Goal: Information Seeking & Learning: Learn about a topic

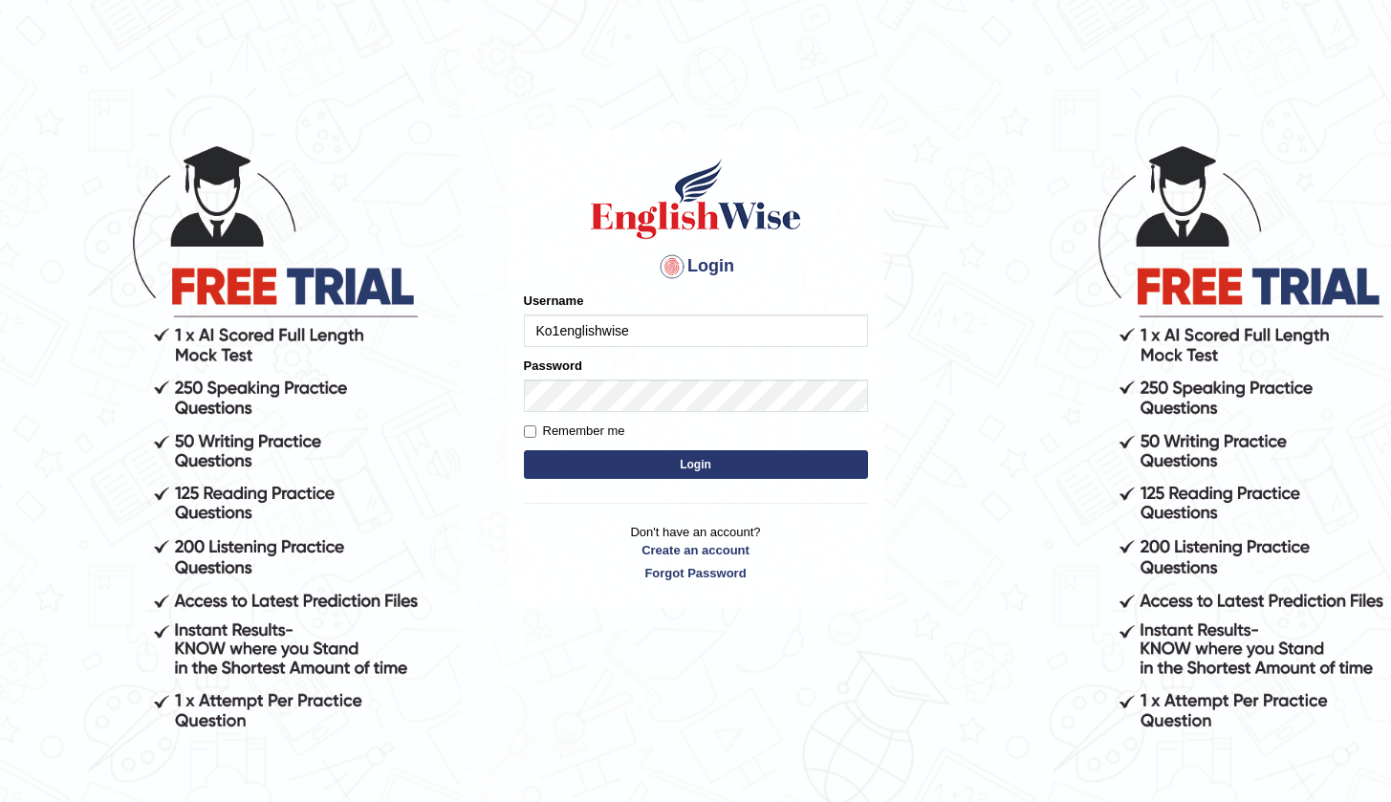
type input "Ko1englishwise"
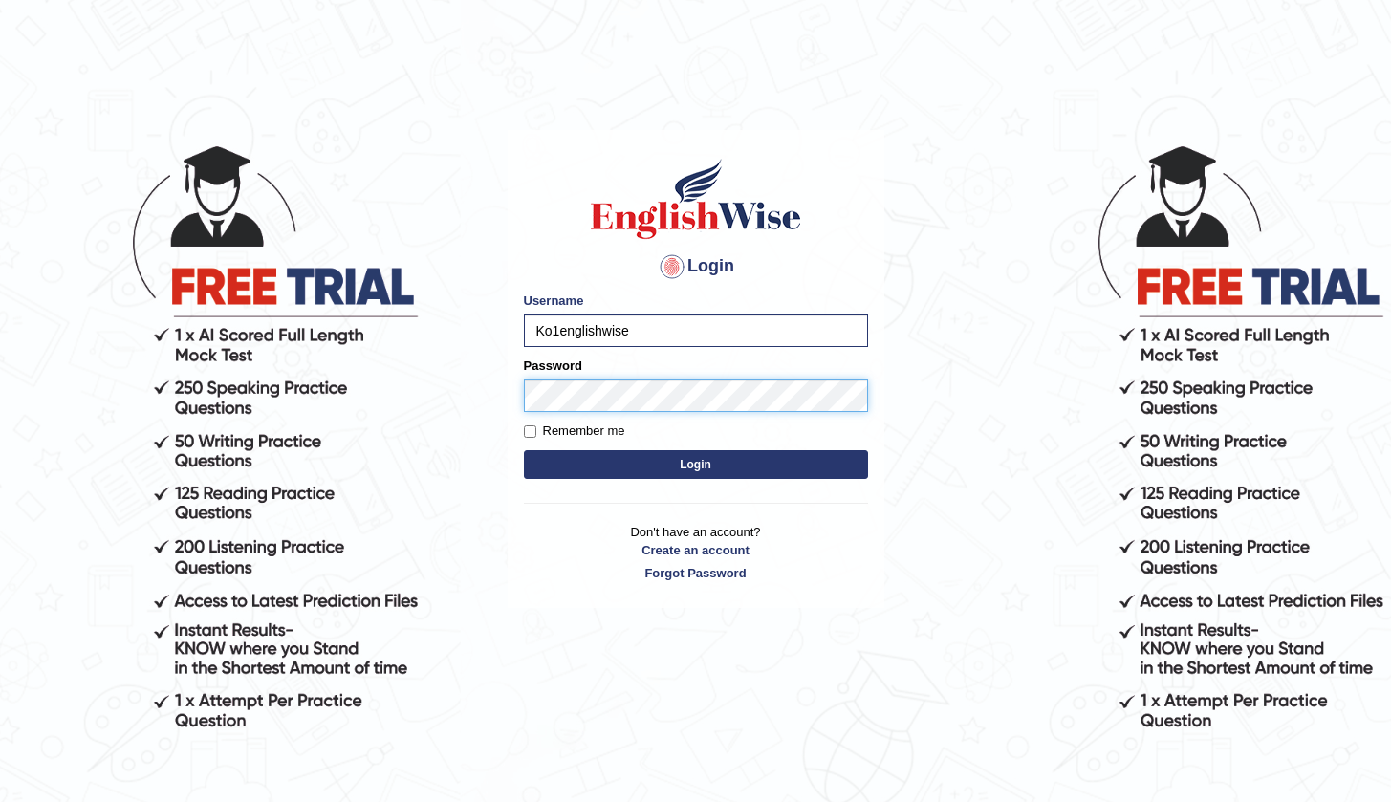
click at [695, 464] on button "Login" at bounding box center [696, 464] width 344 height 29
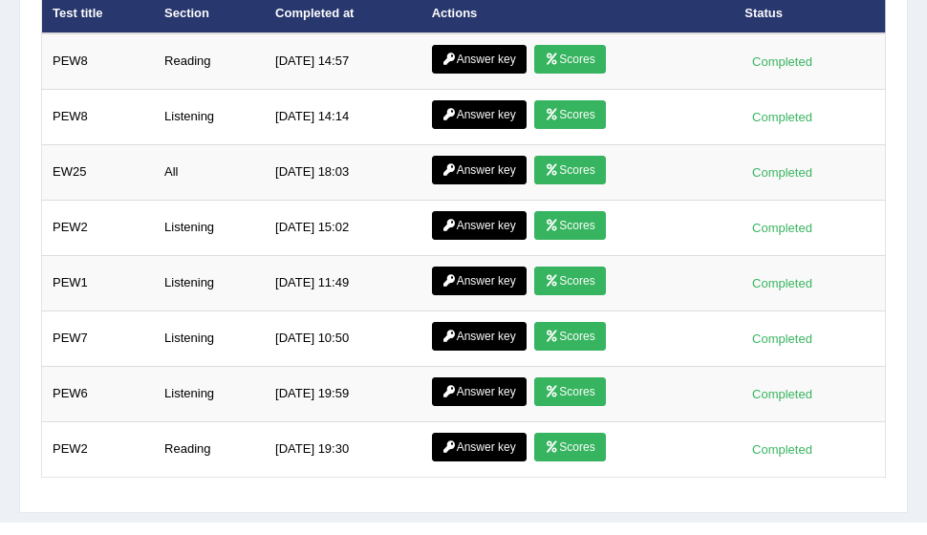
scroll to position [3647, 0]
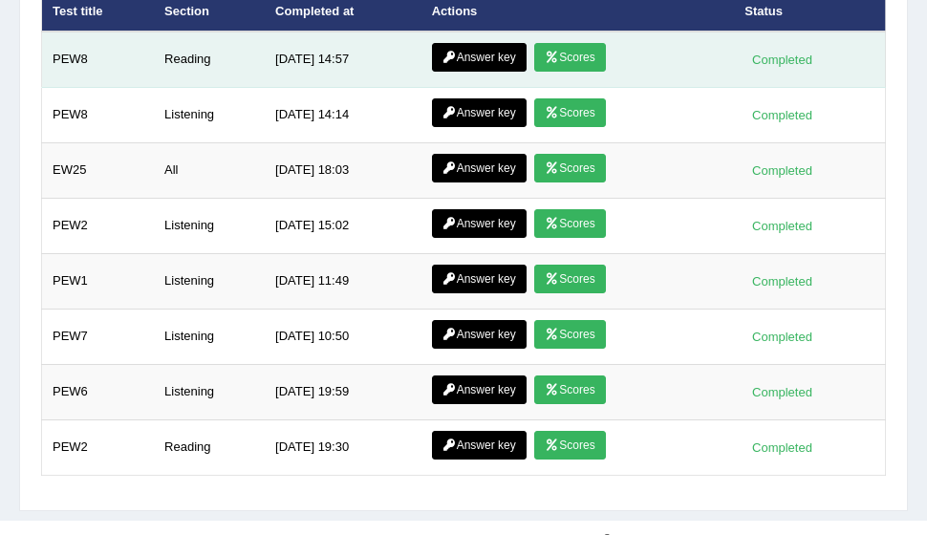
click at [487, 45] on link "Answer key" at bounding box center [479, 57] width 95 height 29
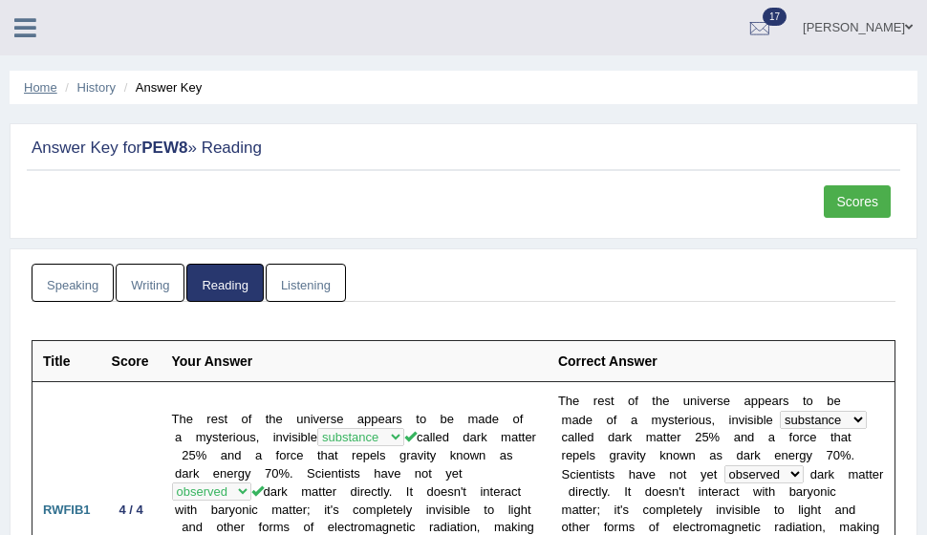
click at [41, 87] on link "Home" at bounding box center [40, 87] width 33 height 14
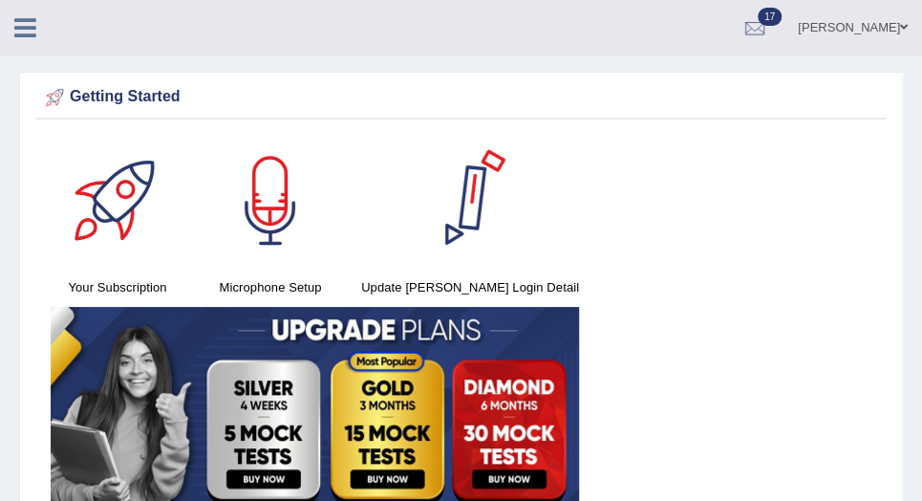
click at [26, 31] on icon at bounding box center [25, 27] width 22 height 25
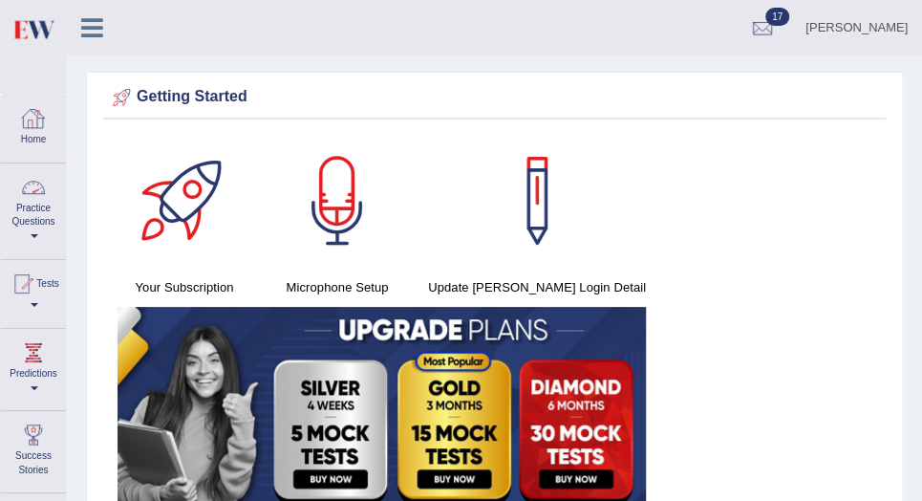
click at [32, 227] on link "Practice Questions" at bounding box center [33, 208] width 65 height 90
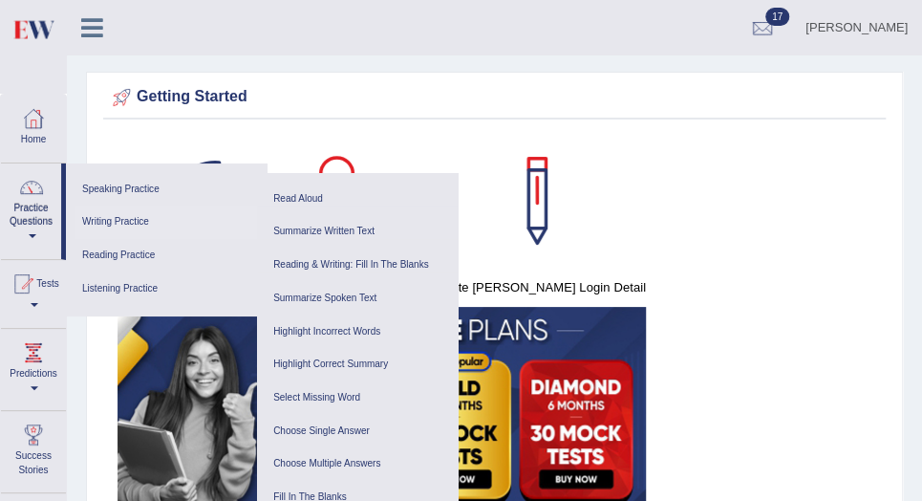
click at [126, 224] on link "Writing Practice" at bounding box center [167, 222] width 182 height 33
click at [356, 233] on link "Summarize Written Text" at bounding box center [358, 231] width 182 height 33
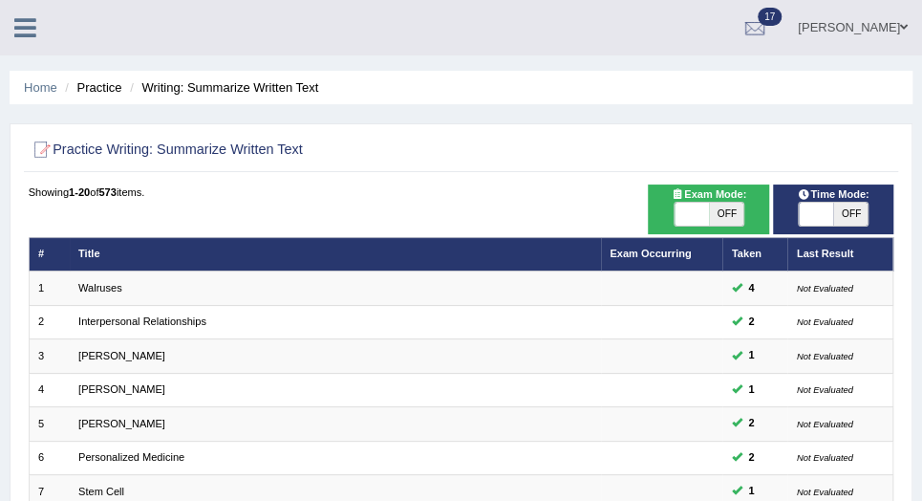
click at [733, 212] on span "OFF" at bounding box center [726, 214] width 34 height 23
checkbox input "true"
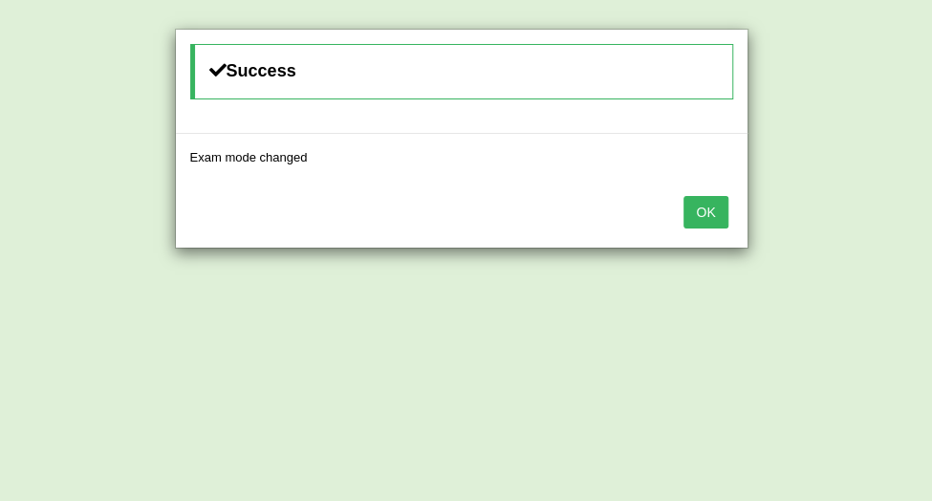
click at [704, 212] on button "OK" at bounding box center [705, 212] width 44 height 32
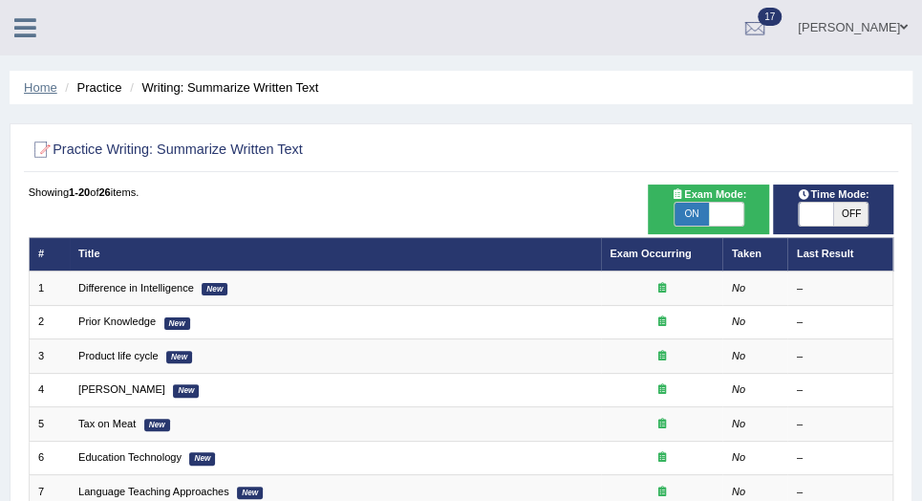
click at [43, 82] on link "Home" at bounding box center [40, 87] width 33 height 14
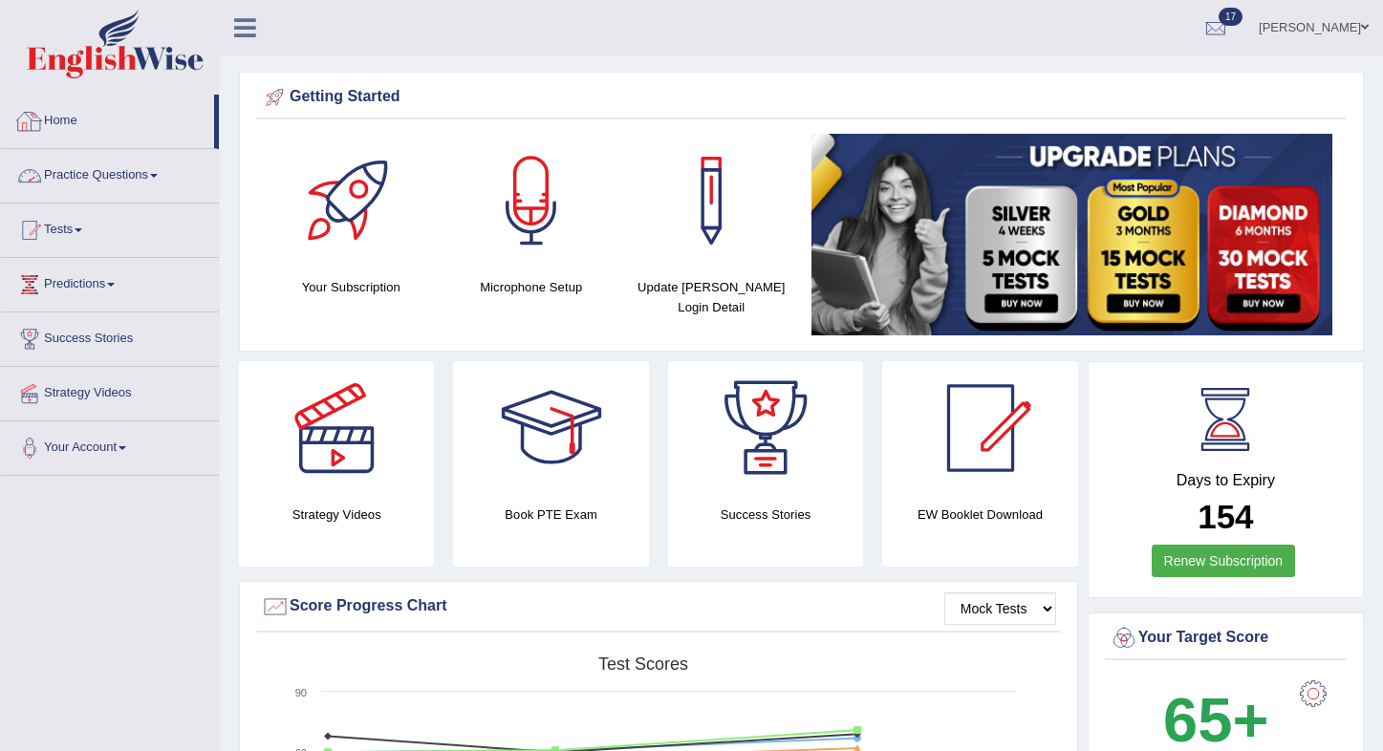
click at [126, 186] on link "Practice Questions" at bounding box center [110, 173] width 218 height 48
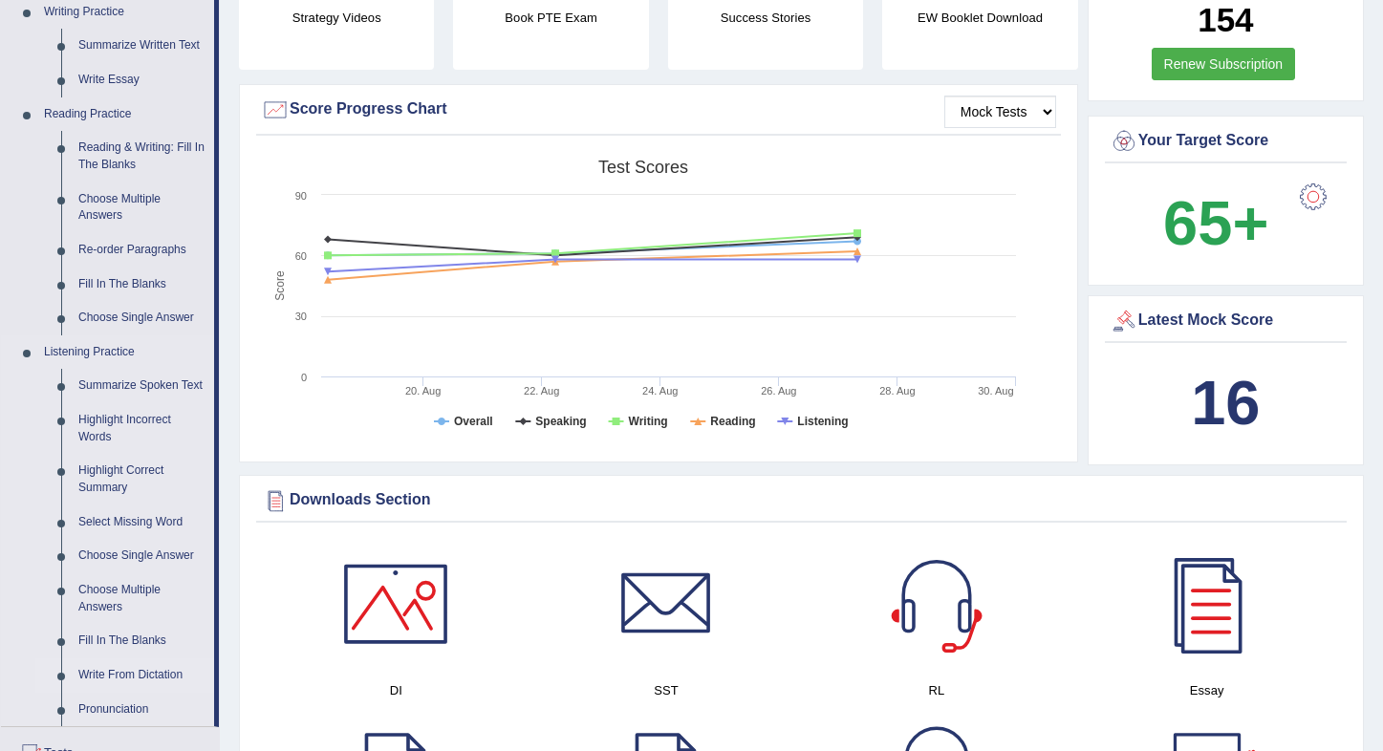
scroll to position [549, 0]
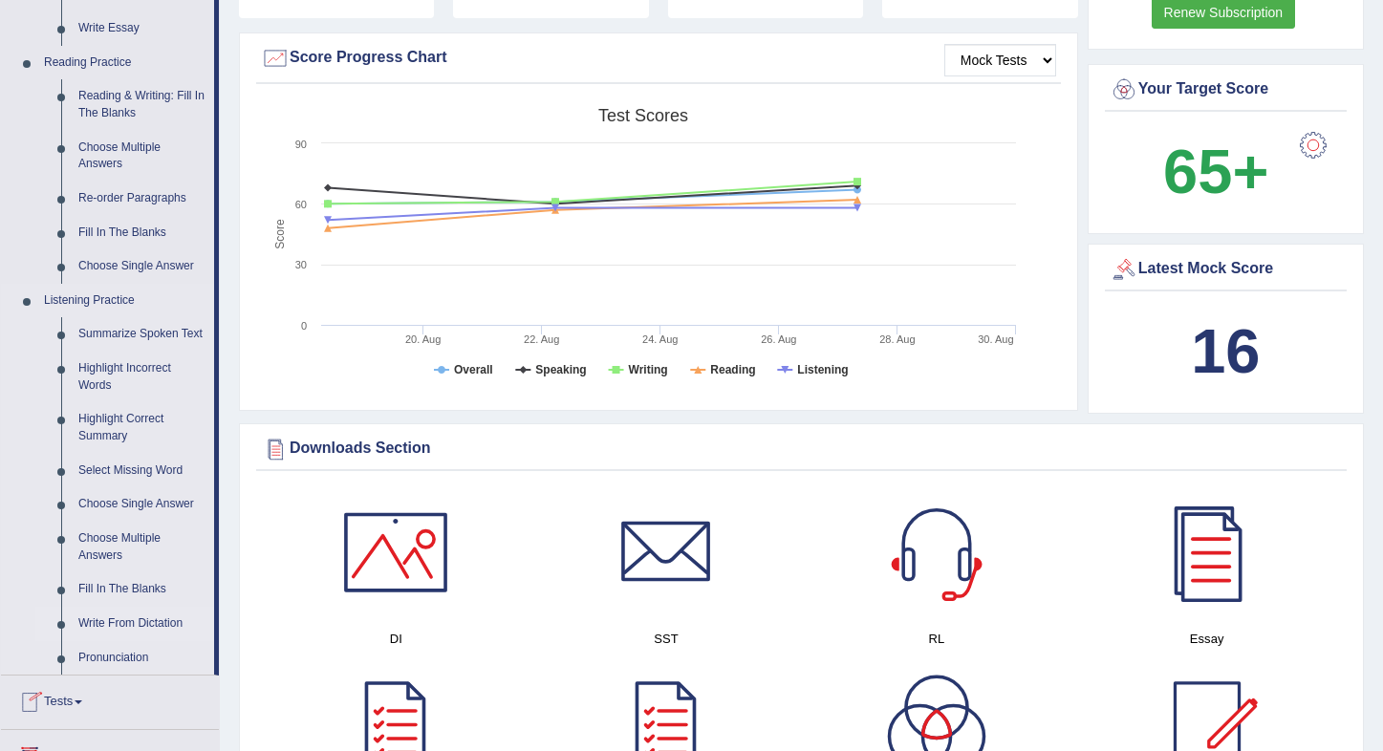
click at [121, 500] on link "Write From Dictation" at bounding box center [142, 624] width 144 height 34
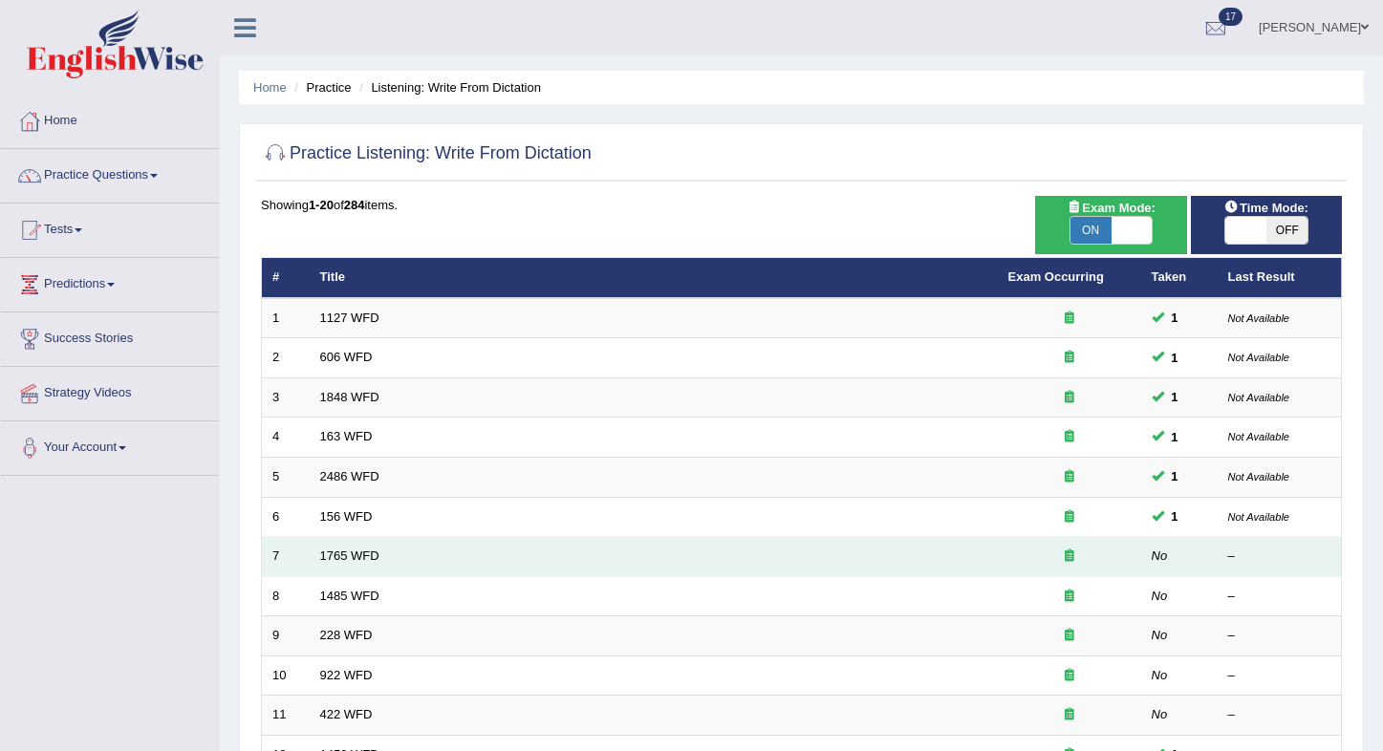
click at [682, 557] on td "1765 WFD" at bounding box center [654, 557] width 688 height 40
click at [364, 549] on link "1765 WFD" at bounding box center [349, 556] width 59 height 14
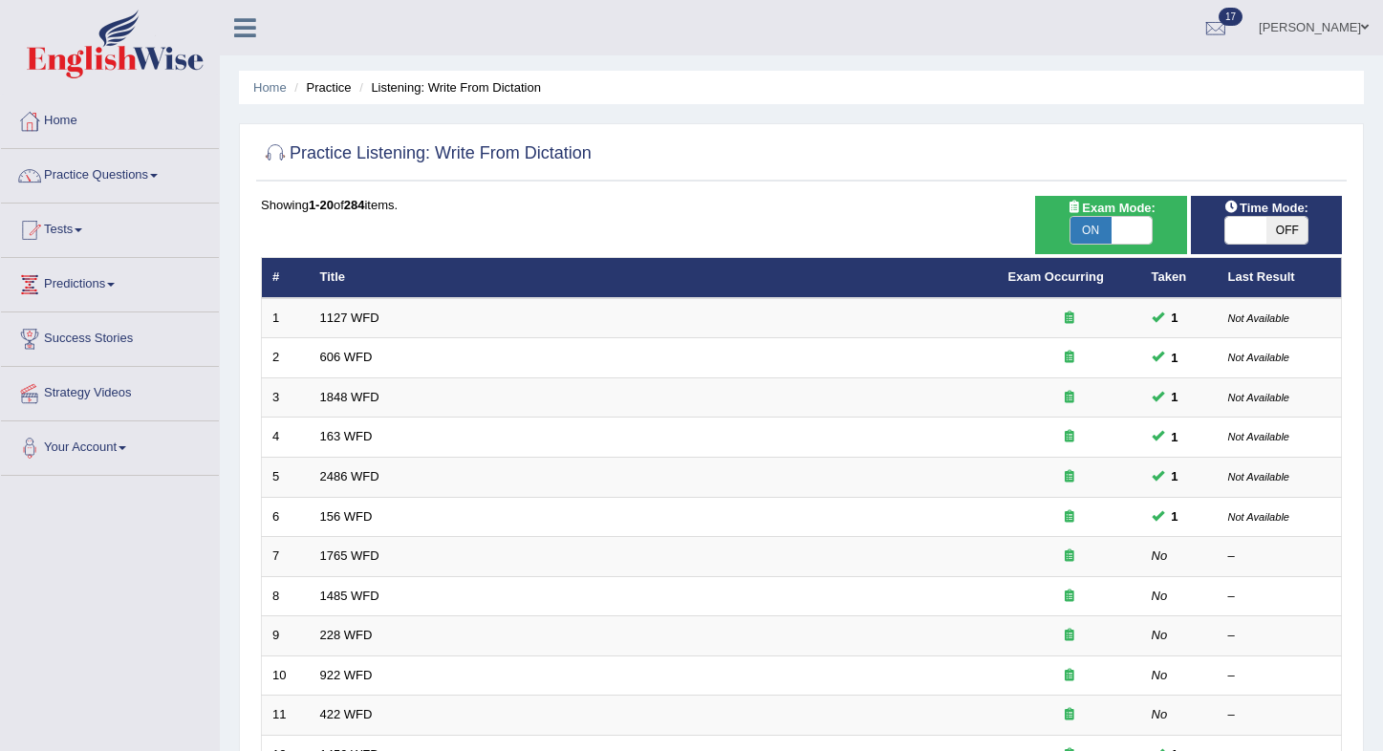
click at [1293, 237] on span "OFF" at bounding box center [1286, 230] width 41 height 27
checkbox input "true"
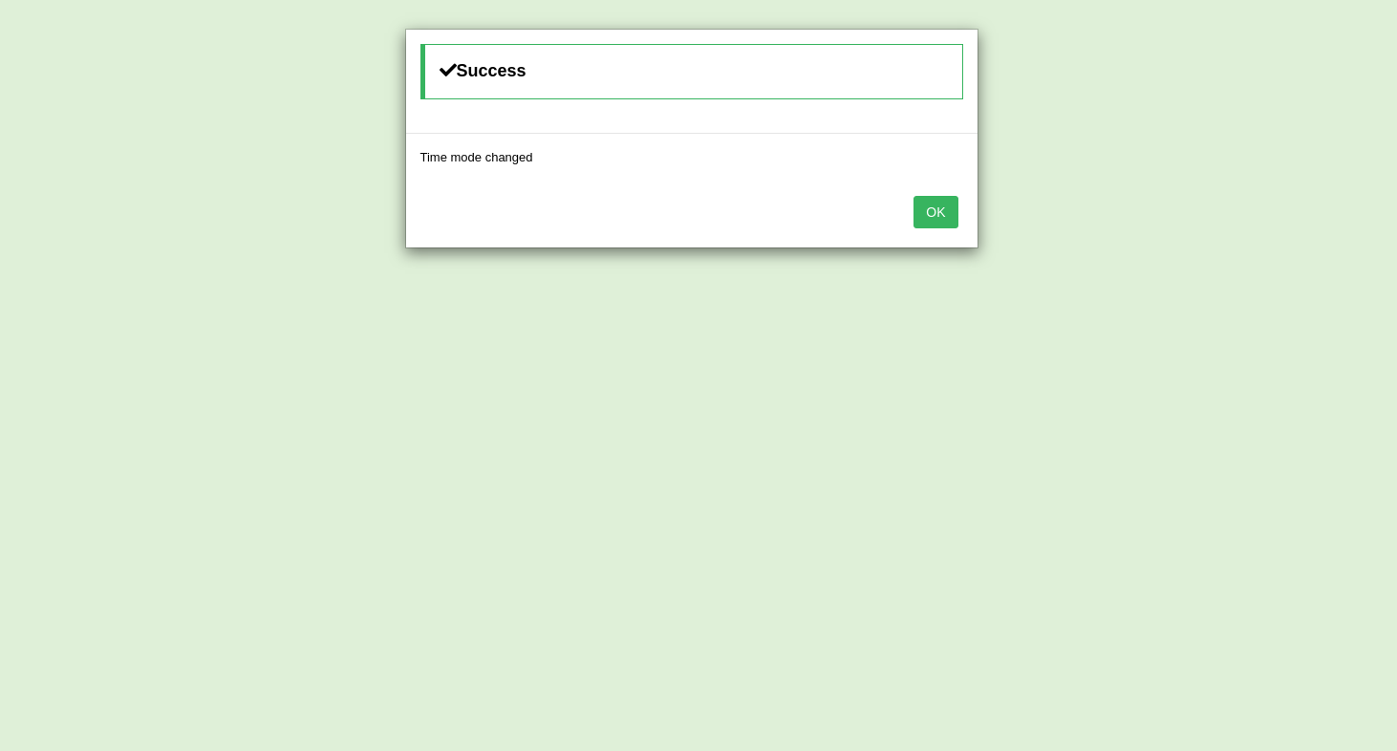
click at [944, 208] on button "OK" at bounding box center [936, 212] width 44 height 32
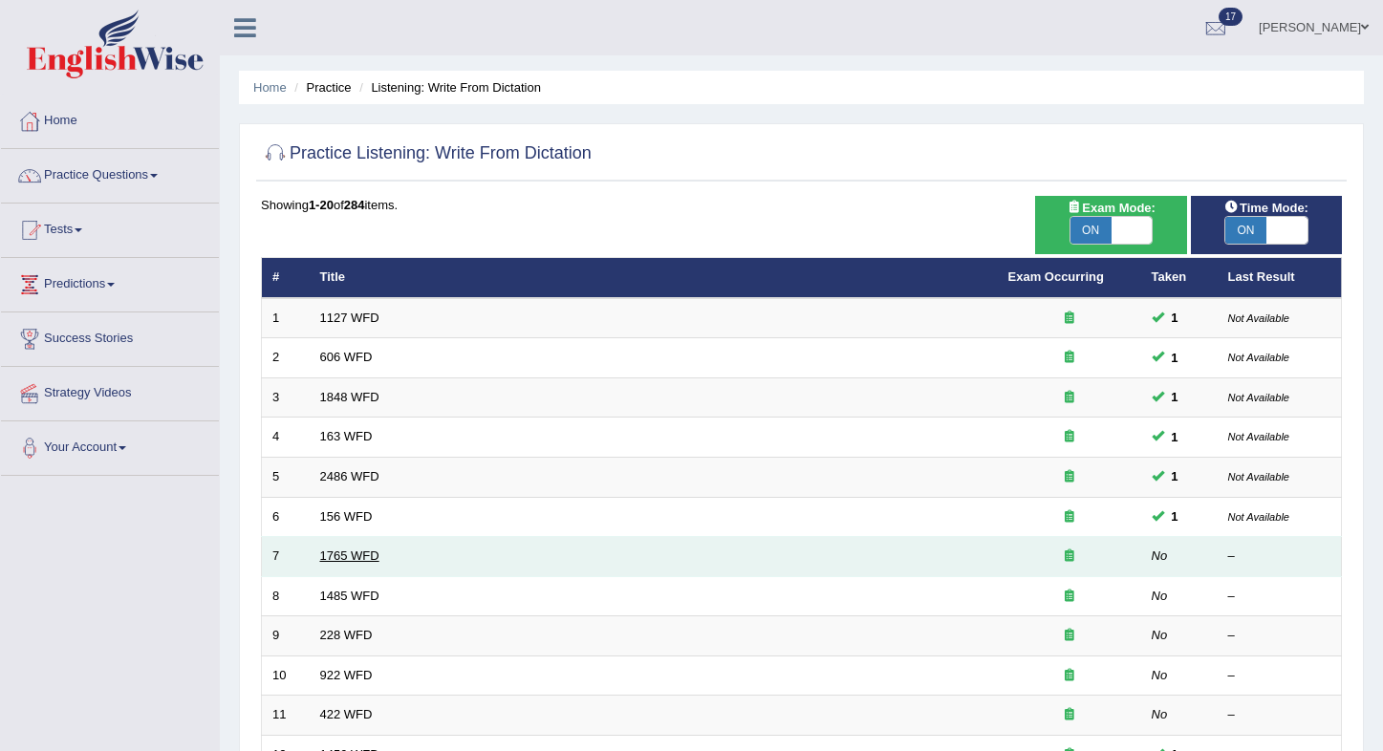
click at [349, 551] on link "1765 WFD" at bounding box center [349, 556] width 59 height 14
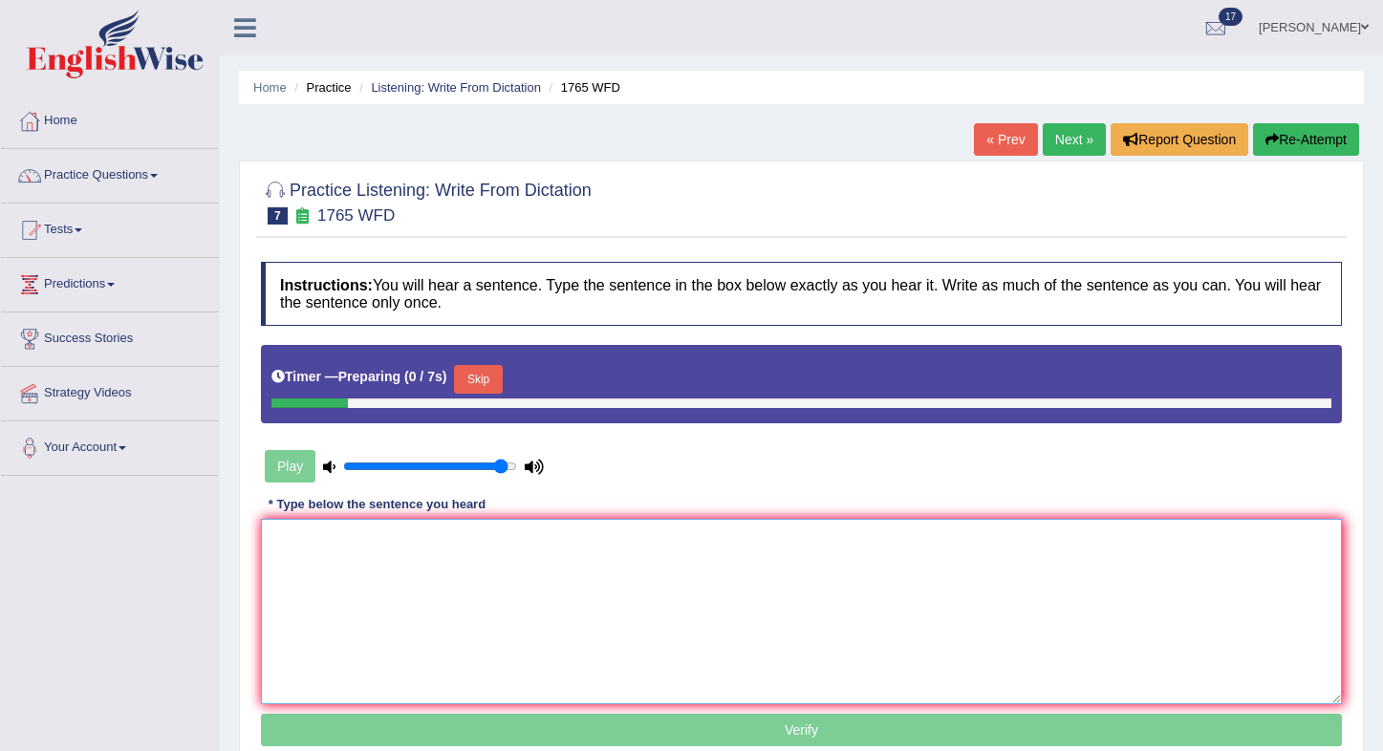
click at [628, 575] on textarea at bounding box center [801, 611] width 1081 height 185
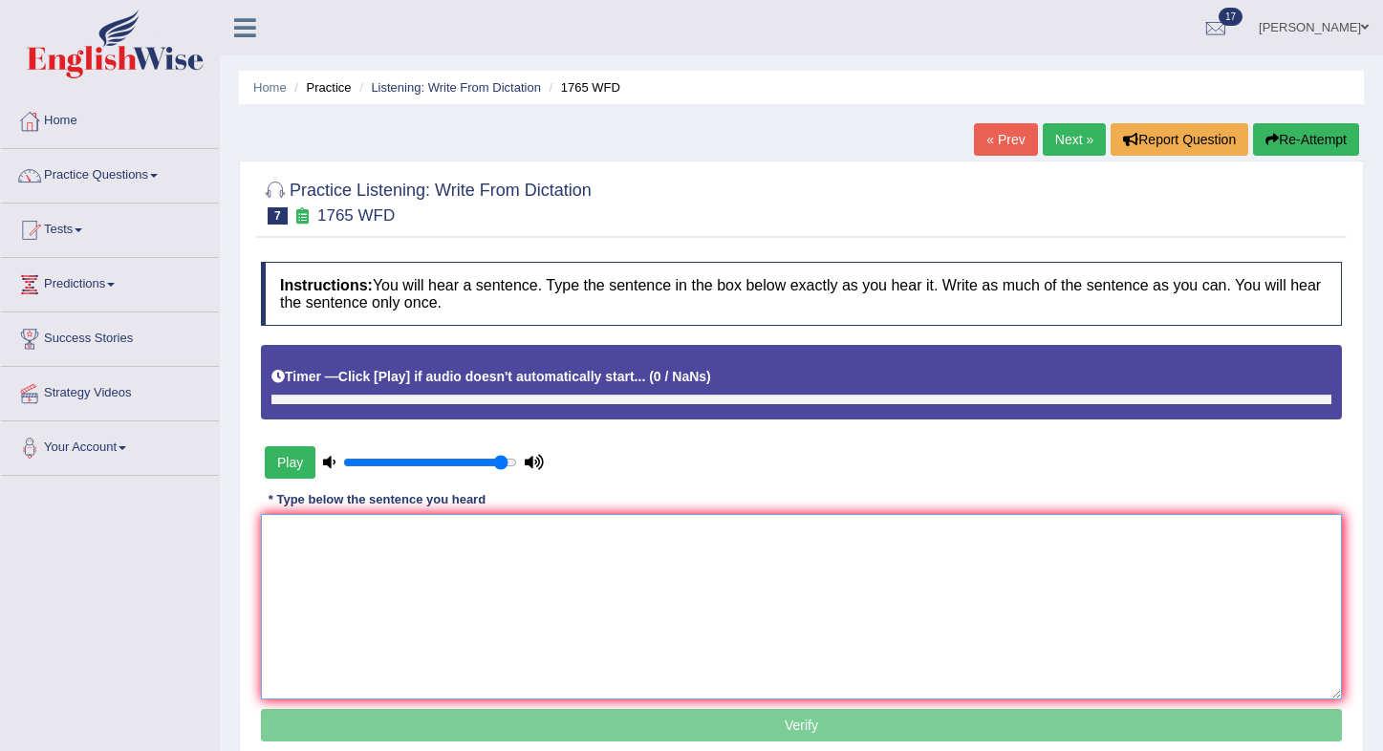
scroll to position [4, 0]
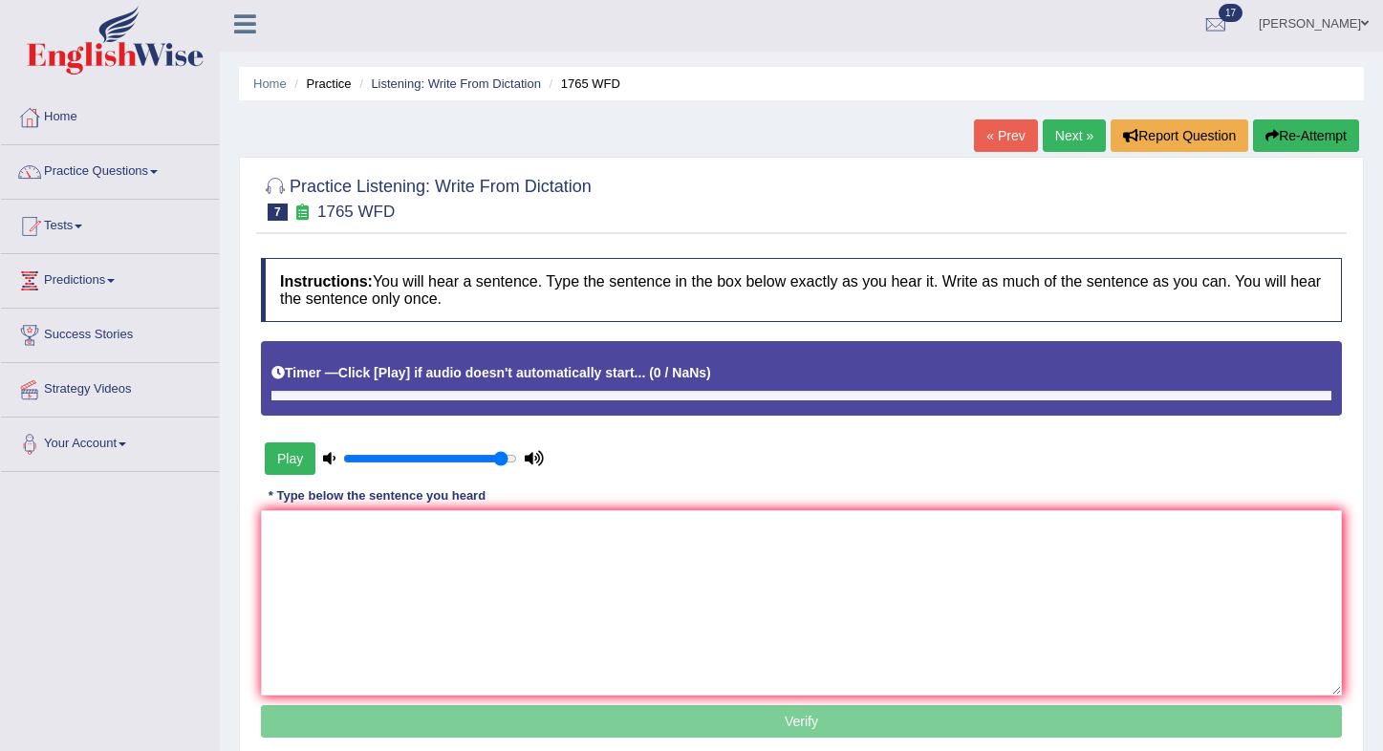
click at [919, 182] on div at bounding box center [801, 197] width 1081 height 58
click at [296, 458] on button "Play" at bounding box center [290, 459] width 51 height 32
click at [398, 551] on textarea at bounding box center [801, 602] width 1081 height 185
click at [304, 454] on button "Play" at bounding box center [290, 459] width 51 height 32
click at [295, 455] on button "Play" at bounding box center [290, 459] width 51 height 32
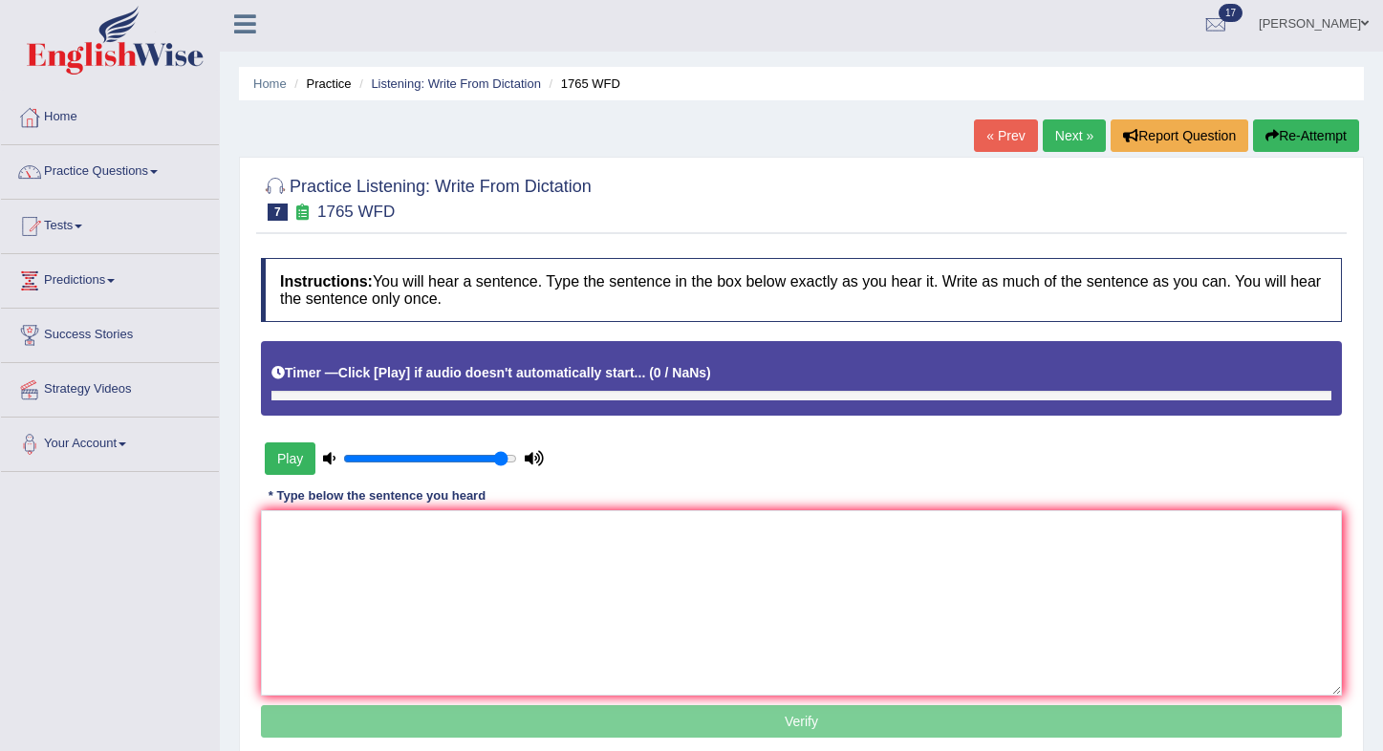
click at [295, 455] on button "Play" at bounding box center [290, 459] width 51 height 32
click at [292, 465] on button "Play" at bounding box center [290, 459] width 51 height 32
click at [1320, 129] on button "Re-Attempt" at bounding box center [1306, 135] width 106 height 32
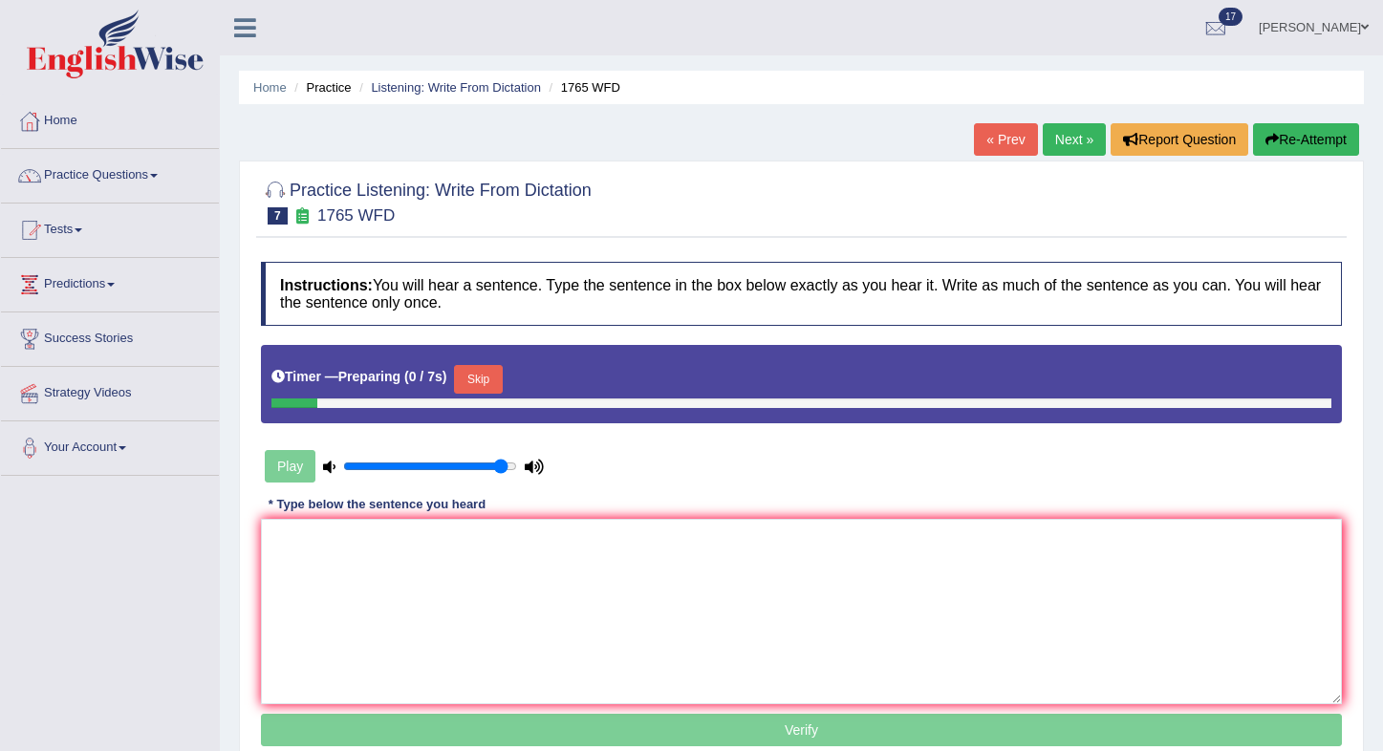
scroll to position [4, 0]
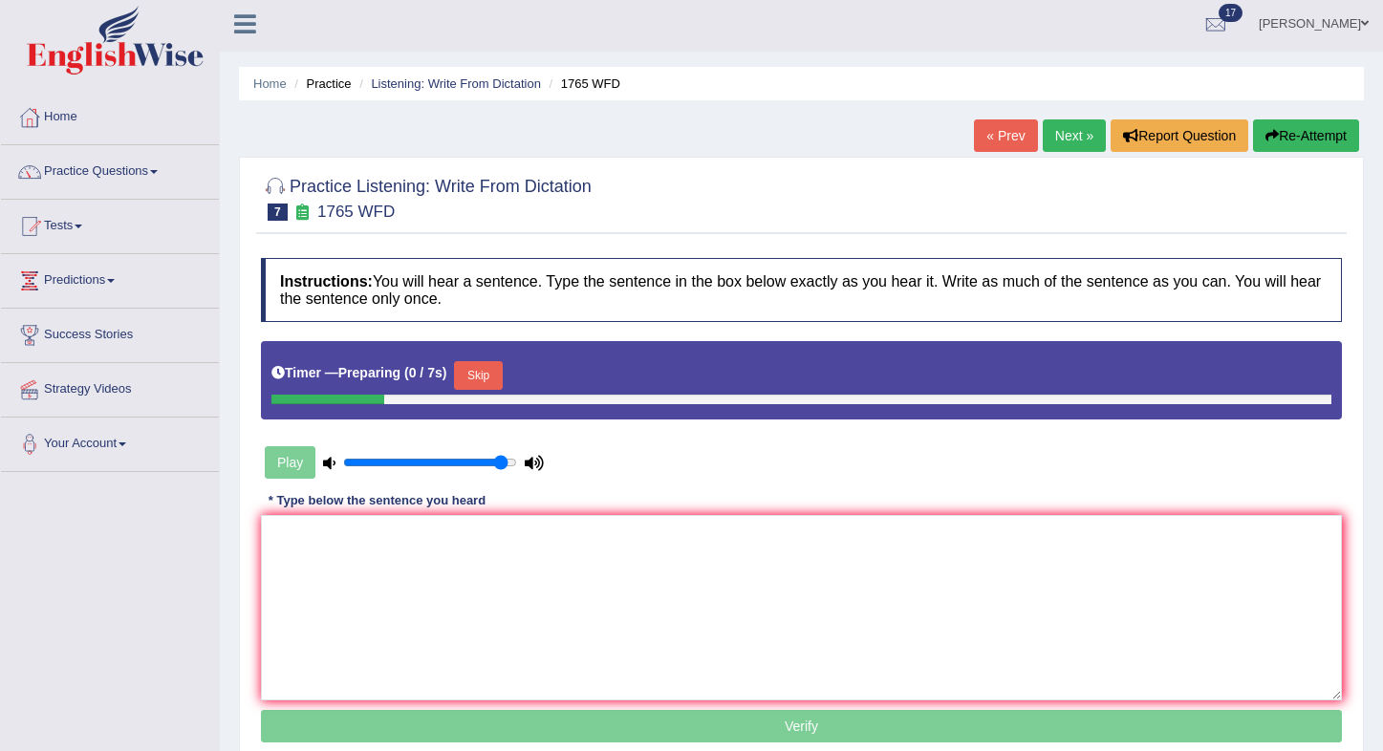
click at [487, 381] on button "Skip" at bounding box center [478, 375] width 48 height 29
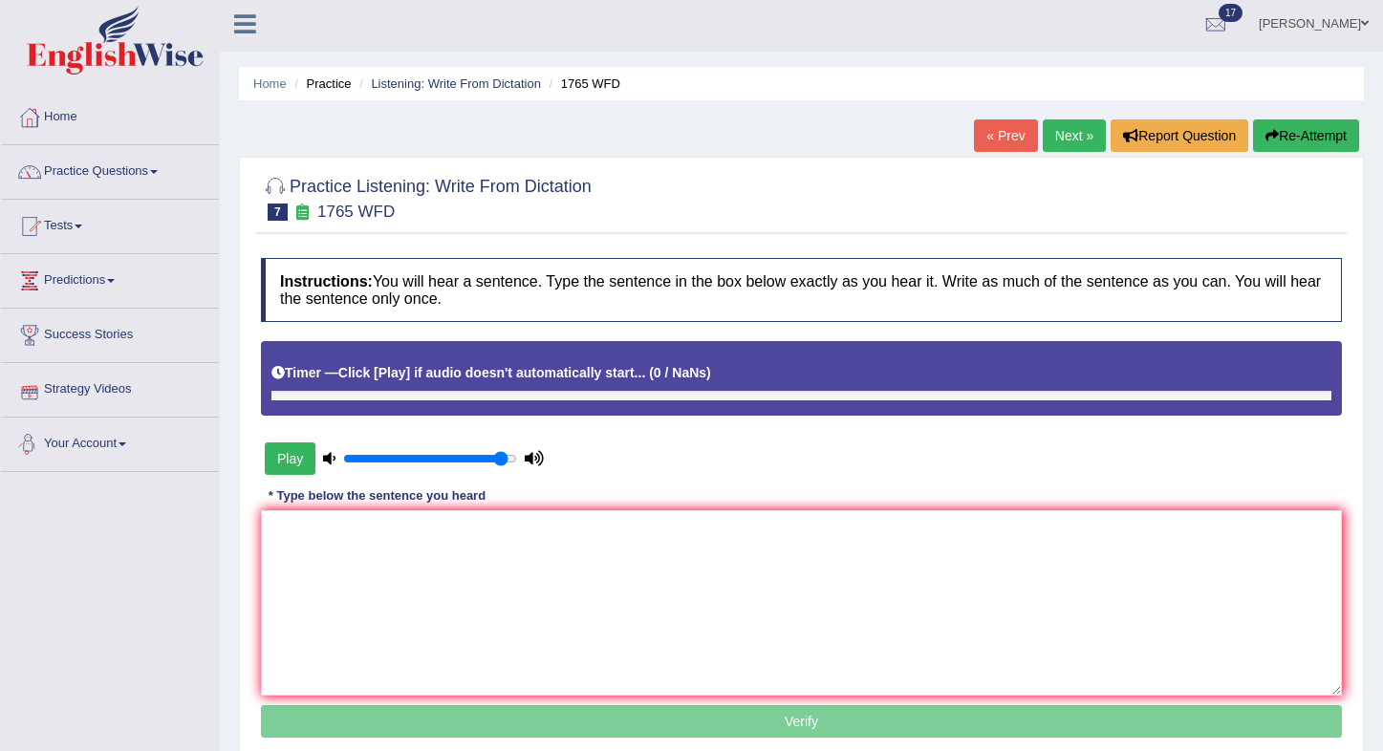
click at [286, 462] on button "Play" at bounding box center [290, 459] width 51 height 32
click at [79, 165] on link "Practice Questions" at bounding box center [110, 169] width 218 height 48
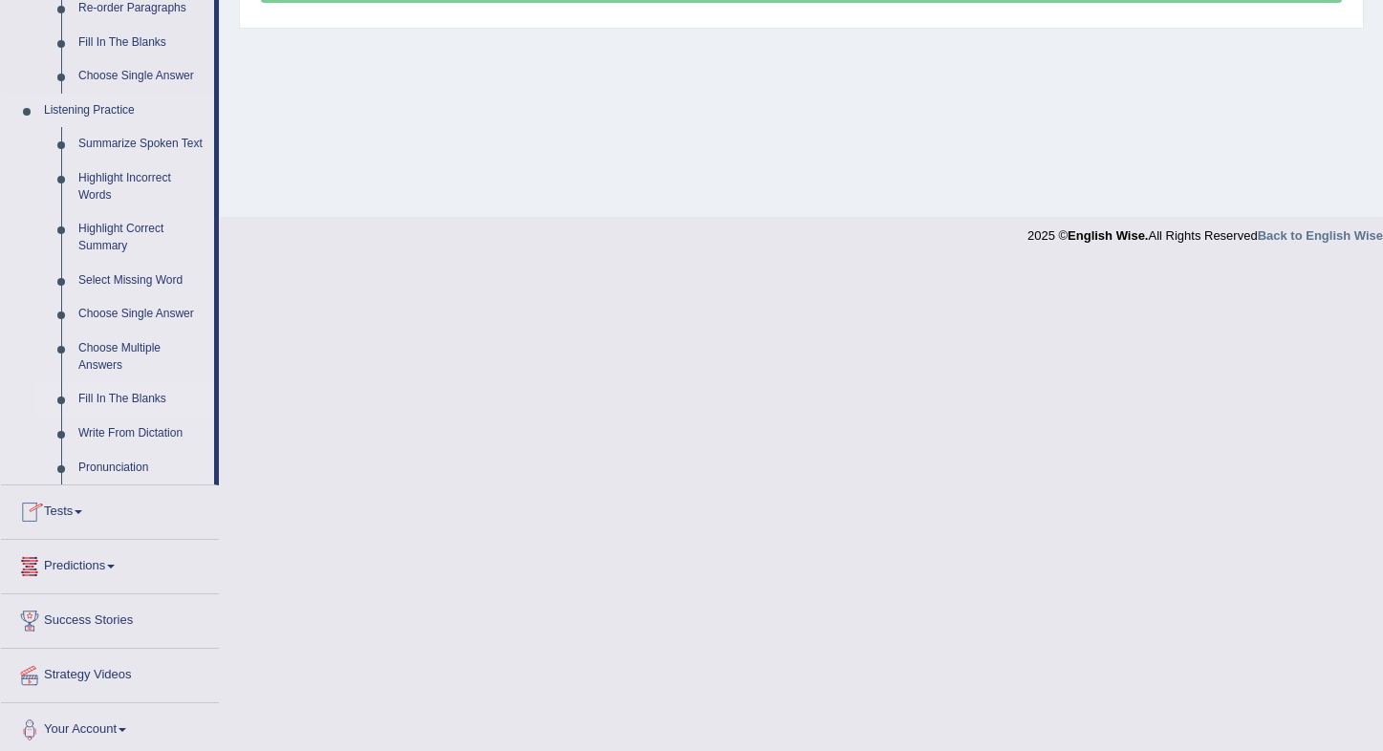
scroll to position [575, 0]
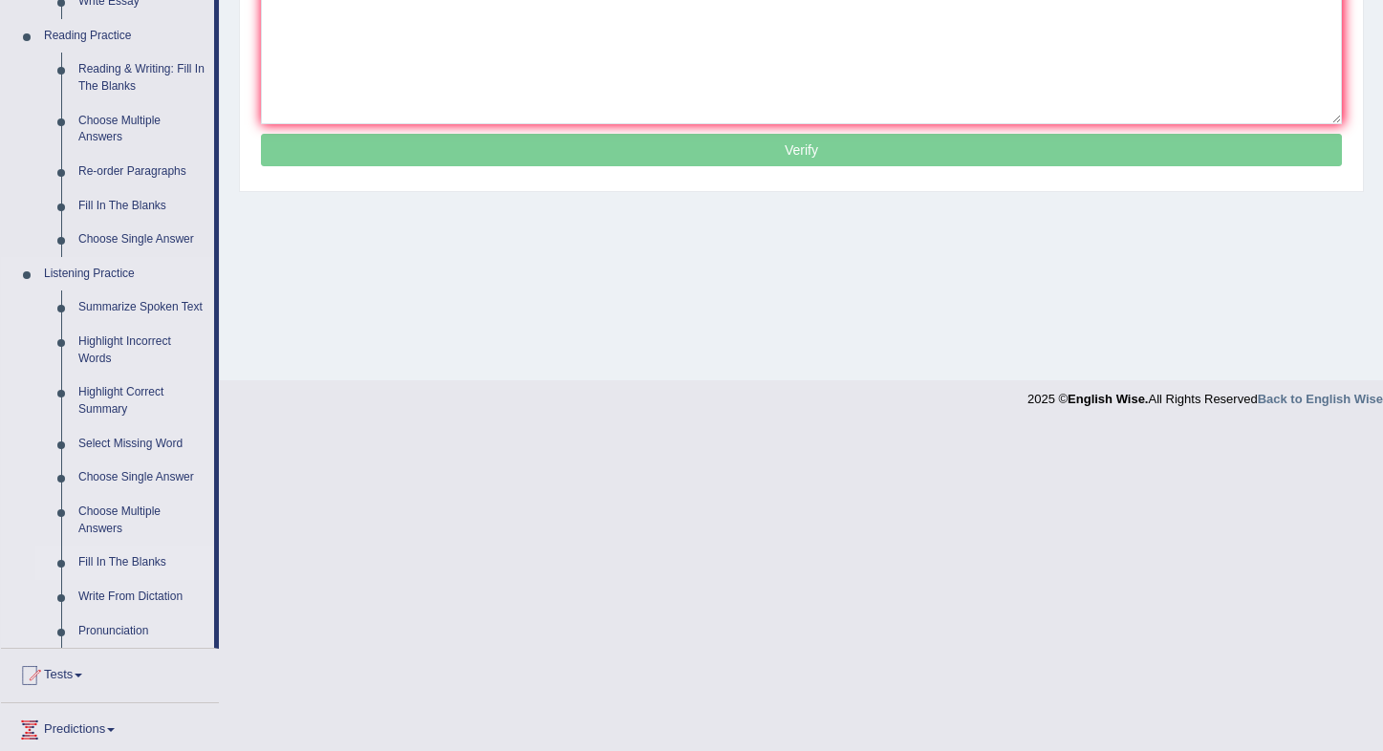
click at [121, 560] on link "Fill In The Blanks" at bounding box center [142, 563] width 144 height 34
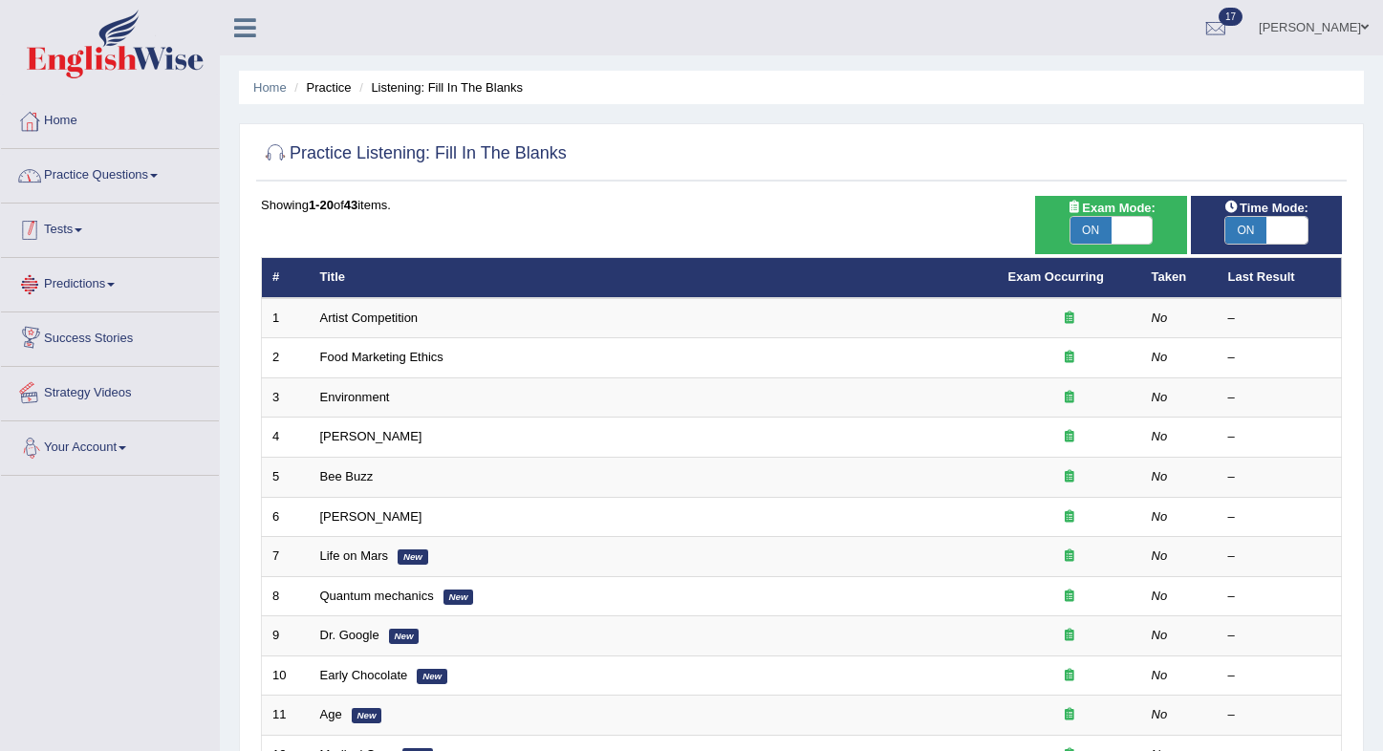
click at [102, 183] on link "Practice Questions" at bounding box center [110, 173] width 218 height 48
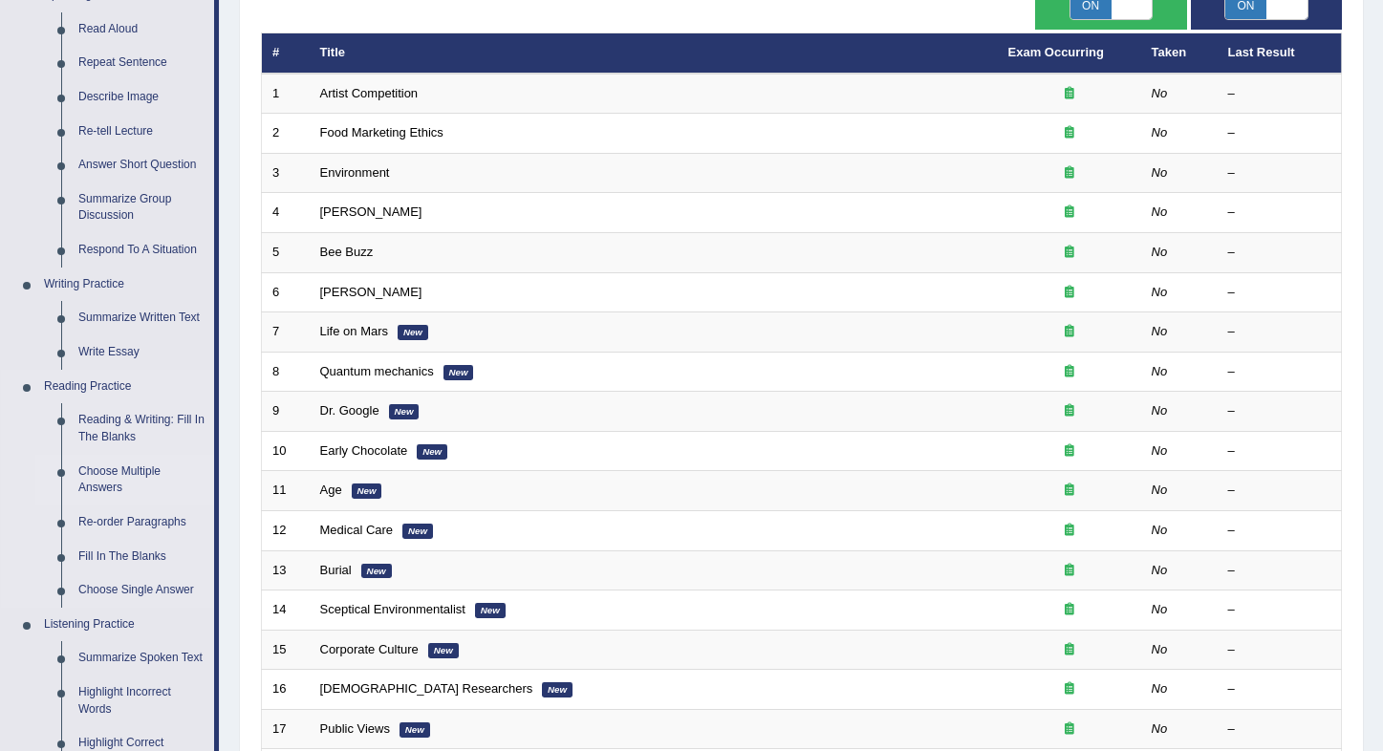
scroll to position [523, 0]
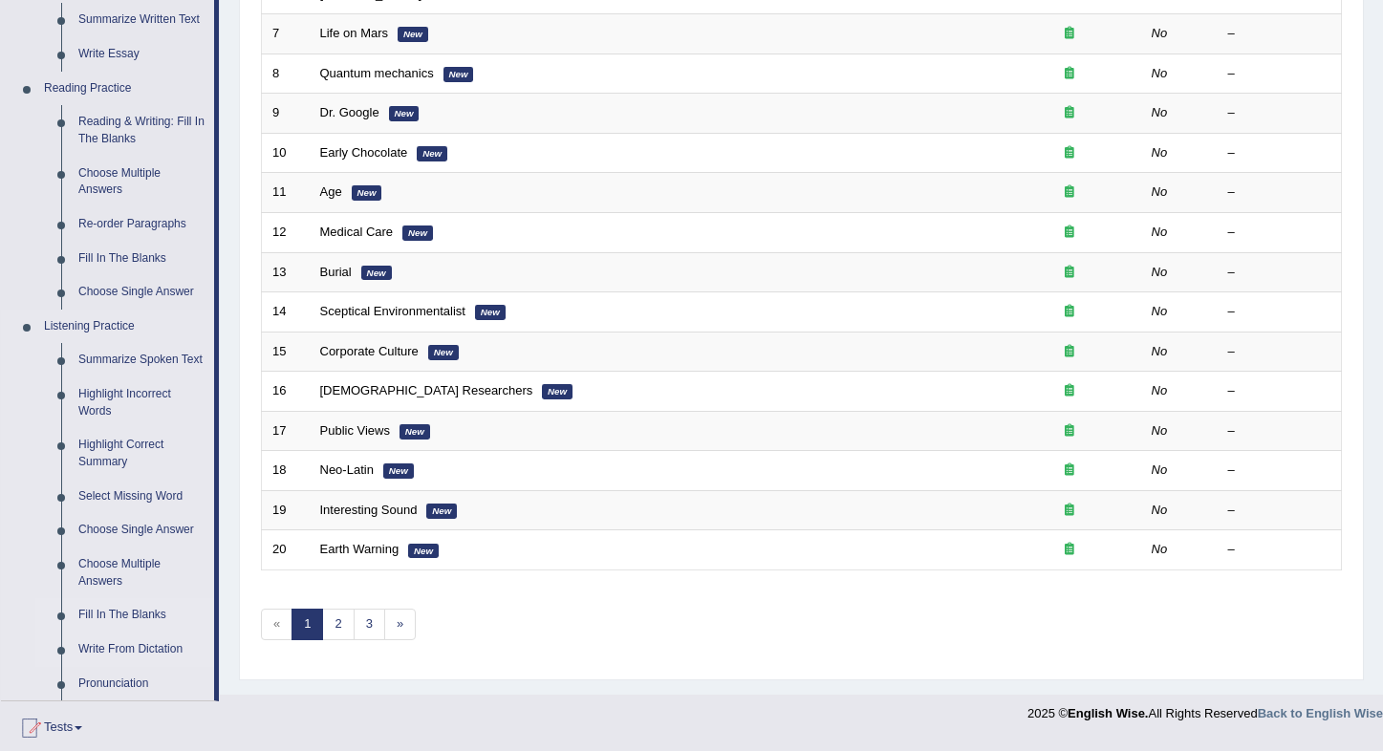
click at [137, 646] on link "Write From Dictation" at bounding box center [142, 650] width 144 height 34
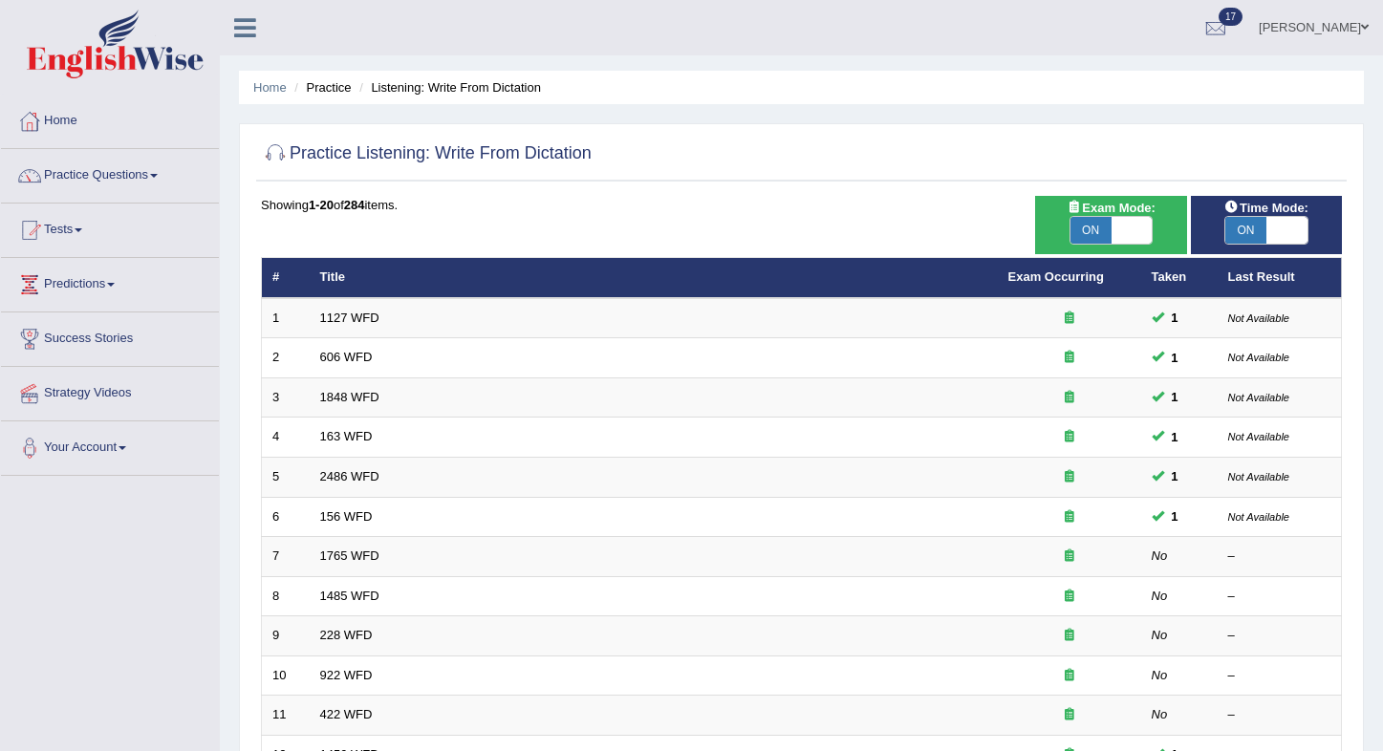
click at [1237, 227] on span "ON" at bounding box center [1245, 230] width 41 height 27
checkbox input "false"
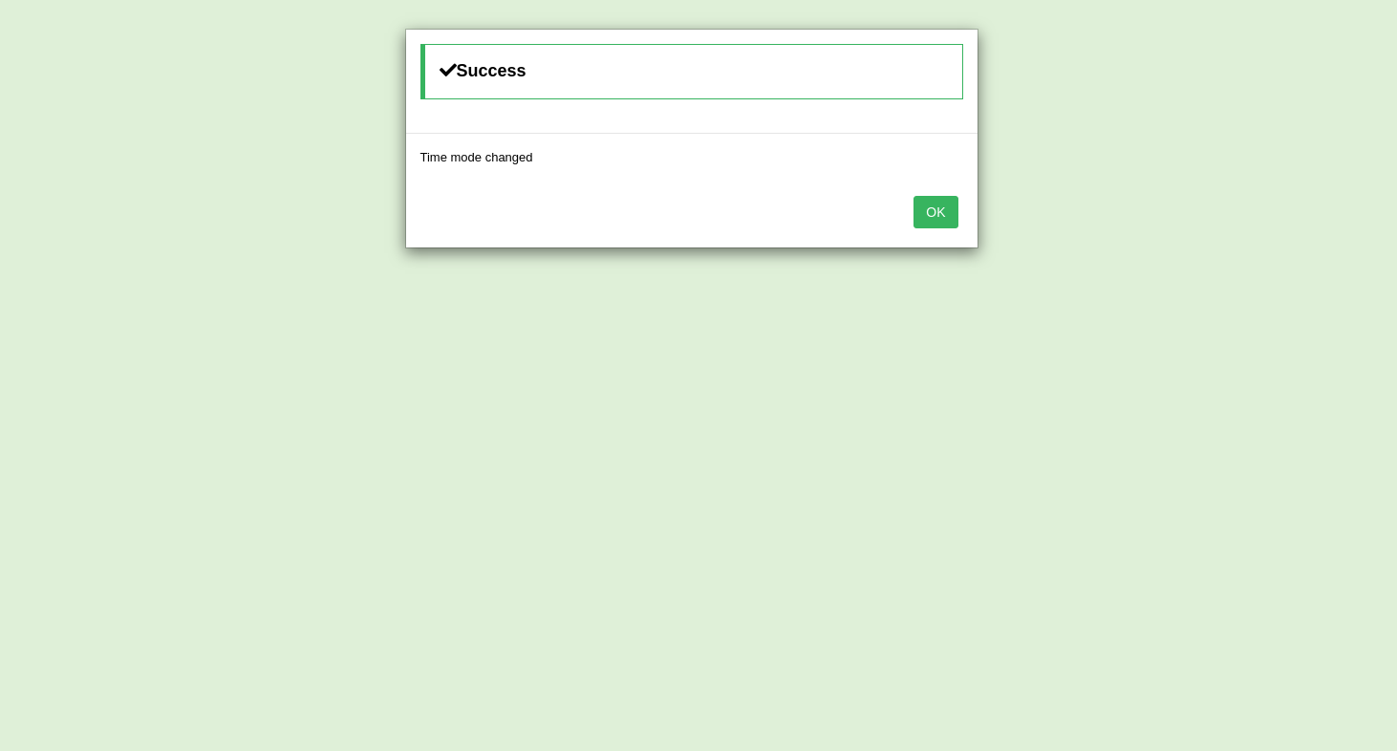
click at [920, 217] on button "OK" at bounding box center [936, 212] width 44 height 32
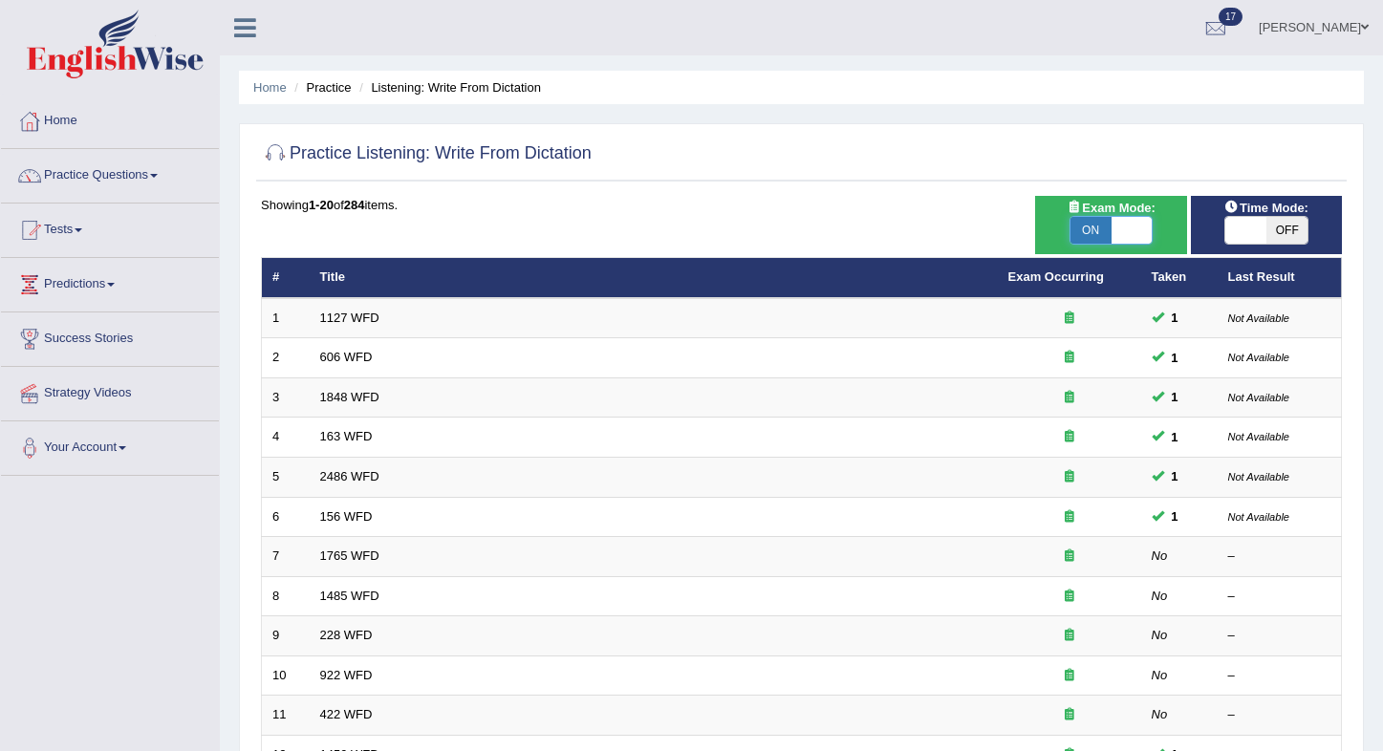
click at [1140, 236] on span at bounding box center [1132, 230] width 41 height 27
checkbox input "false"
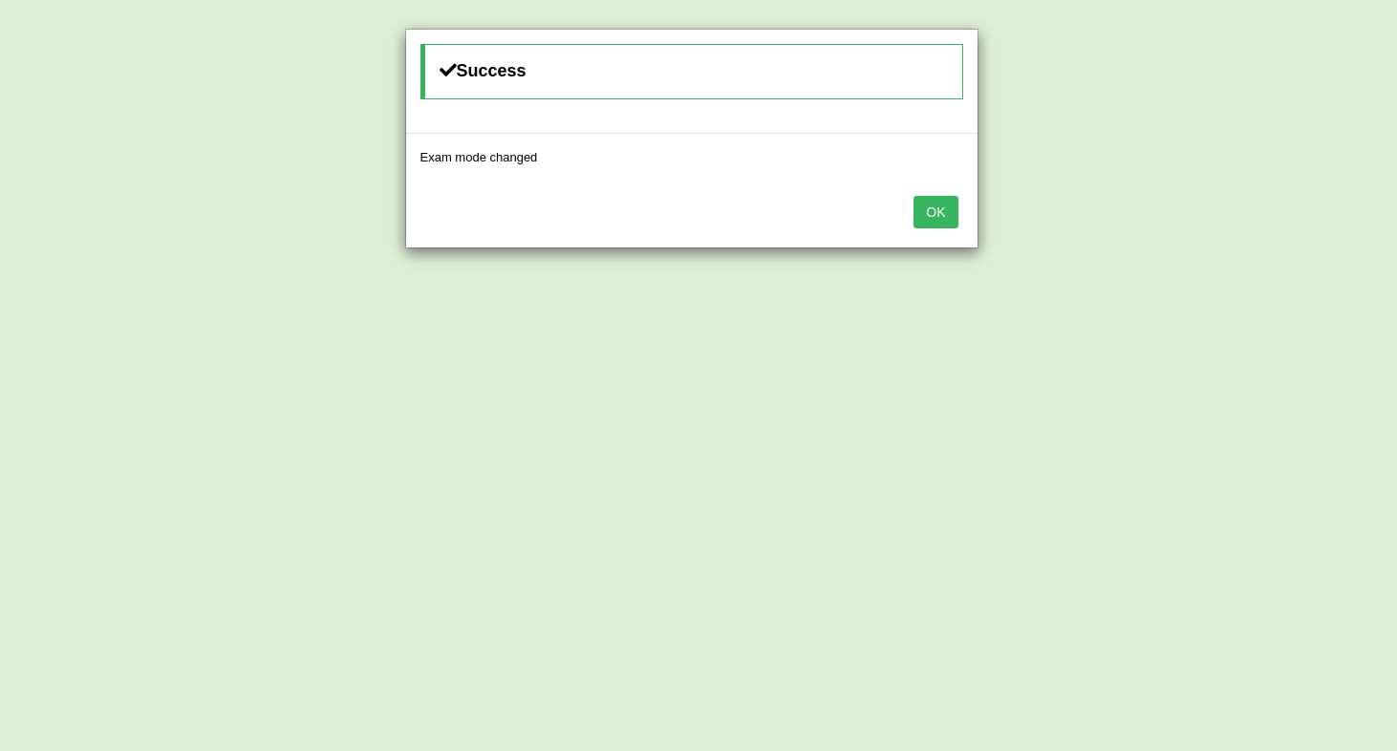
click at [935, 207] on button "OK" at bounding box center [936, 212] width 44 height 32
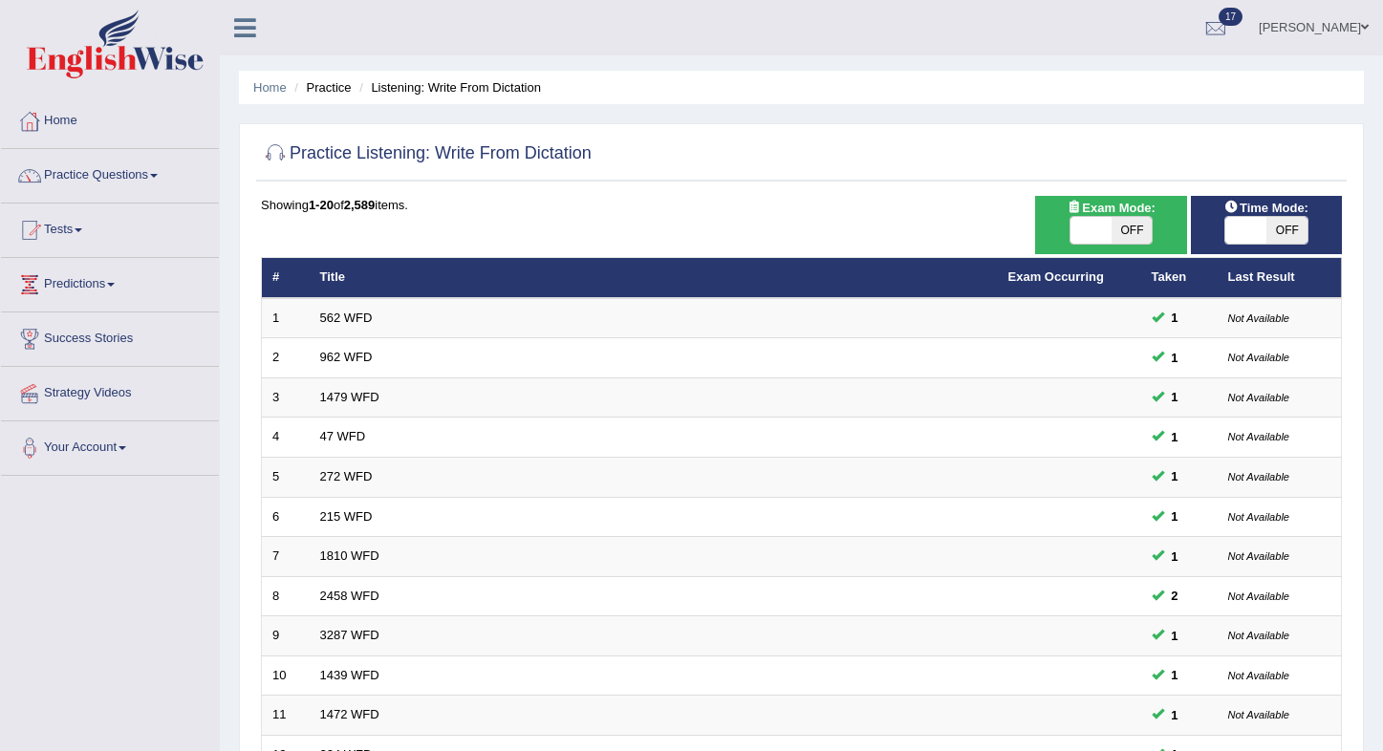
click at [1263, 236] on span at bounding box center [1245, 230] width 41 height 27
checkbox input "true"
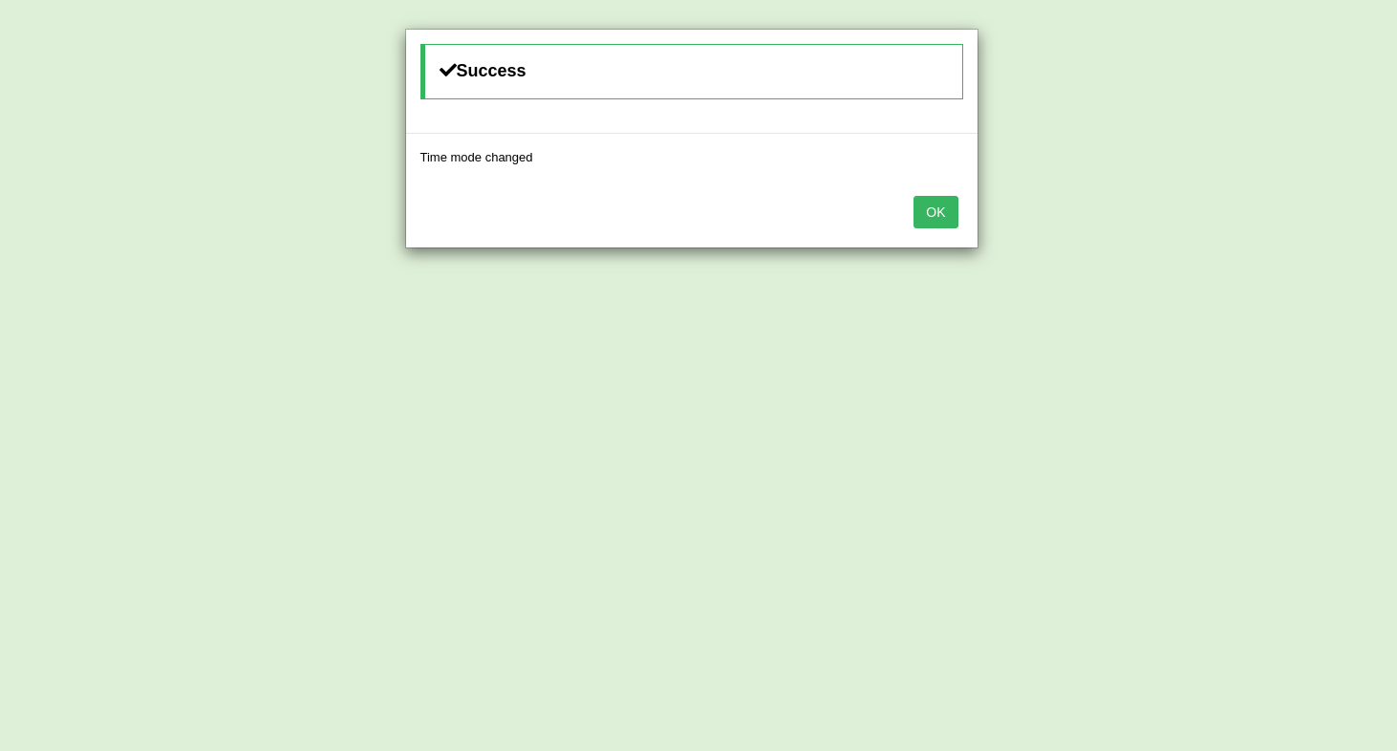
click at [923, 211] on button "OK" at bounding box center [936, 212] width 44 height 32
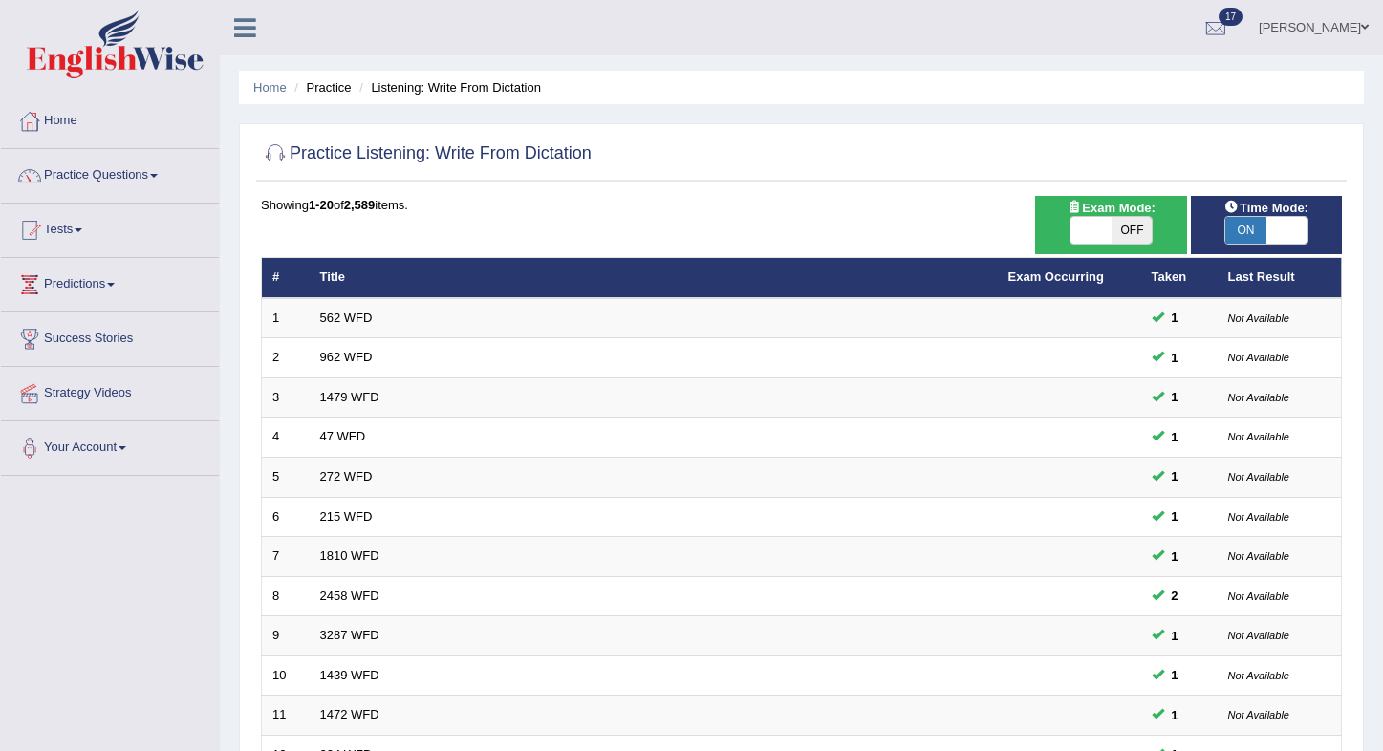
click at [1133, 233] on span "OFF" at bounding box center [1132, 230] width 41 height 27
checkbox input "true"
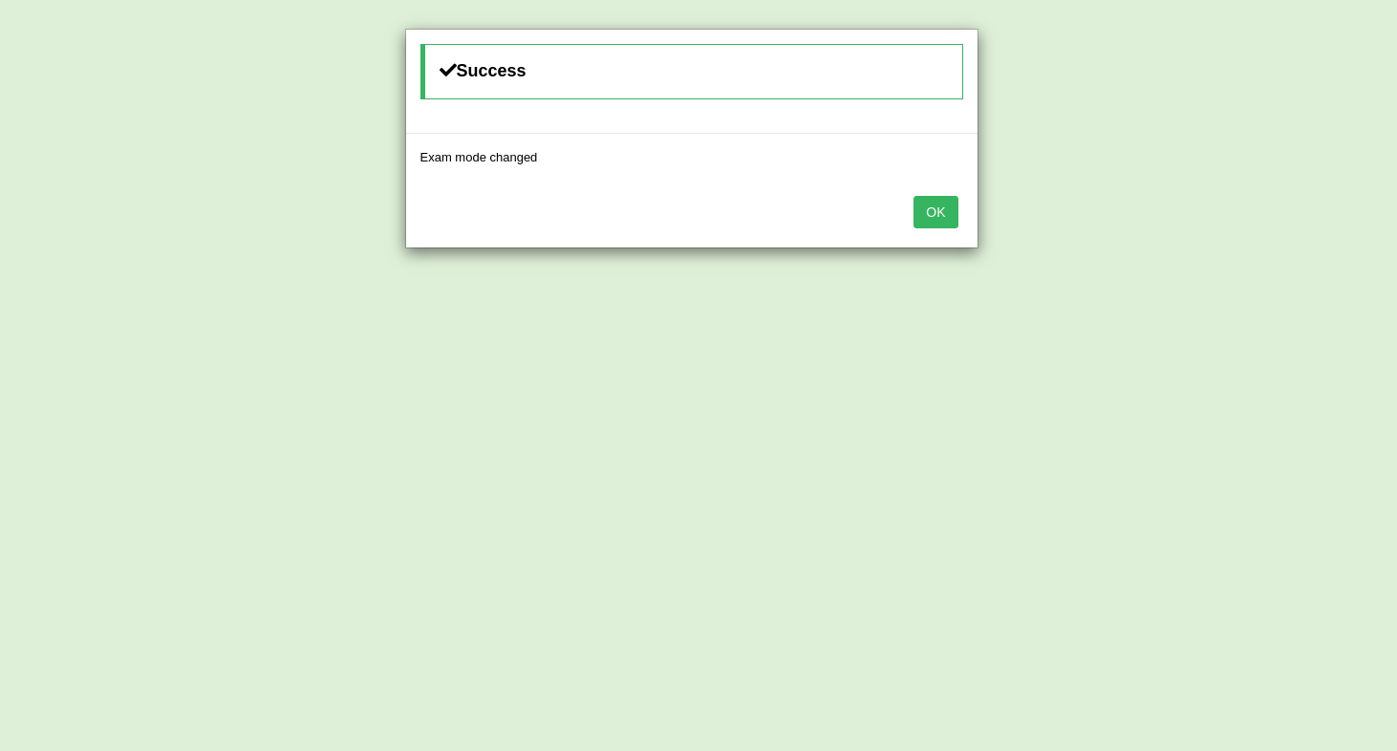
click at [935, 213] on button "OK" at bounding box center [936, 212] width 44 height 32
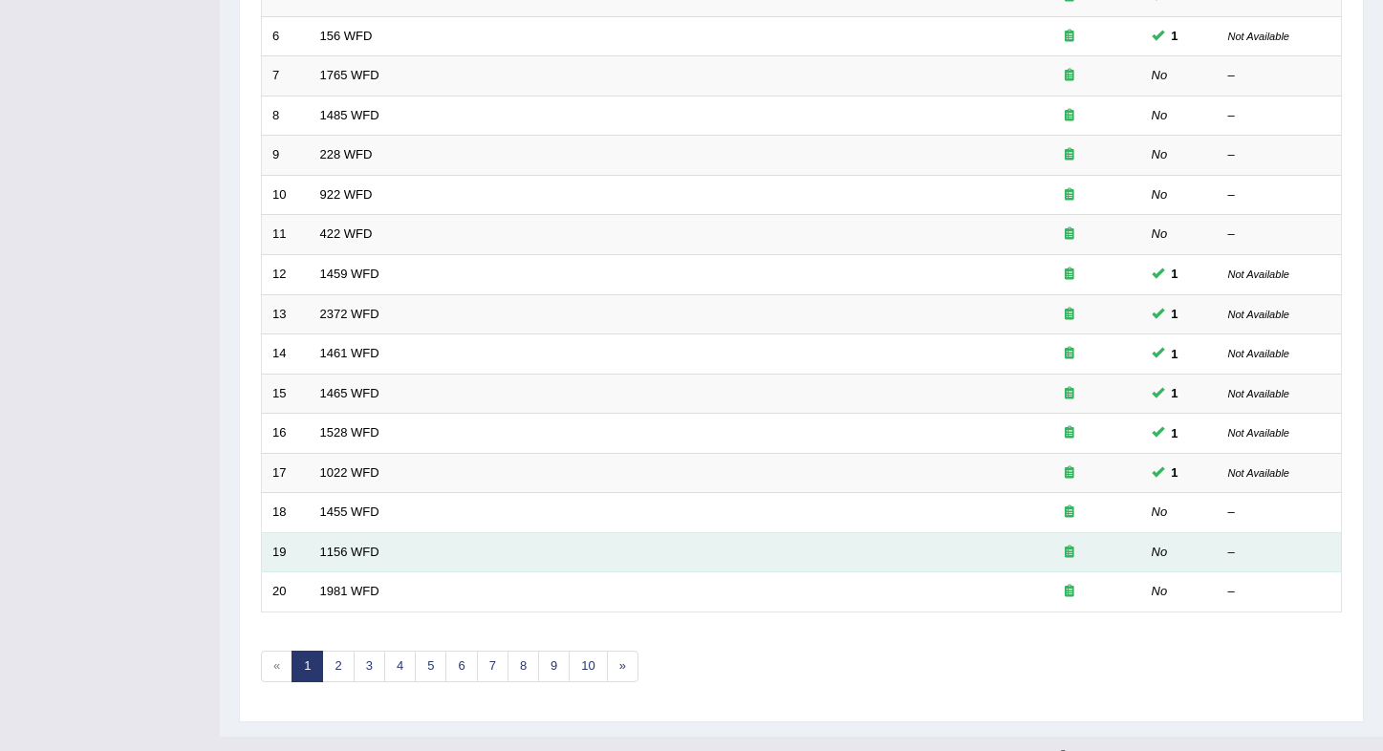
scroll to position [481, 0]
click at [962, 532] on td "1156 WFD" at bounding box center [654, 552] width 688 height 40
click at [372, 545] on link "1156 WFD" at bounding box center [349, 552] width 59 height 14
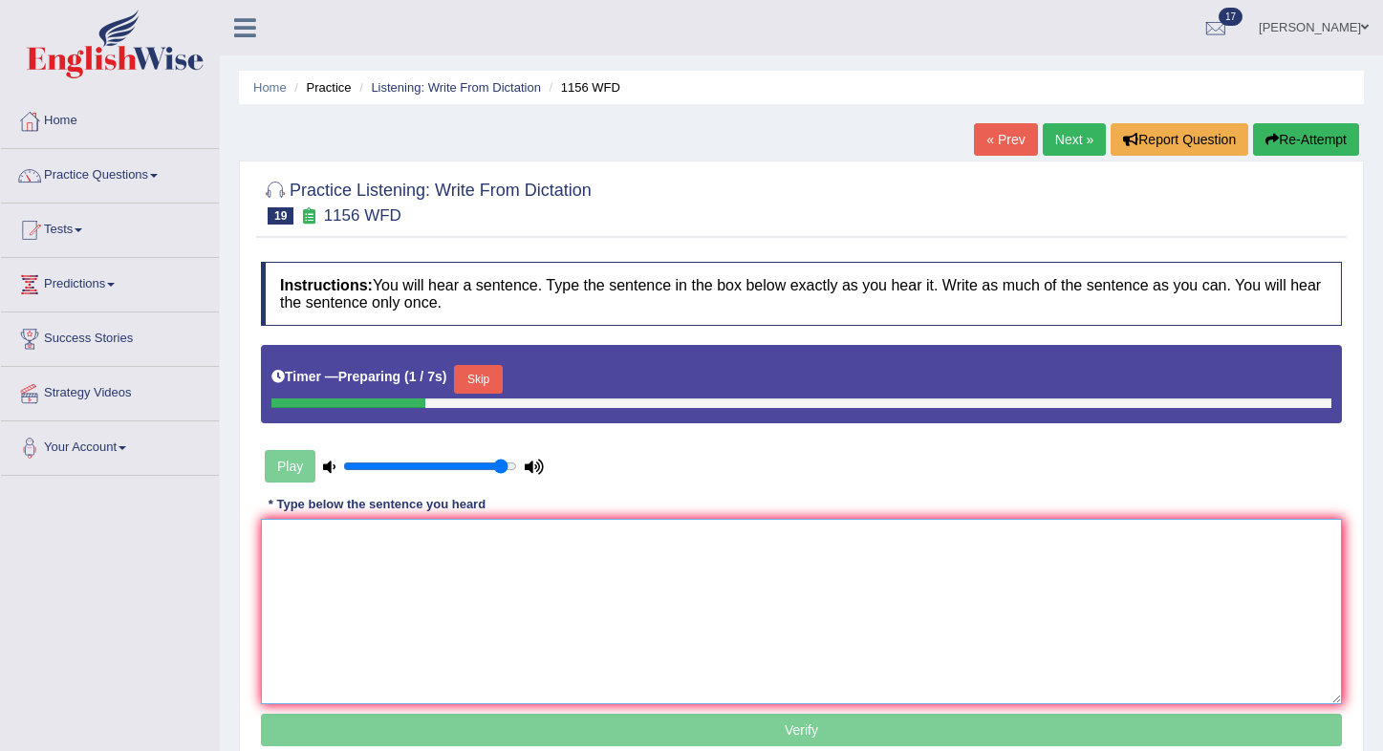
click at [376, 555] on textarea at bounding box center [801, 611] width 1081 height 185
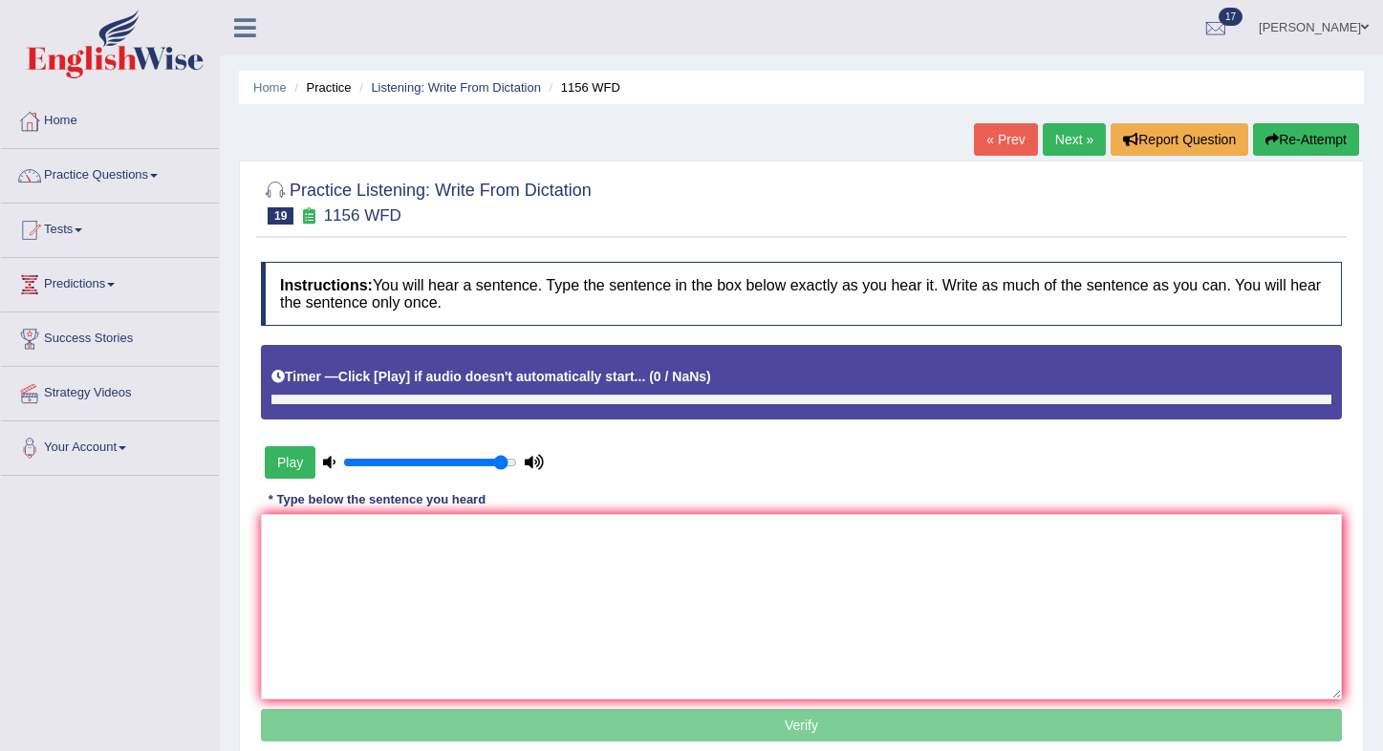
click at [296, 451] on button "Play" at bounding box center [290, 462] width 51 height 32
click at [286, 548] on textarea at bounding box center [801, 606] width 1081 height 185
click at [78, 174] on link "Practice Questions" at bounding box center [110, 173] width 218 height 48
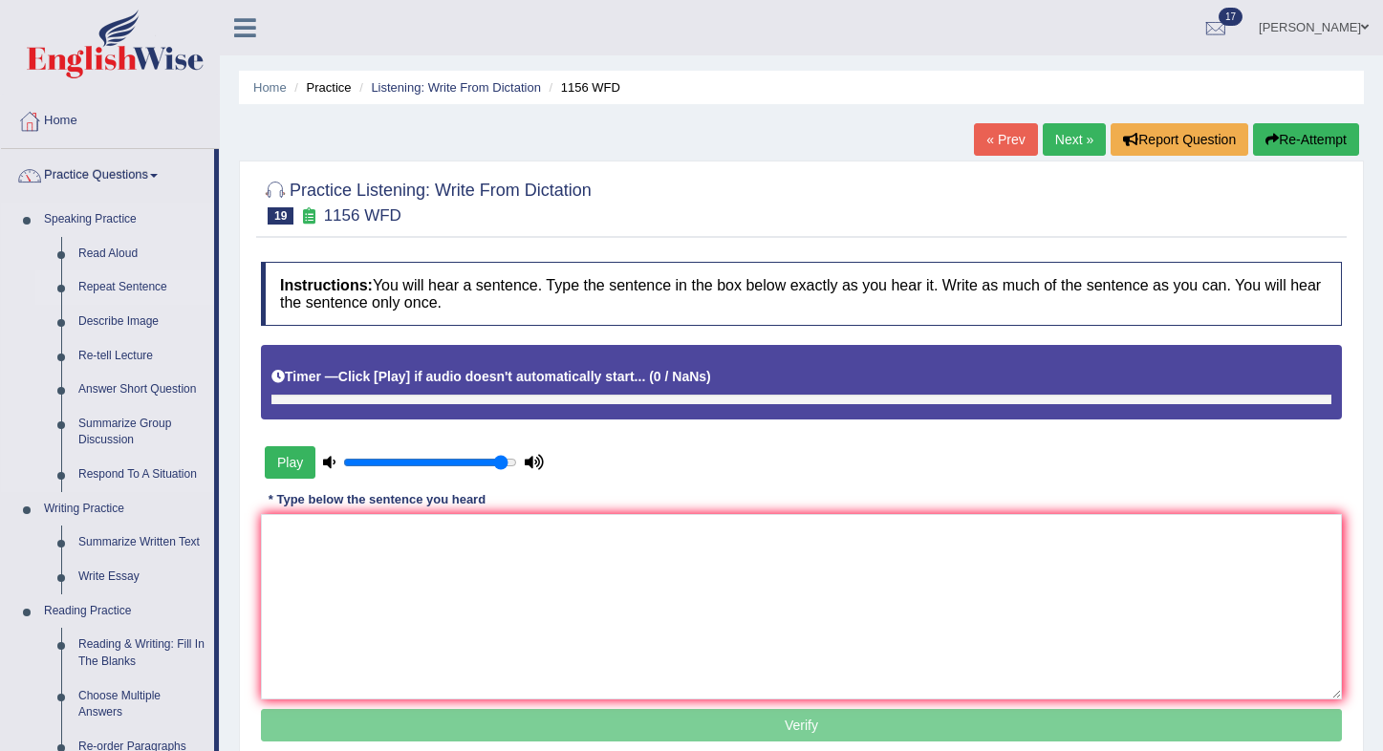
click at [108, 289] on link "Repeat Sentence" at bounding box center [142, 287] width 144 height 34
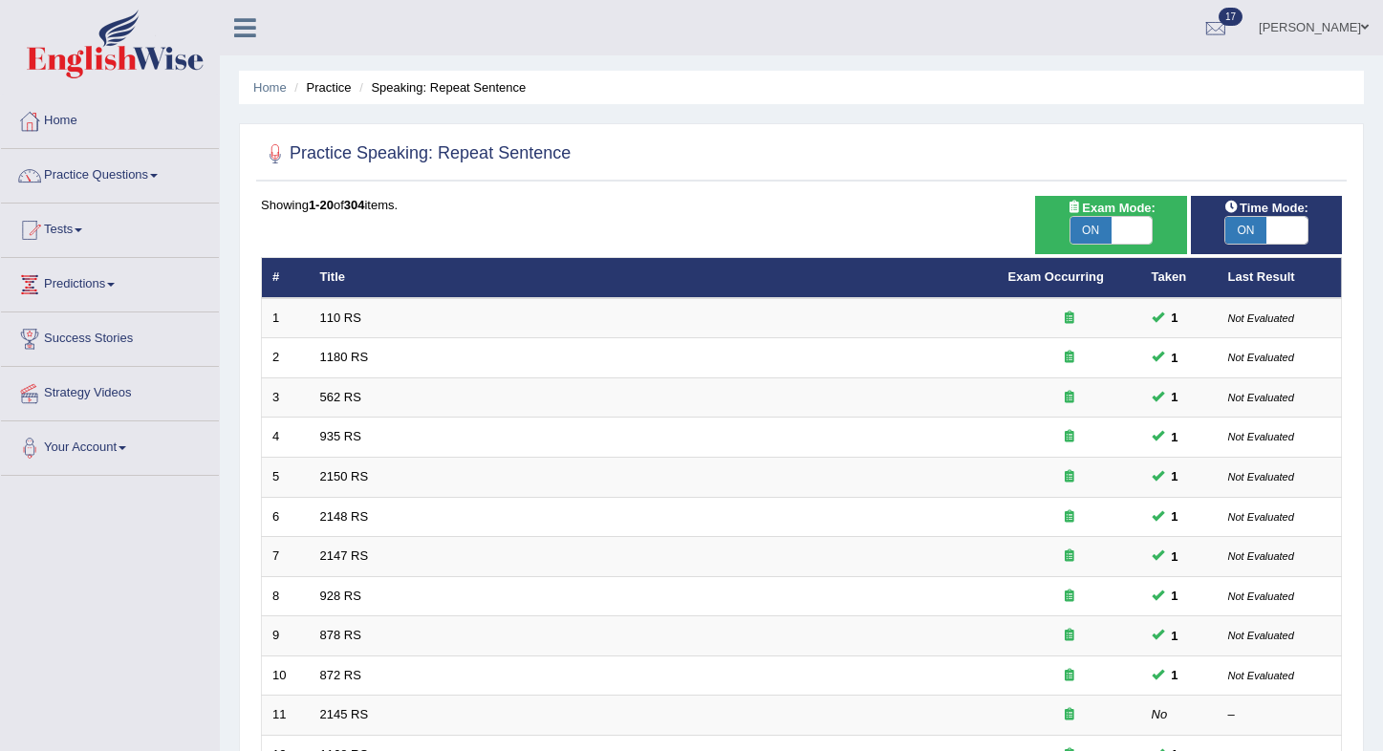
scroll to position [502, 0]
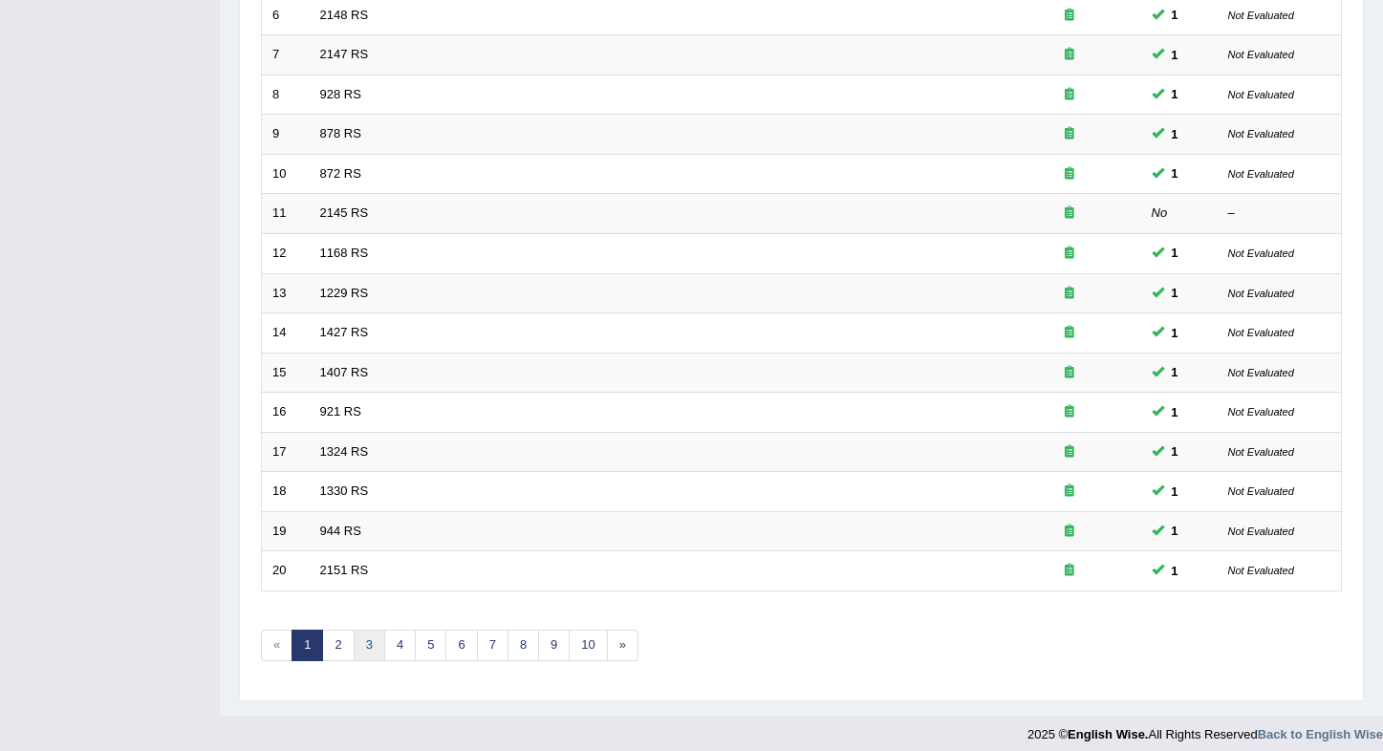
click at [379, 633] on link "3" at bounding box center [370, 646] width 32 height 32
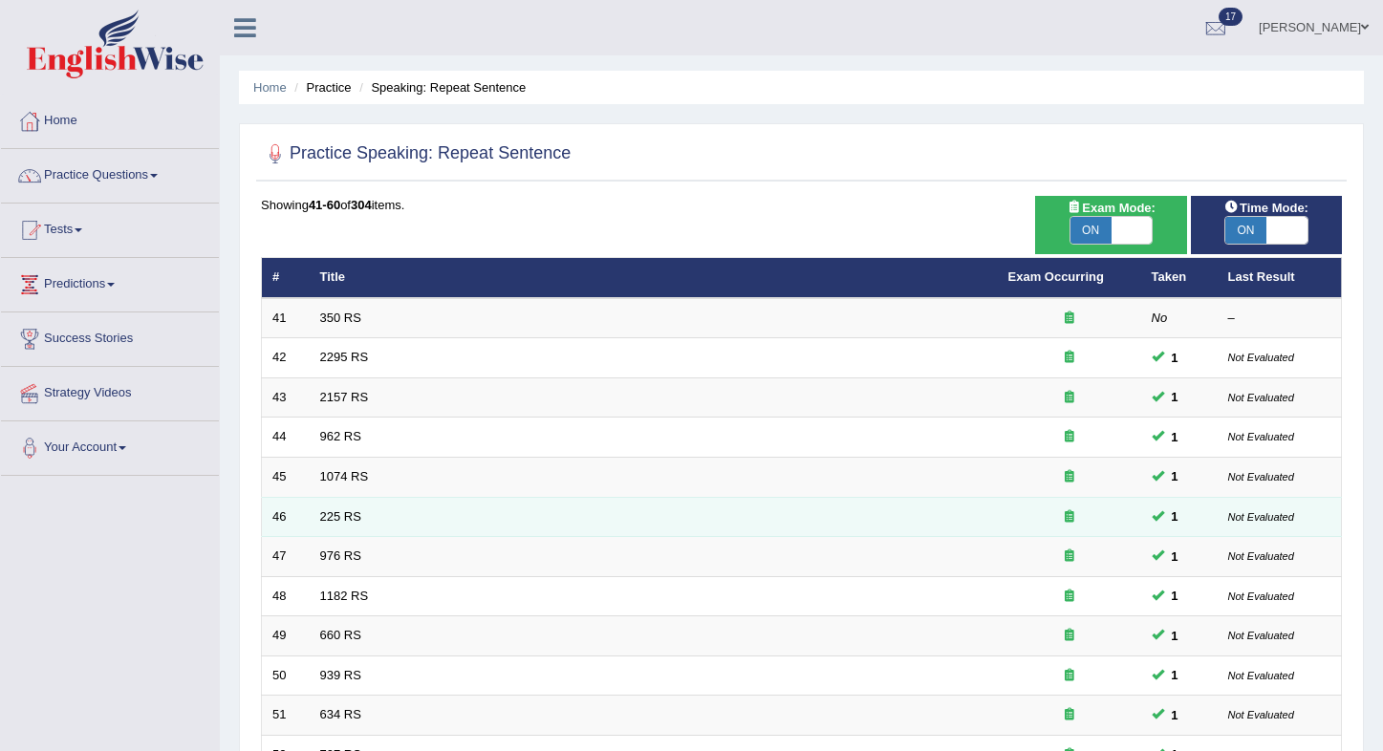
scroll to position [502, 0]
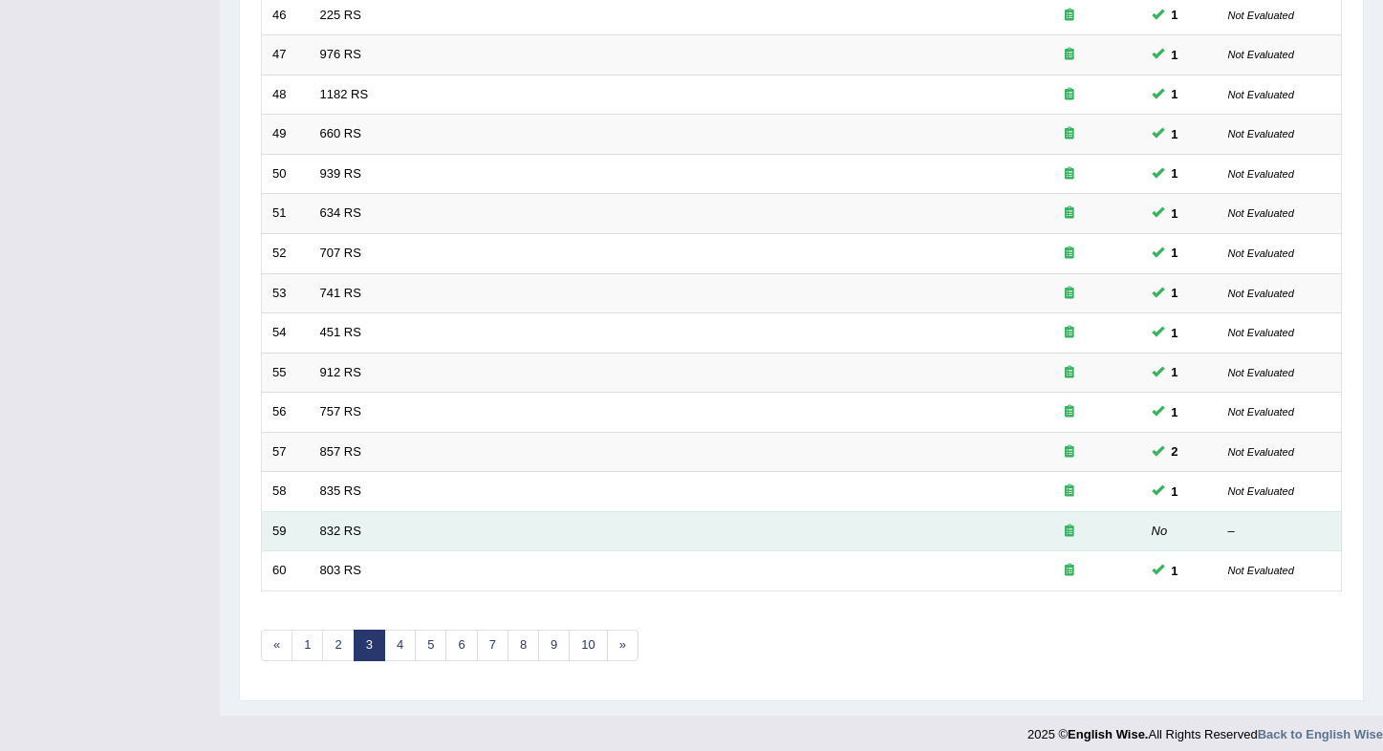
click at [565, 532] on td "832 RS" at bounding box center [654, 531] width 688 height 40
click at [352, 526] on link "832 RS" at bounding box center [340, 531] width 41 height 14
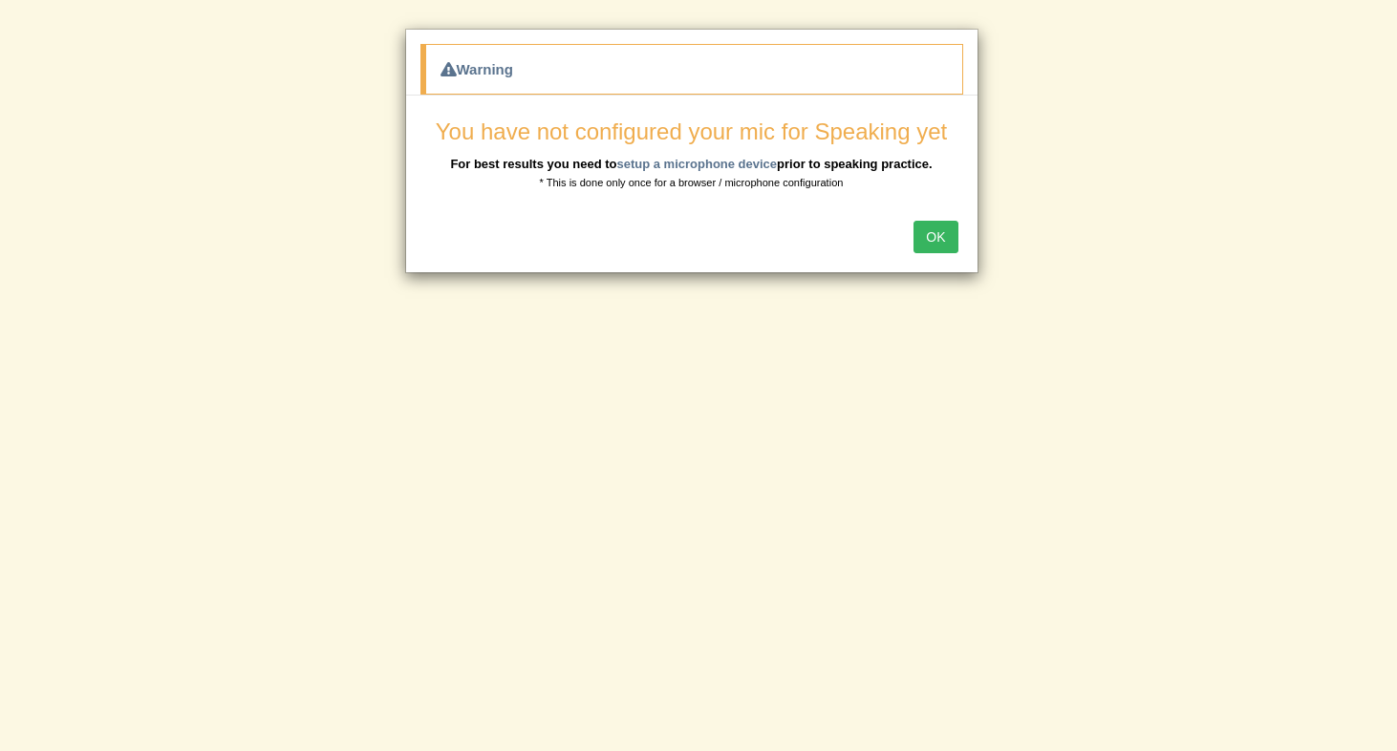
click at [927, 242] on button "OK" at bounding box center [936, 237] width 44 height 32
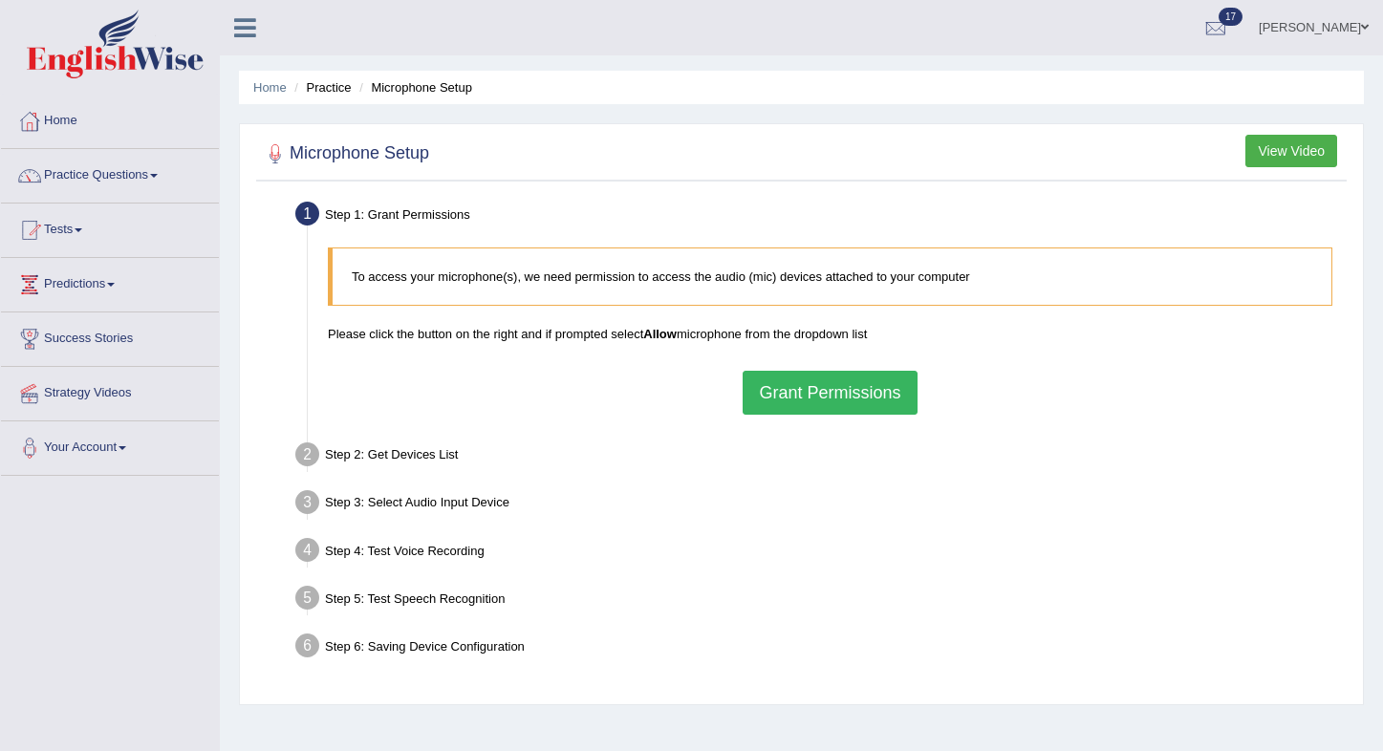
click at [790, 382] on button "Grant Permissions" at bounding box center [830, 393] width 174 height 44
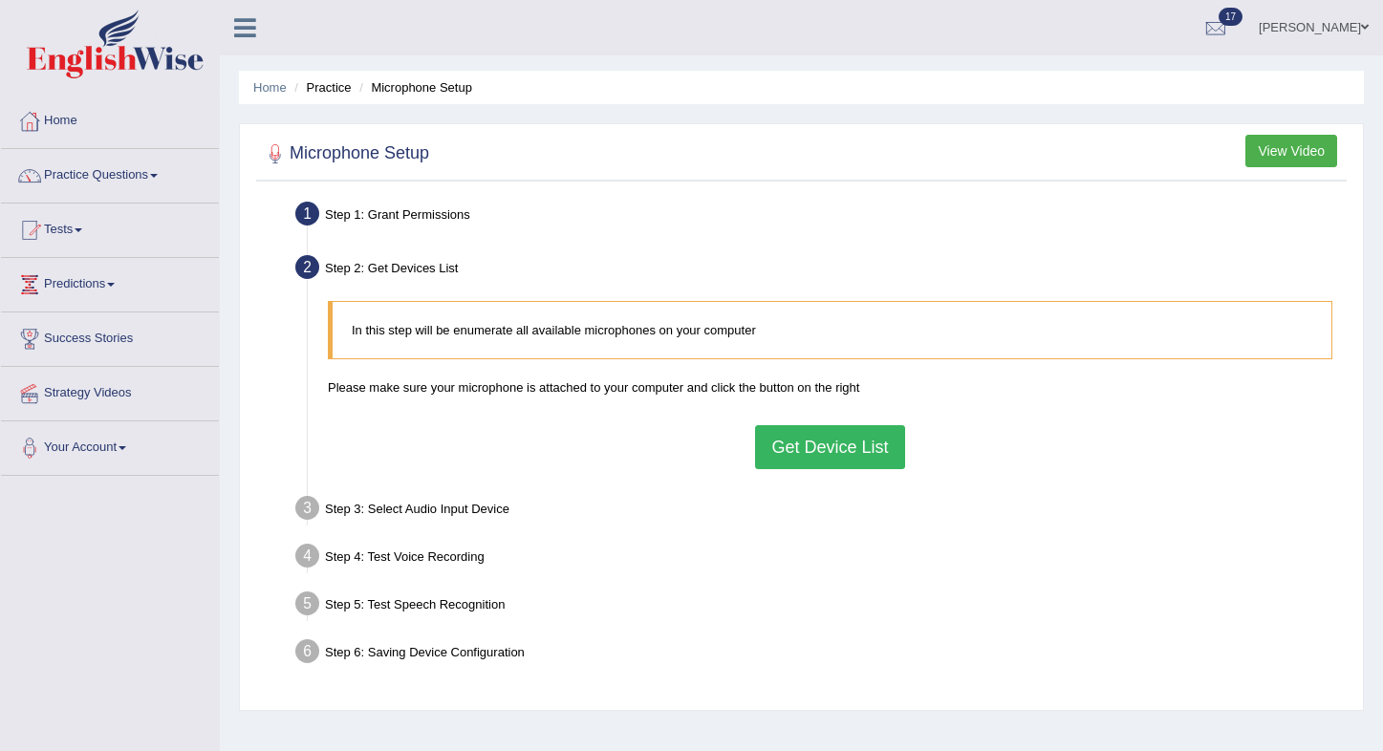
click at [848, 444] on button "Get Device List" at bounding box center [829, 447] width 149 height 44
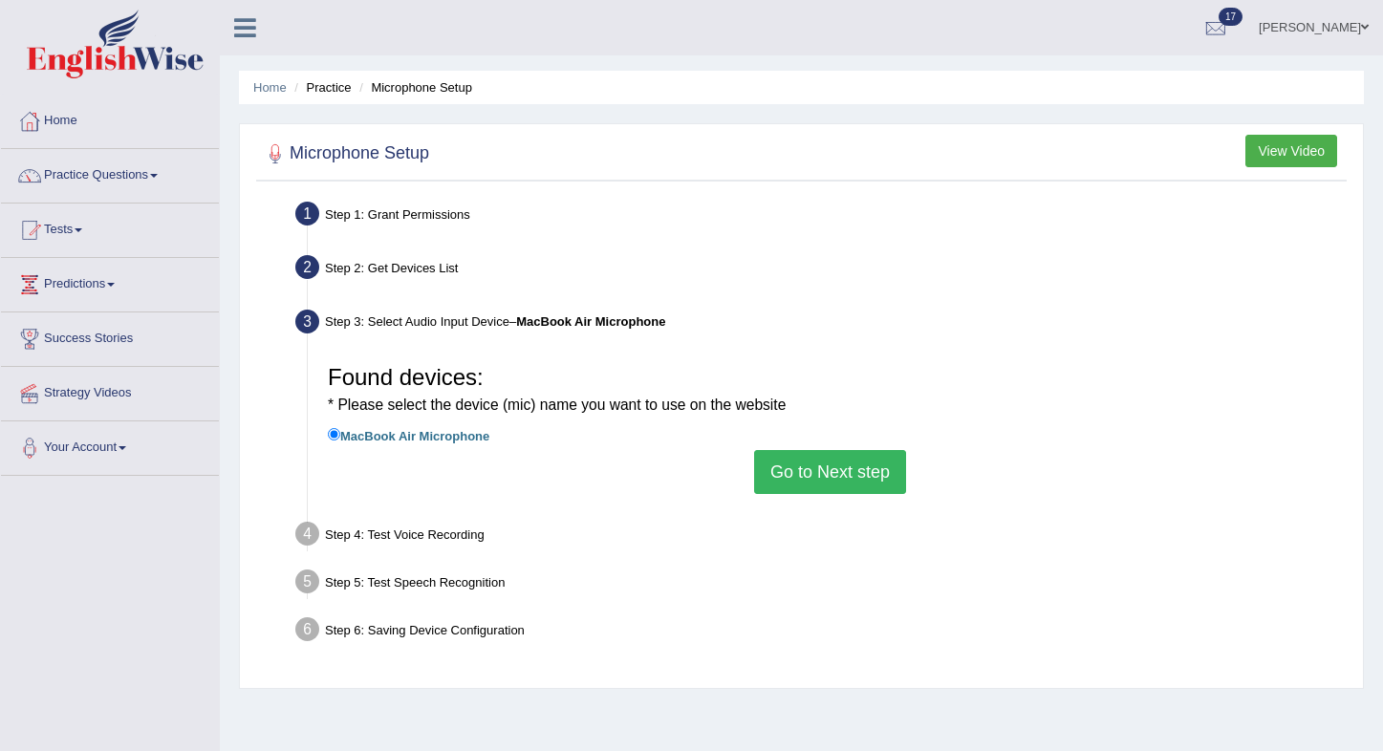
click at [845, 469] on button "Go to Next step" at bounding box center [830, 472] width 152 height 44
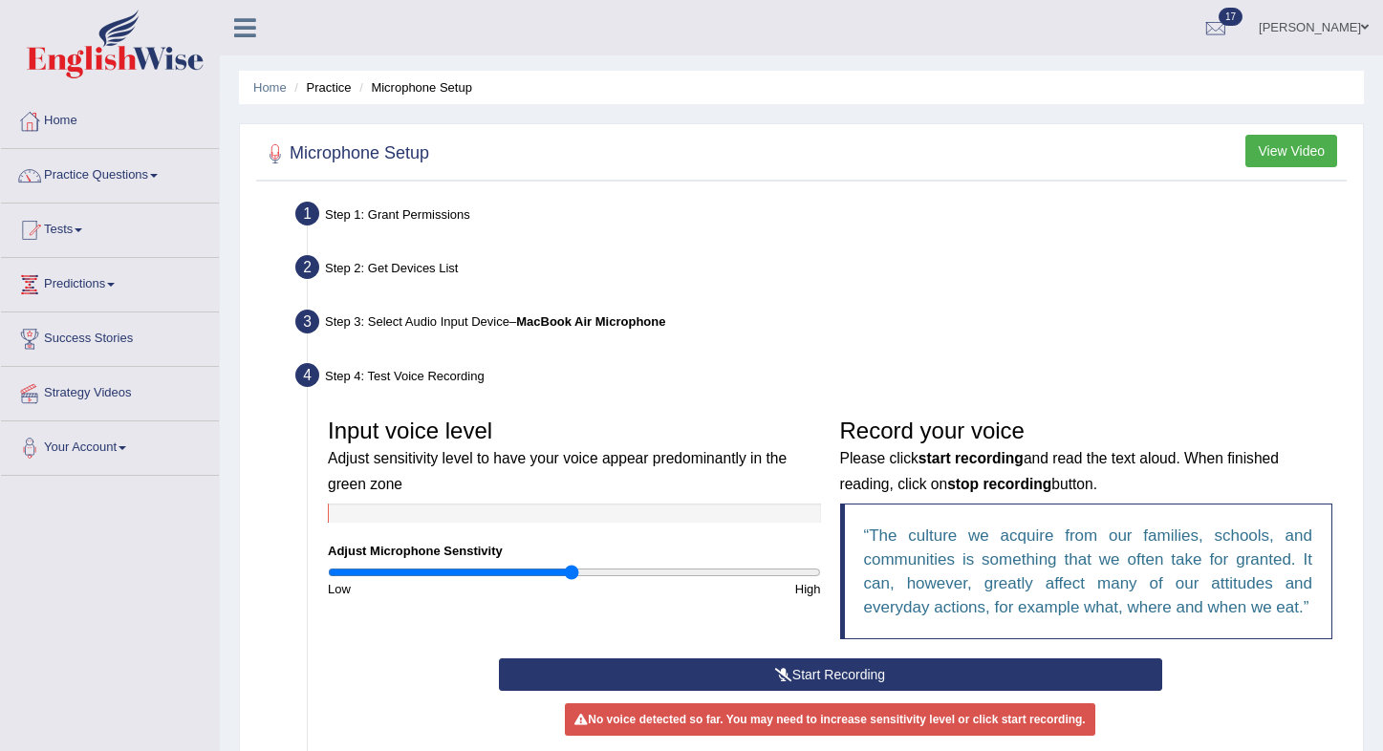
click at [378, 328] on div "Step 3: Select Audio Input Device – MacBook Air Microphone" at bounding box center [821, 325] width 1068 height 42
click at [595, 323] on b "MacBook Air Microphone" at bounding box center [590, 321] width 149 height 14
click at [427, 217] on div "Step 1: Grant Permissions" at bounding box center [821, 217] width 1068 height 42
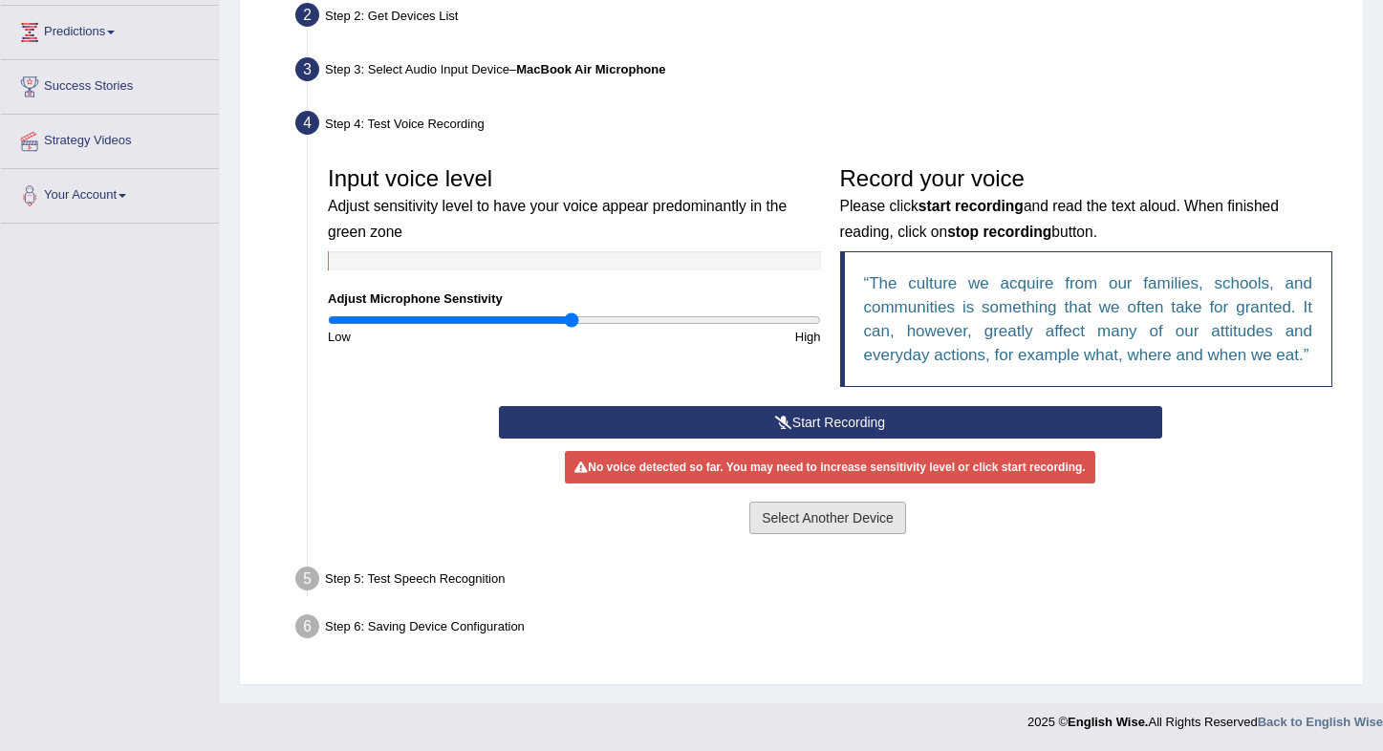
click at [784, 516] on button "Select Another Device" at bounding box center [827, 518] width 157 height 32
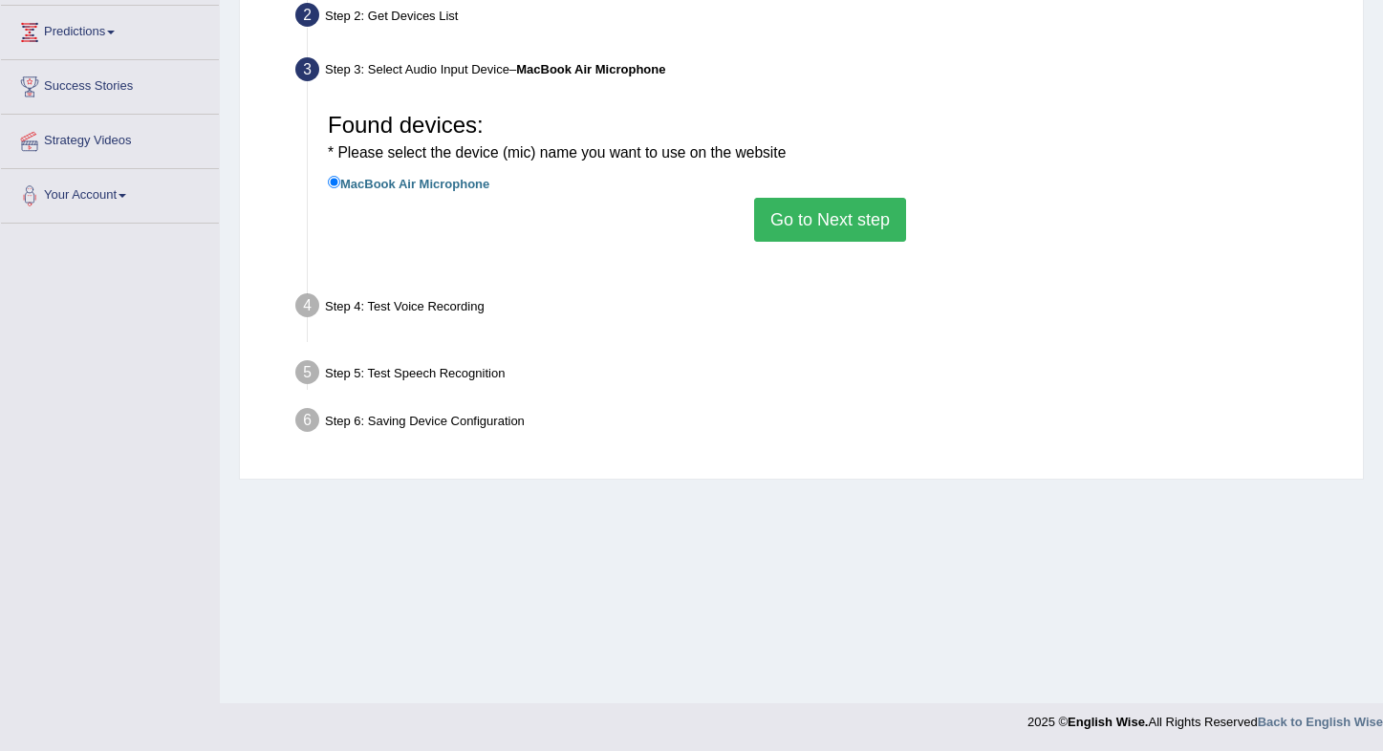
scroll to position [252, 0]
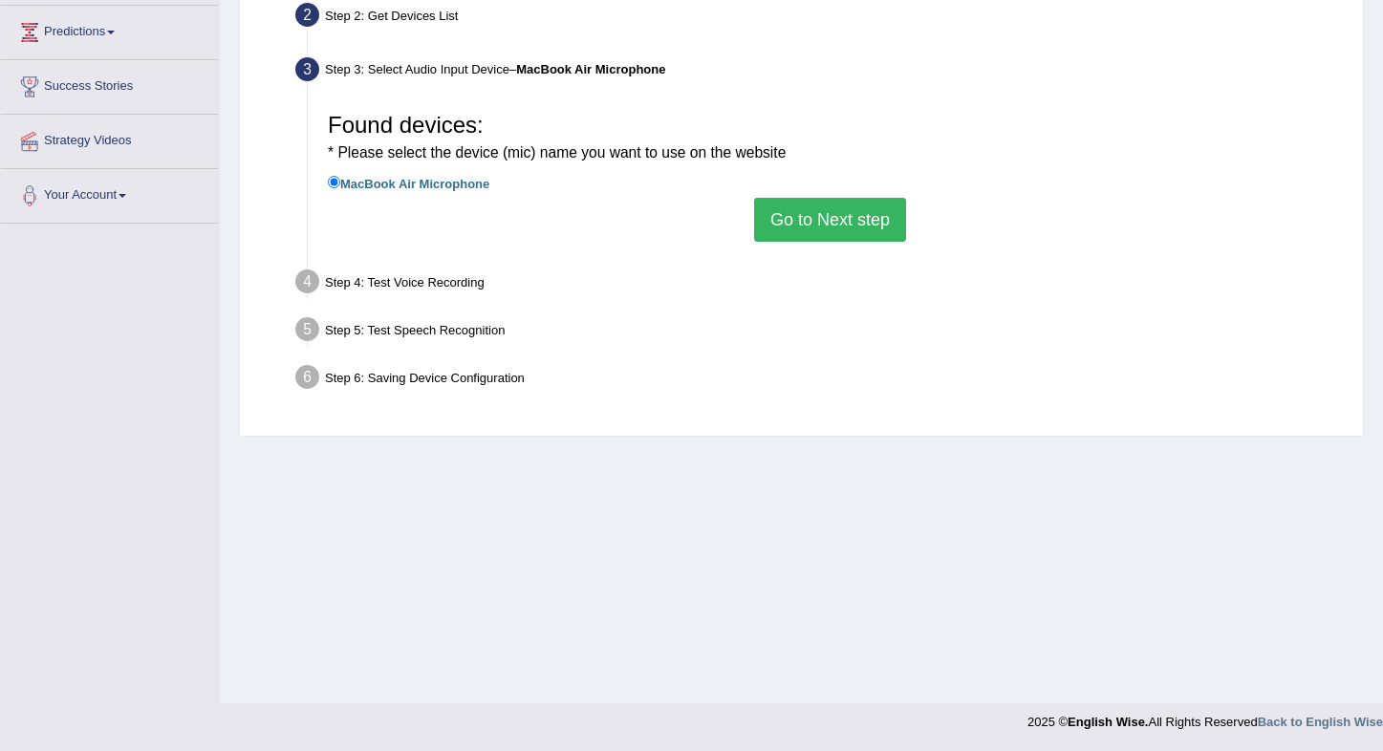
click at [334, 183] on input "MacBook Air Microphone" at bounding box center [334, 182] width 12 height 12
click at [847, 226] on button "Go to Next step" at bounding box center [830, 220] width 152 height 44
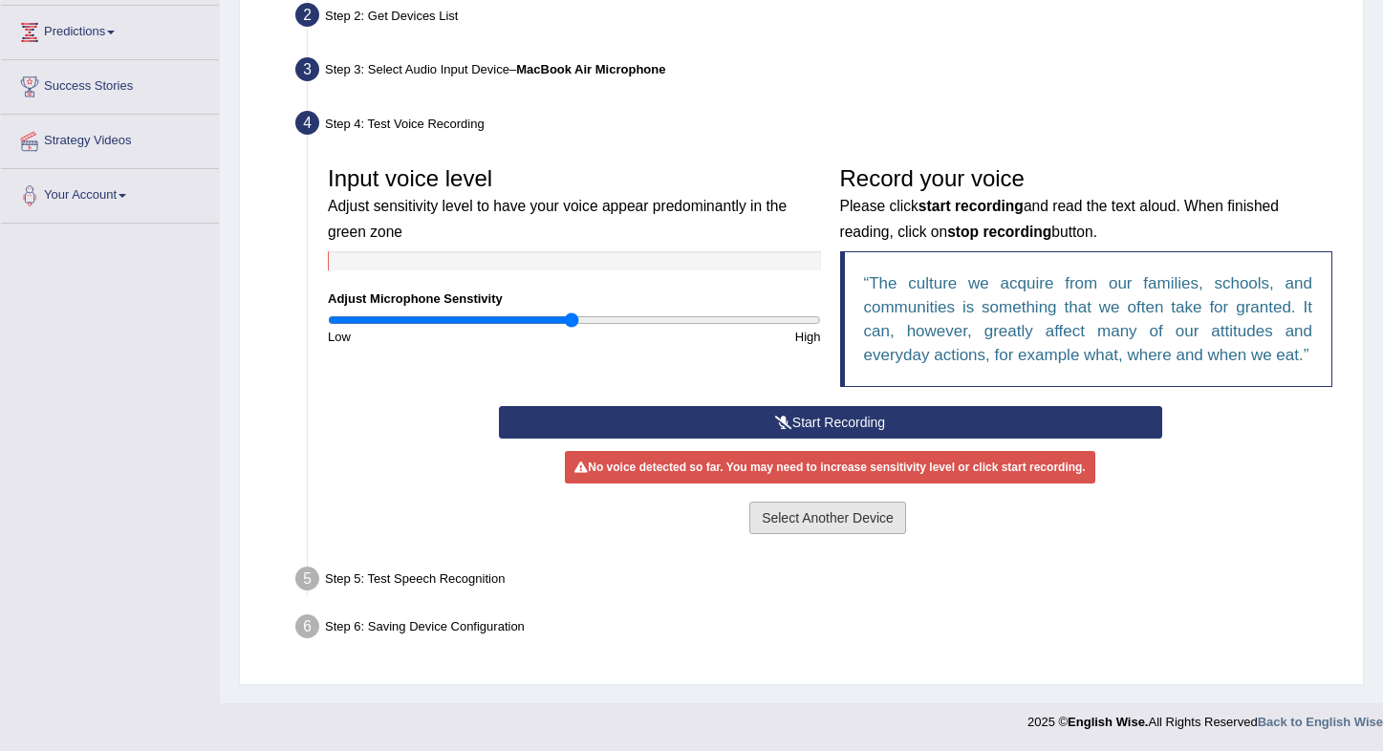
click at [830, 534] on button "Select Another Device" at bounding box center [827, 518] width 157 height 32
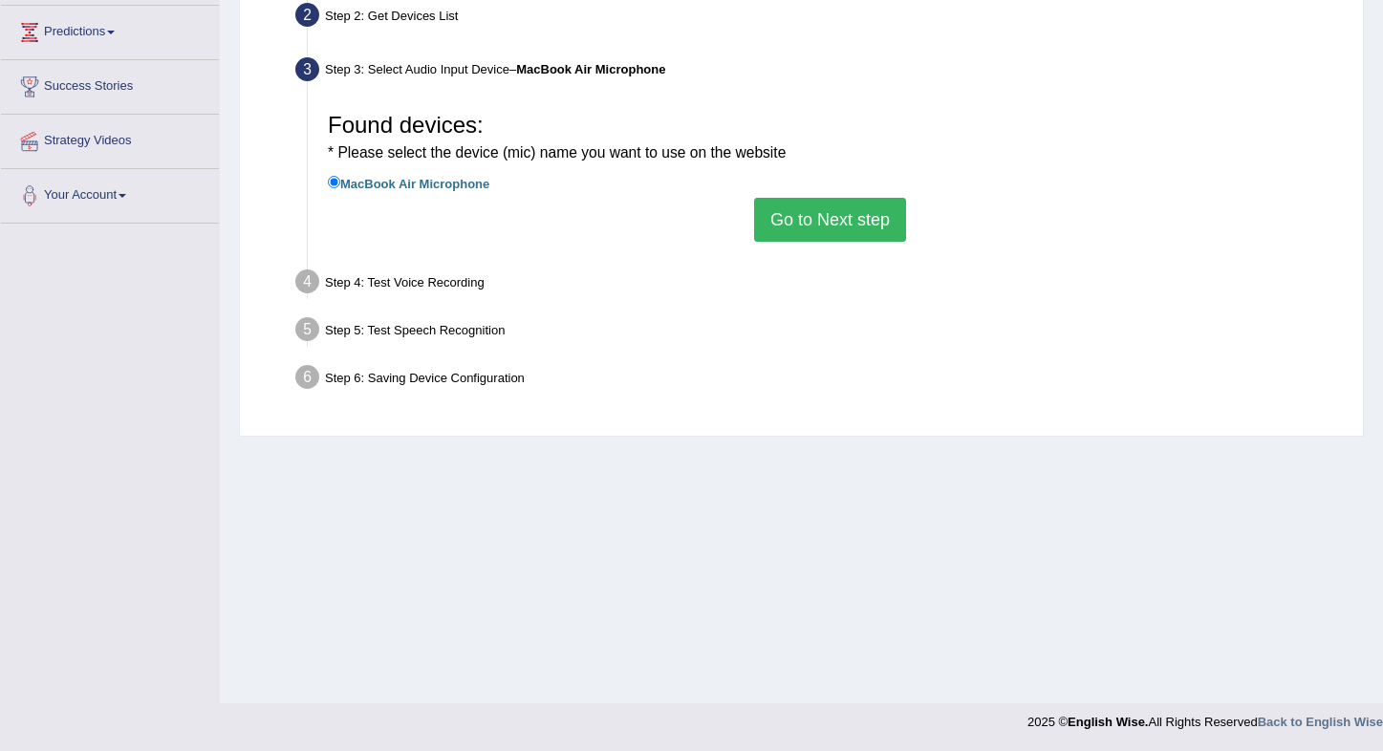
click at [806, 219] on button "Go to Next step" at bounding box center [830, 220] width 152 height 44
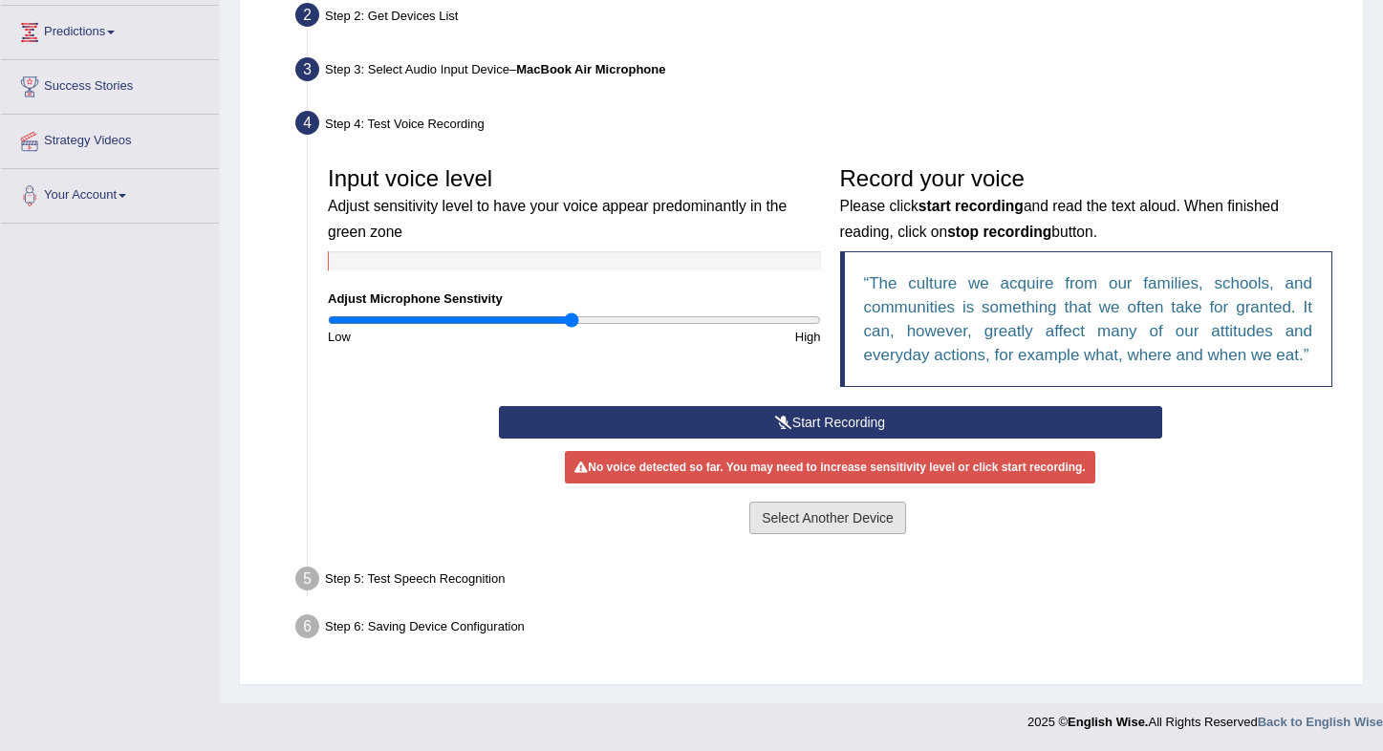
click at [812, 531] on button "Select Another Device" at bounding box center [827, 518] width 157 height 32
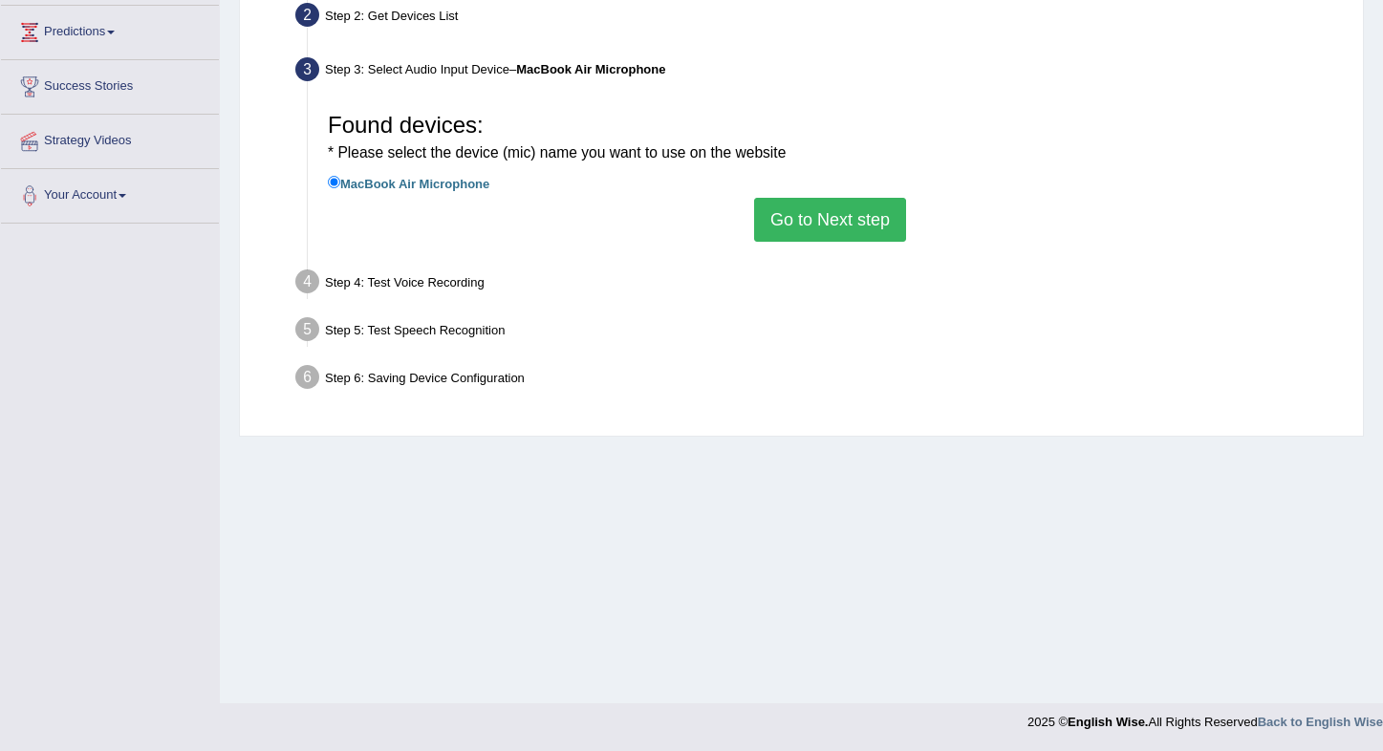
click at [773, 223] on button "Go to Next step" at bounding box center [830, 220] width 152 height 44
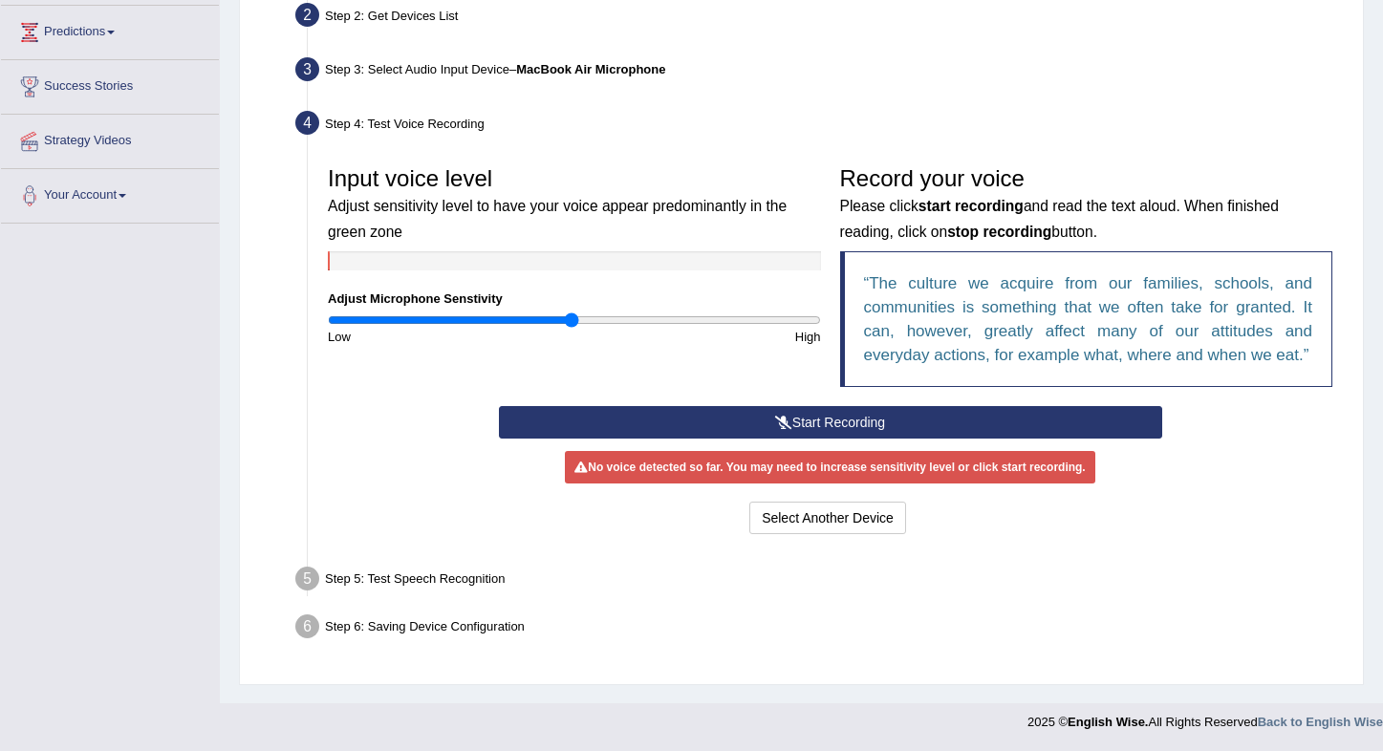
click at [560, 432] on button "Start Recording" at bounding box center [830, 422] width 663 height 32
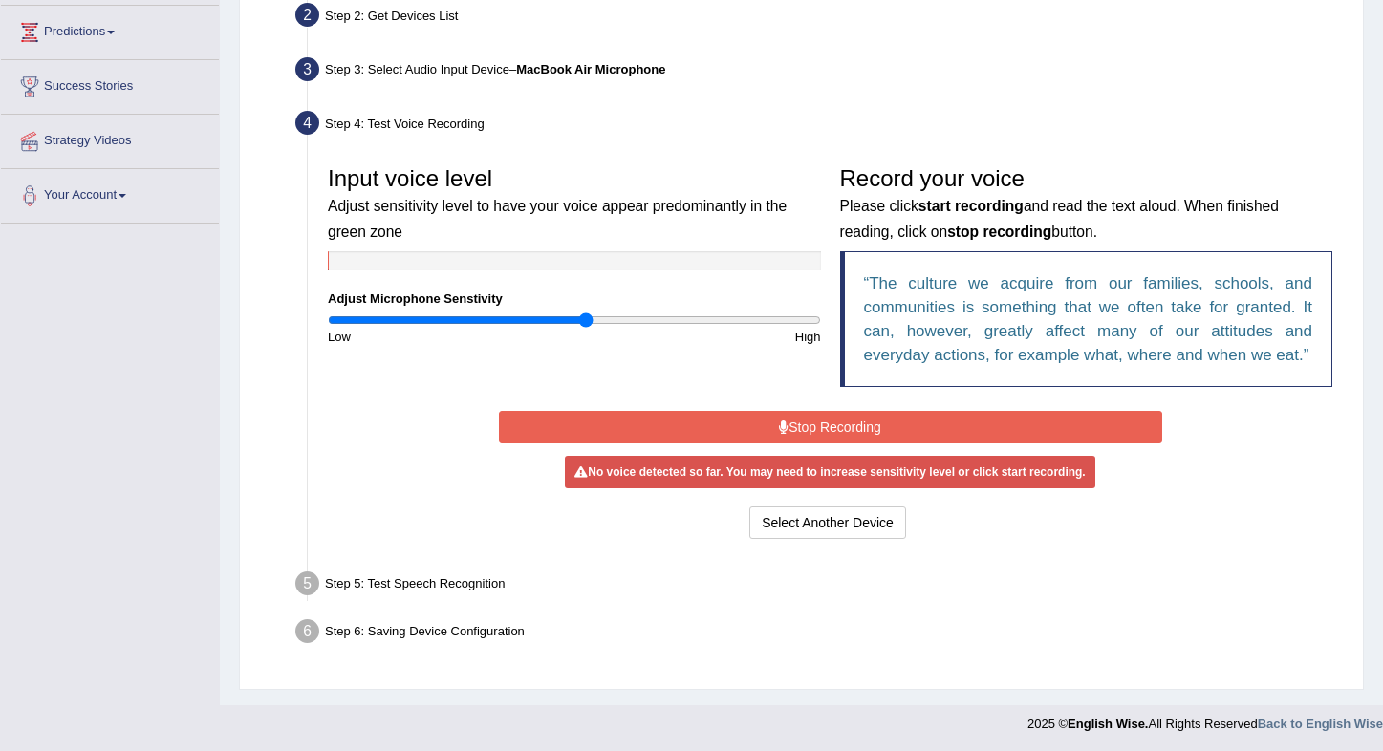
type input "1.06"
click at [586, 322] on input "range" at bounding box center [574, 320] width 493 height 15
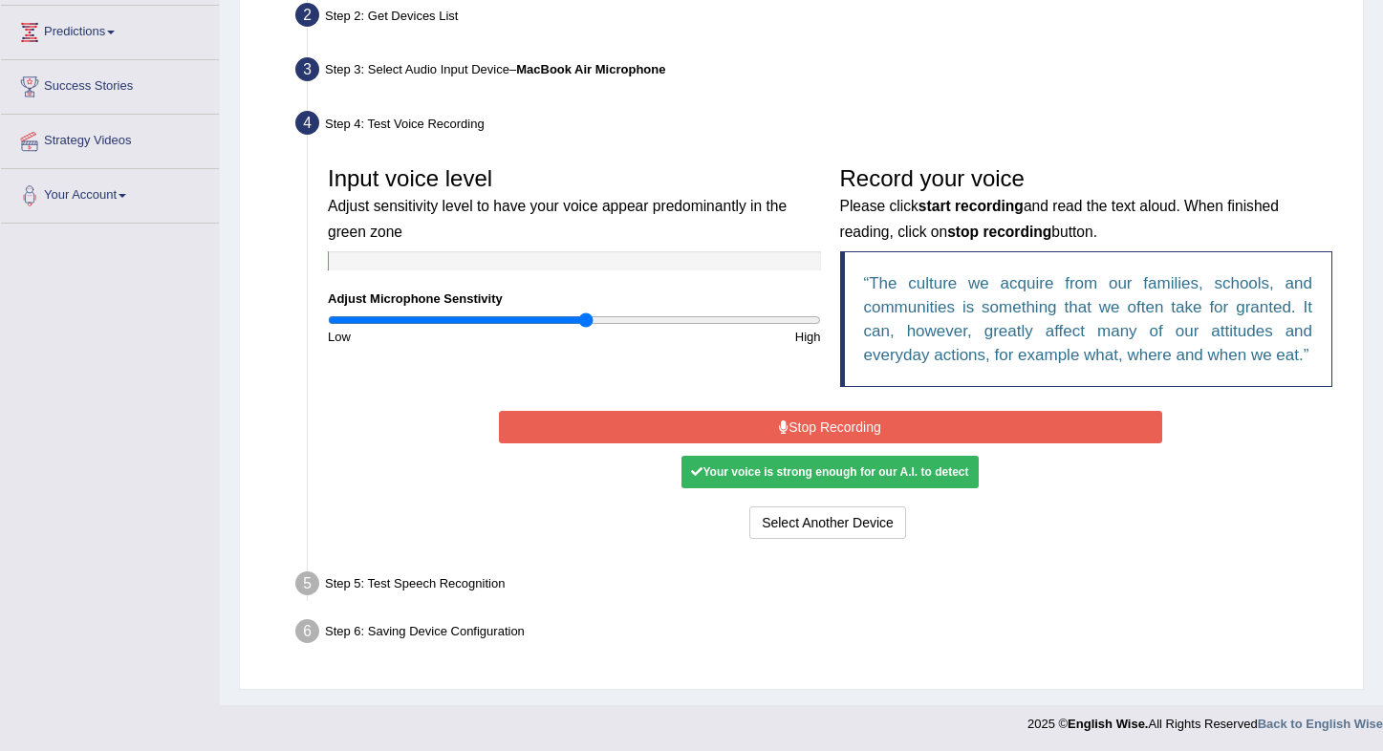
click at [721, 443] on button "Stop Recording" at bounding box center [830, 427] width 663 height 32
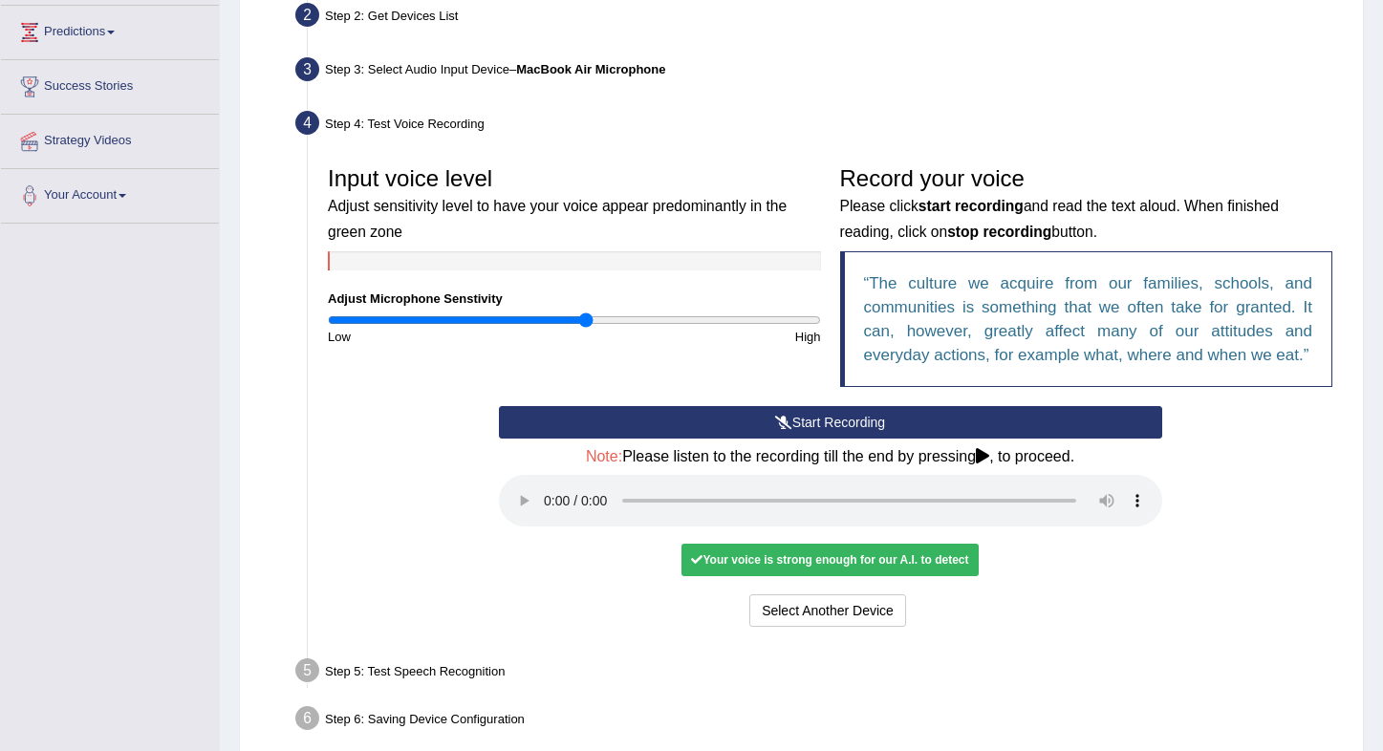
click at [548, 514] on audio at bounding box center [830, 501] width 663 height 52
click at [874, 619] on button "Voice is ok. Go to Next step" at bounding box center [909, 611] width 189 height 32
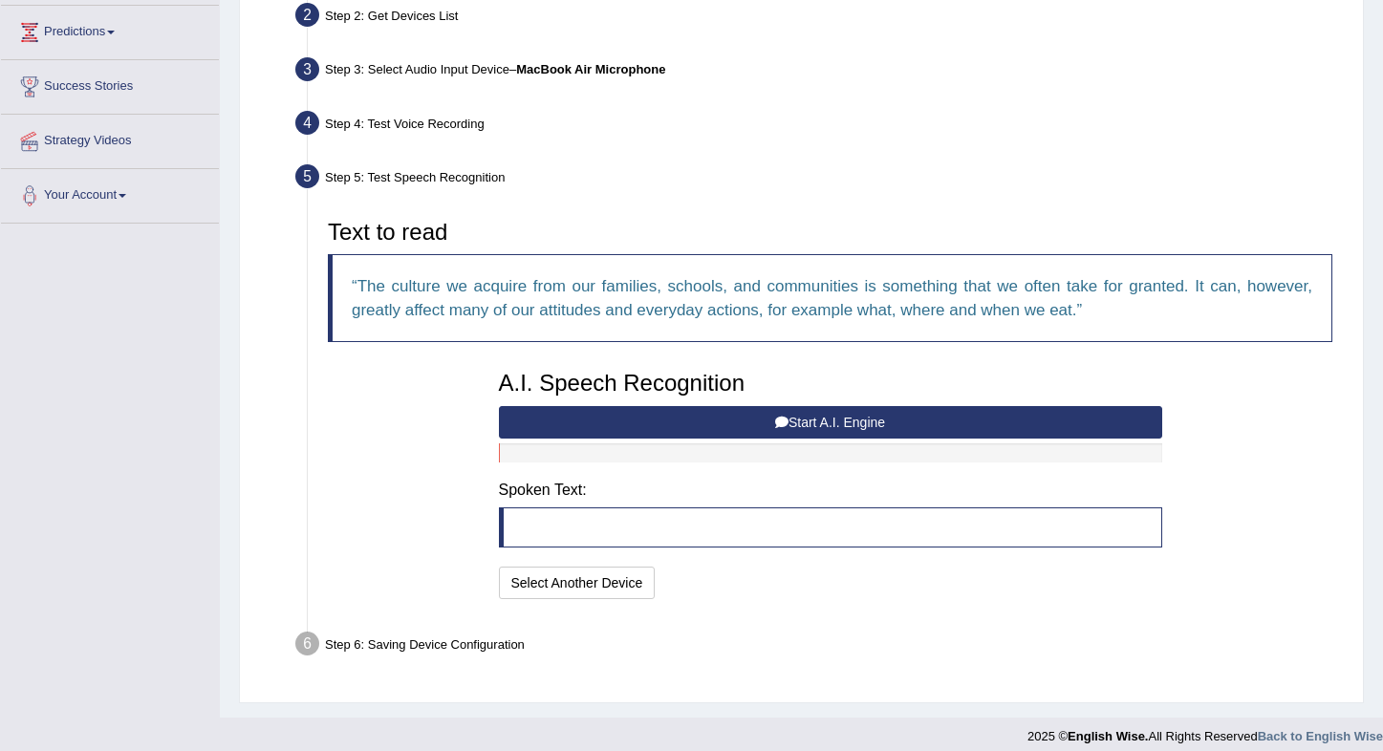
click at [899, 420] on button "Start A.I. Engine" at bounding box center [830, 422] width 663 height 32
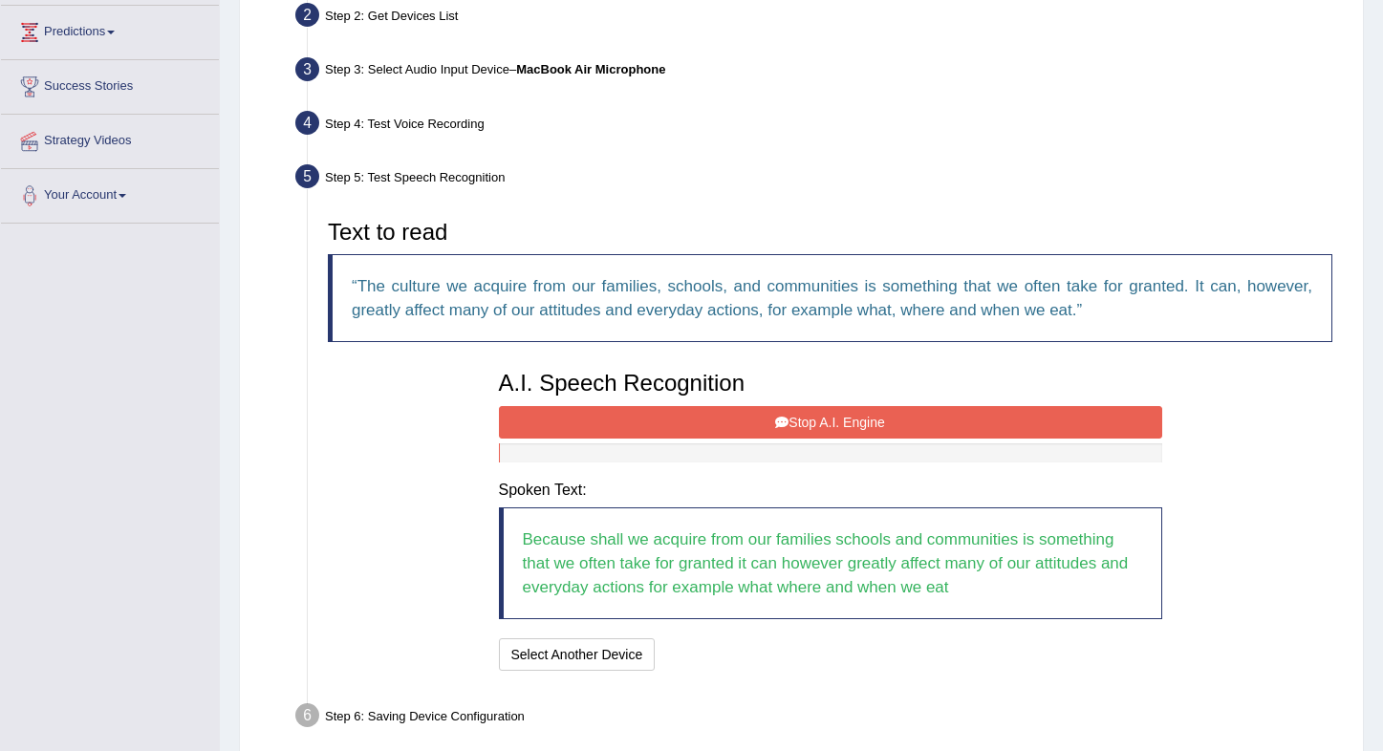
click at [799, 408] on button "Stop A.I. Engine" at bounding box center [830, 422] width 663 height 32
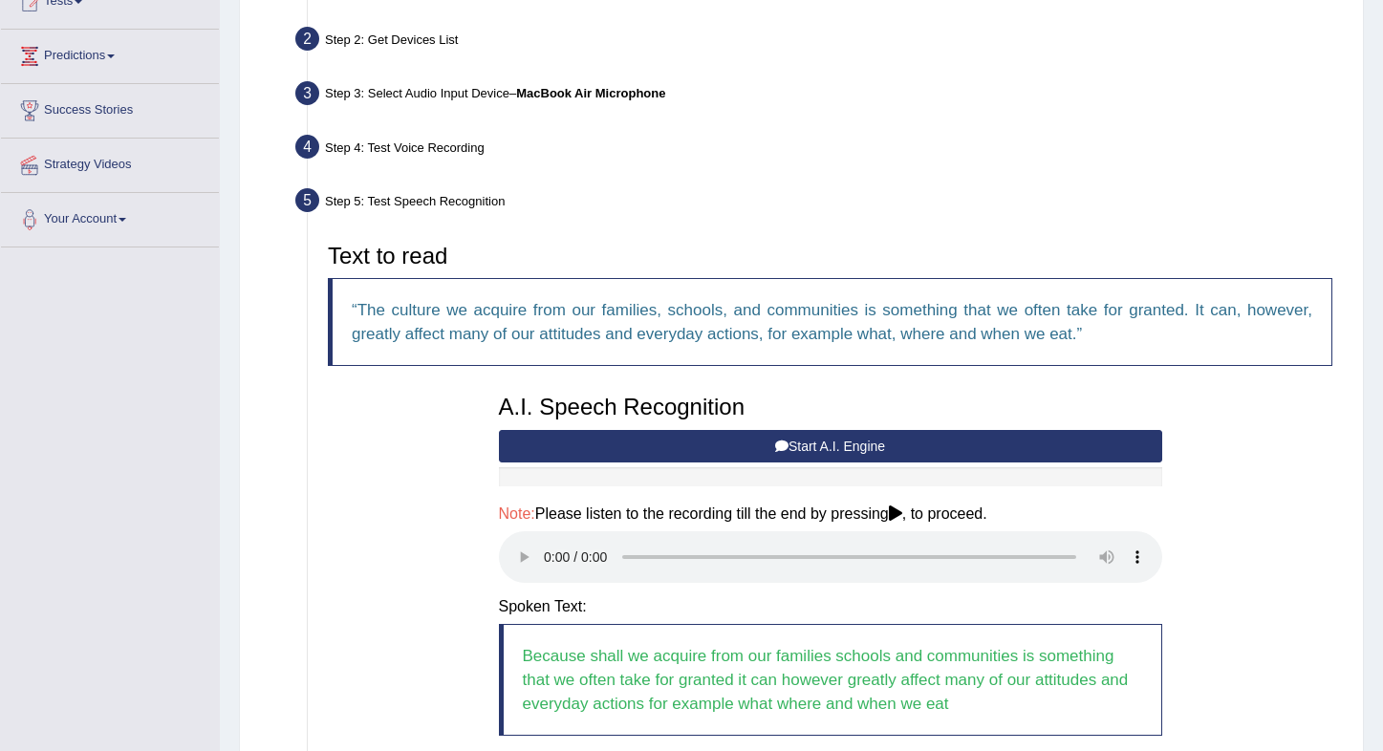
scroll to position [249, 0]
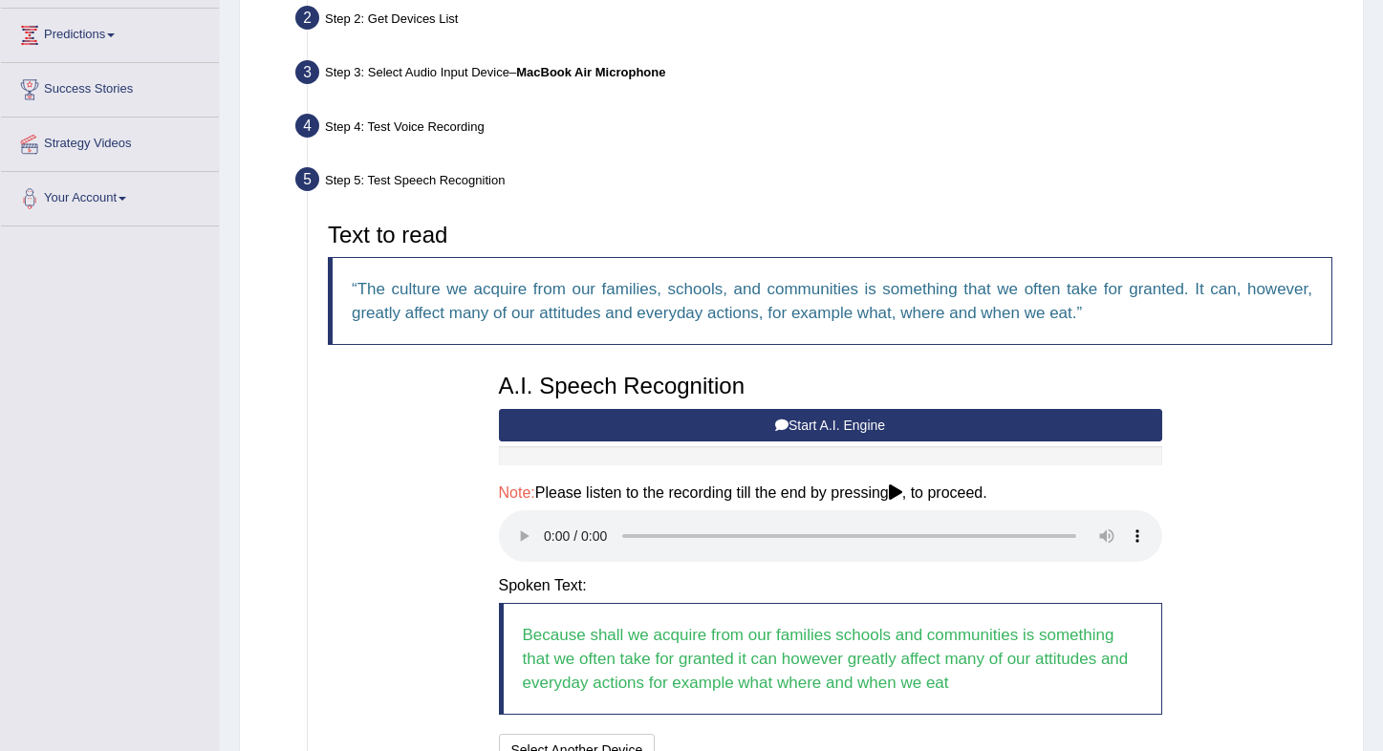
click at [549, 528] on audio at bounding box center [830, 536] width 663 height 52
click at [1078, 523] on audio at bounding box center [830, 536] width 663 height 52
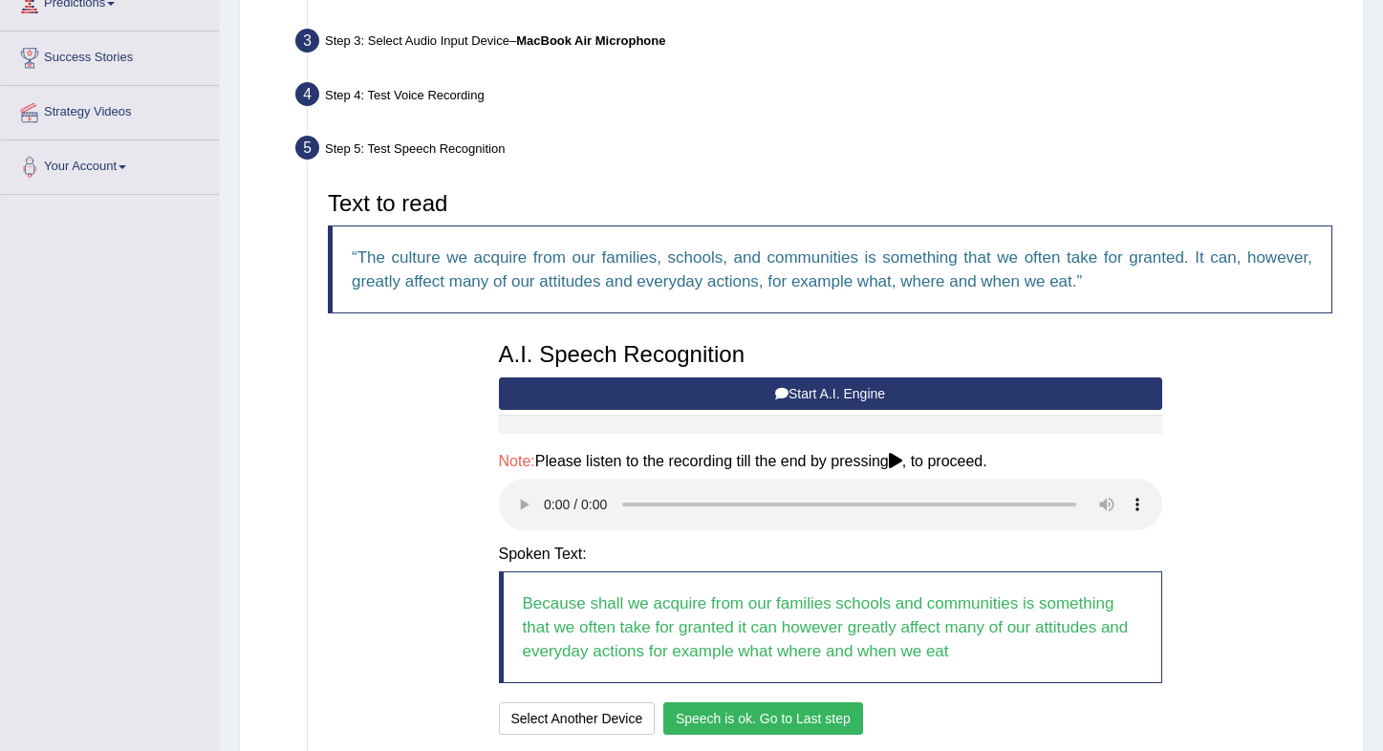
scroll to position [318, 0]
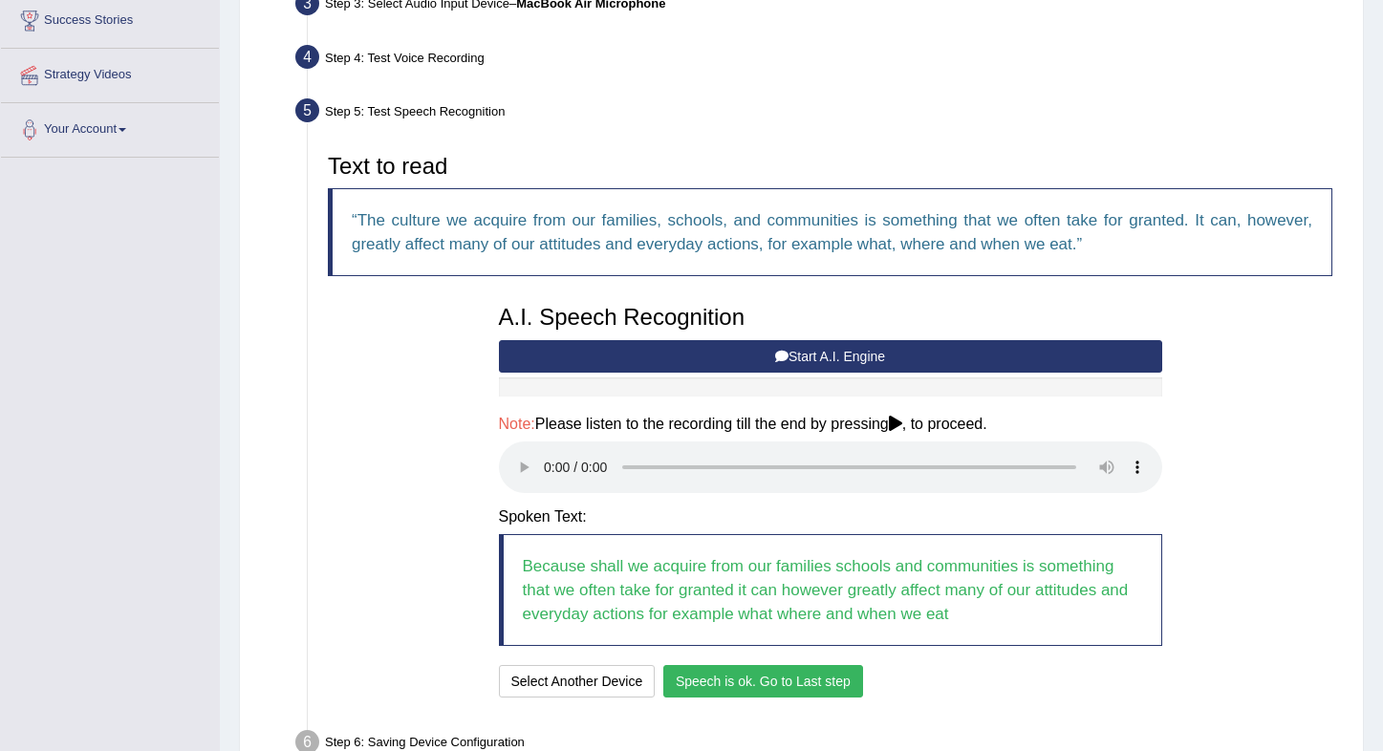
click at [715, 665] on button "Speech is ok. Go to Last step" at bounding box center [763, 681] width 200 height 32
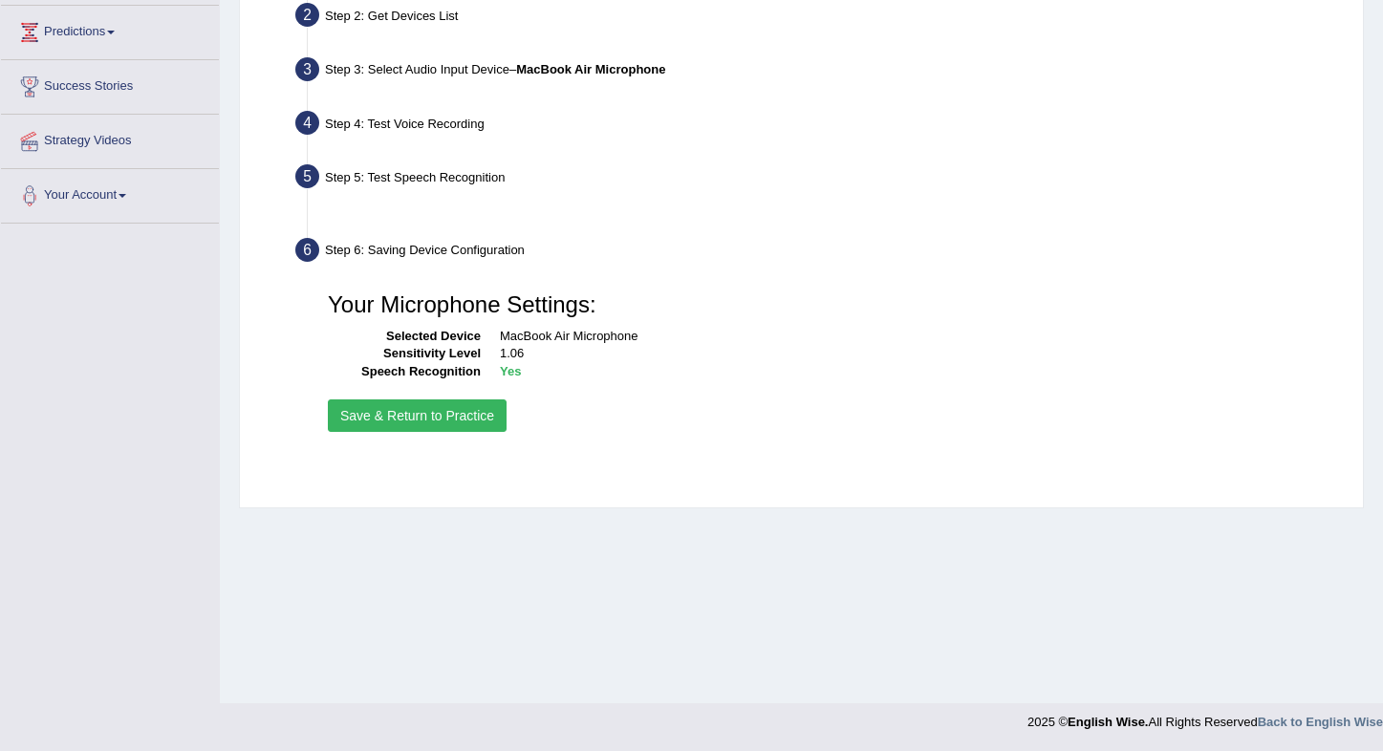
scroll to position [252, 0]
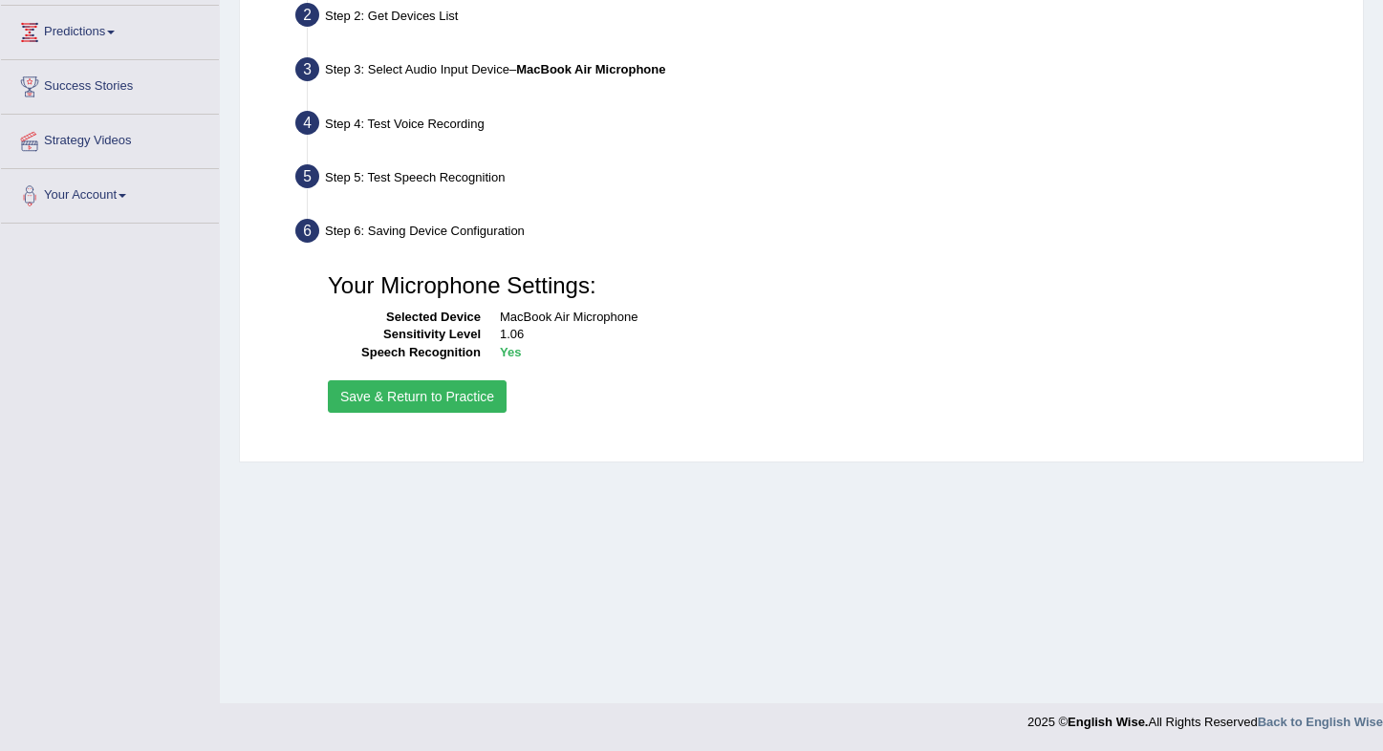
drag, startPoint x: 449, startPoint y: 395, endPoint x: 430, endPoint y: 392, distance: 19.3
click at [444, 395] on button "Save & Return to Practice" at bounding box center [417, 396] width 179 height 32
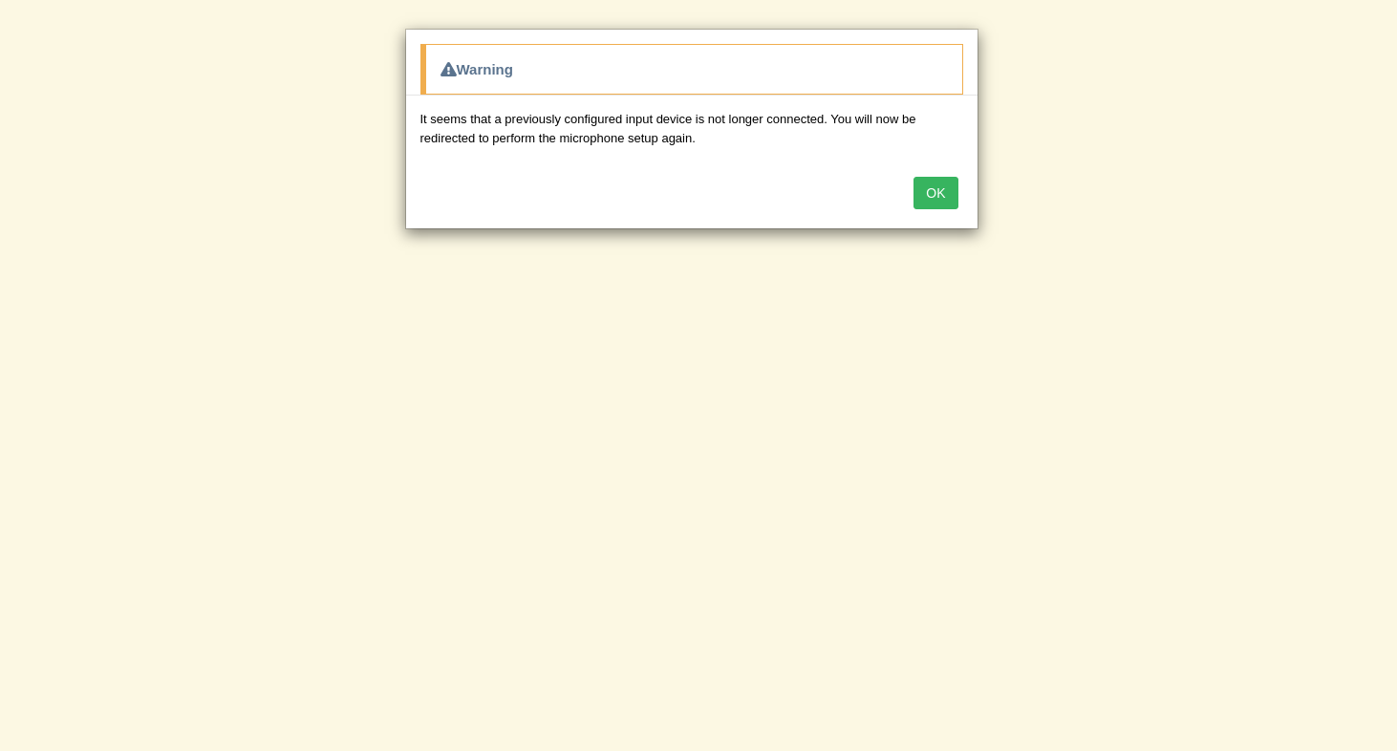
click at [919, 194] on button "OK" at bounding box center [936, 193] width 44 height 32
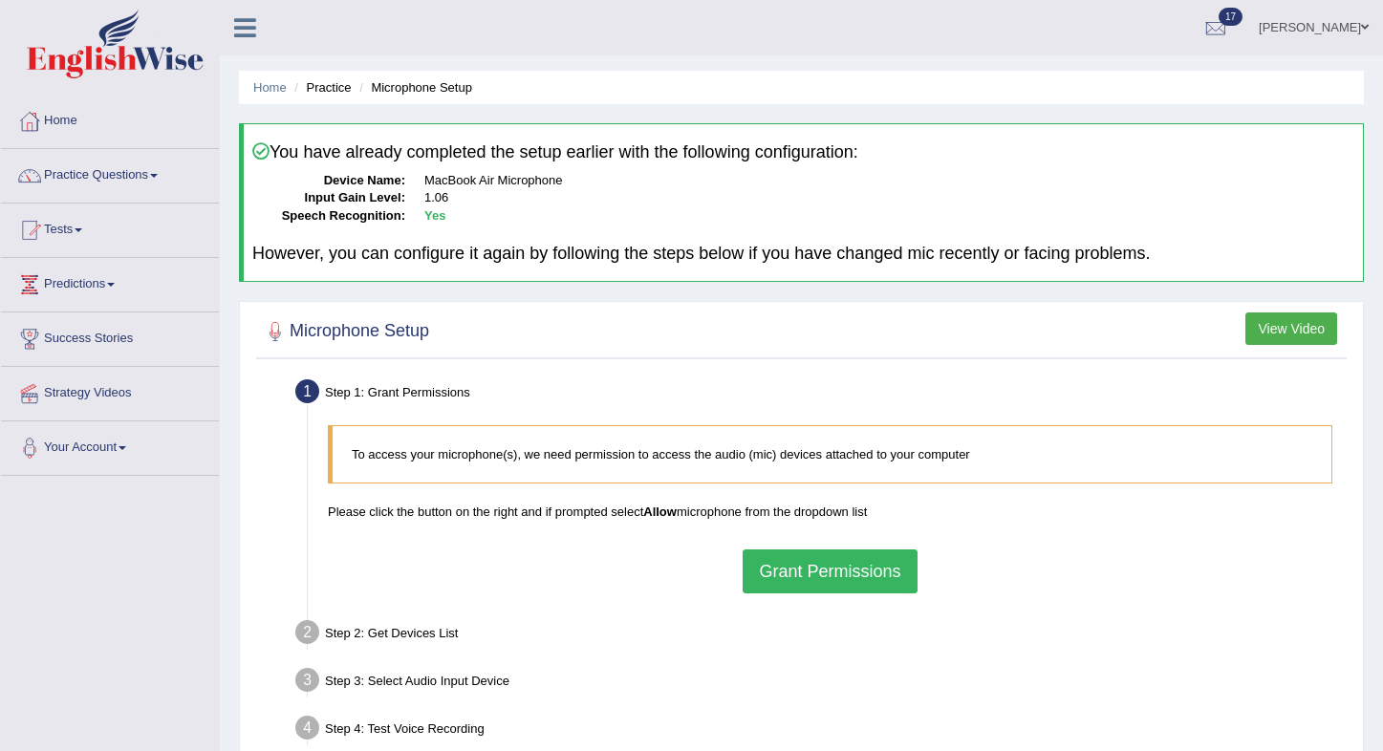
click at [785, 556] on button "Grant Permissions" at bounding box center [830, 572] width 174 height 44
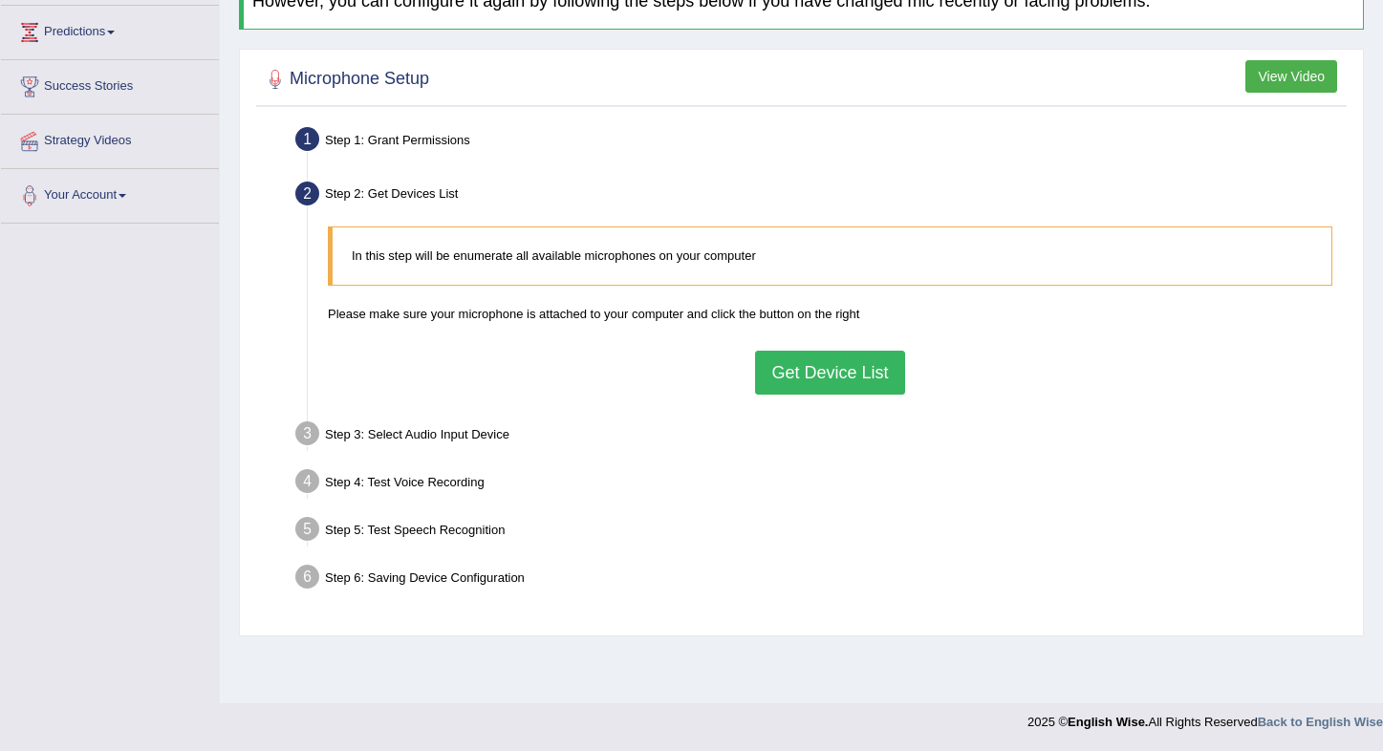
scroll to position [88, 0]
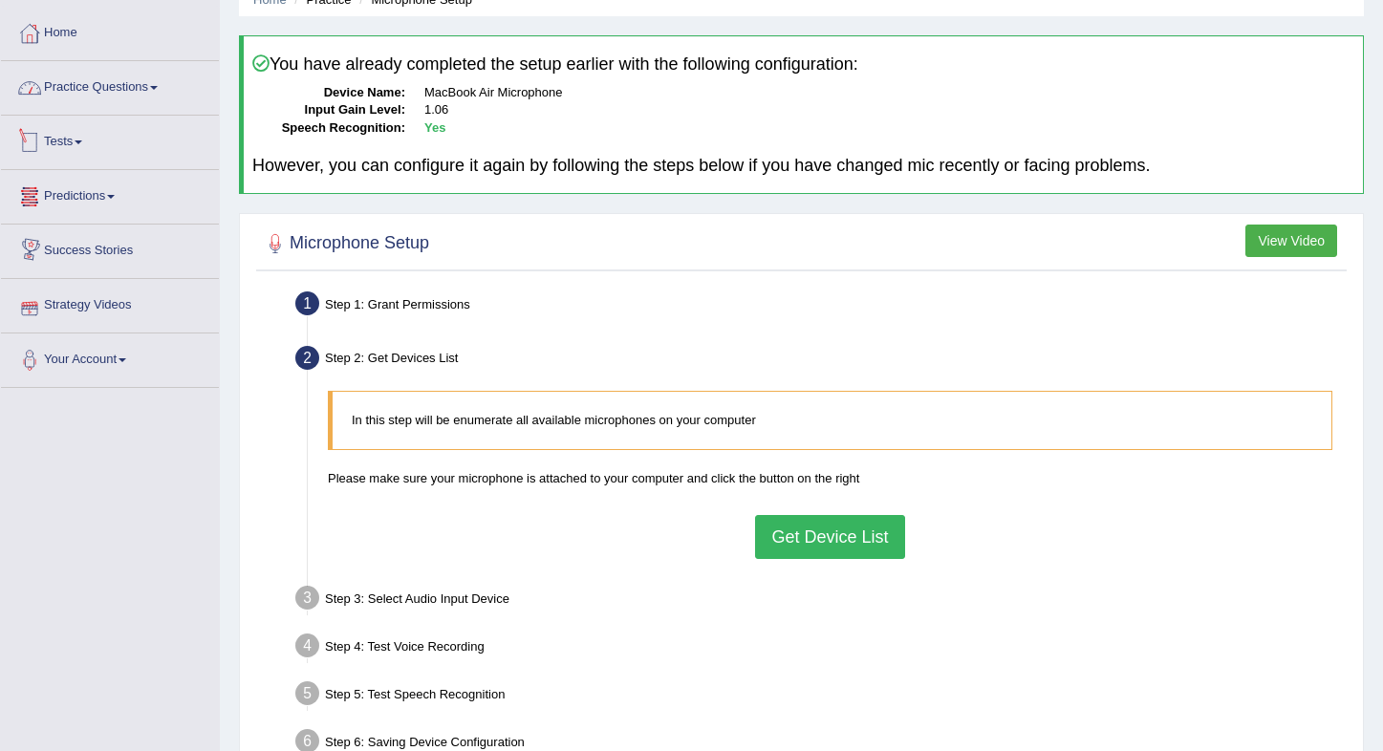
click at [72, 92] on link "Practice Questions" at bounding box center [110, 85] width 218 height 48
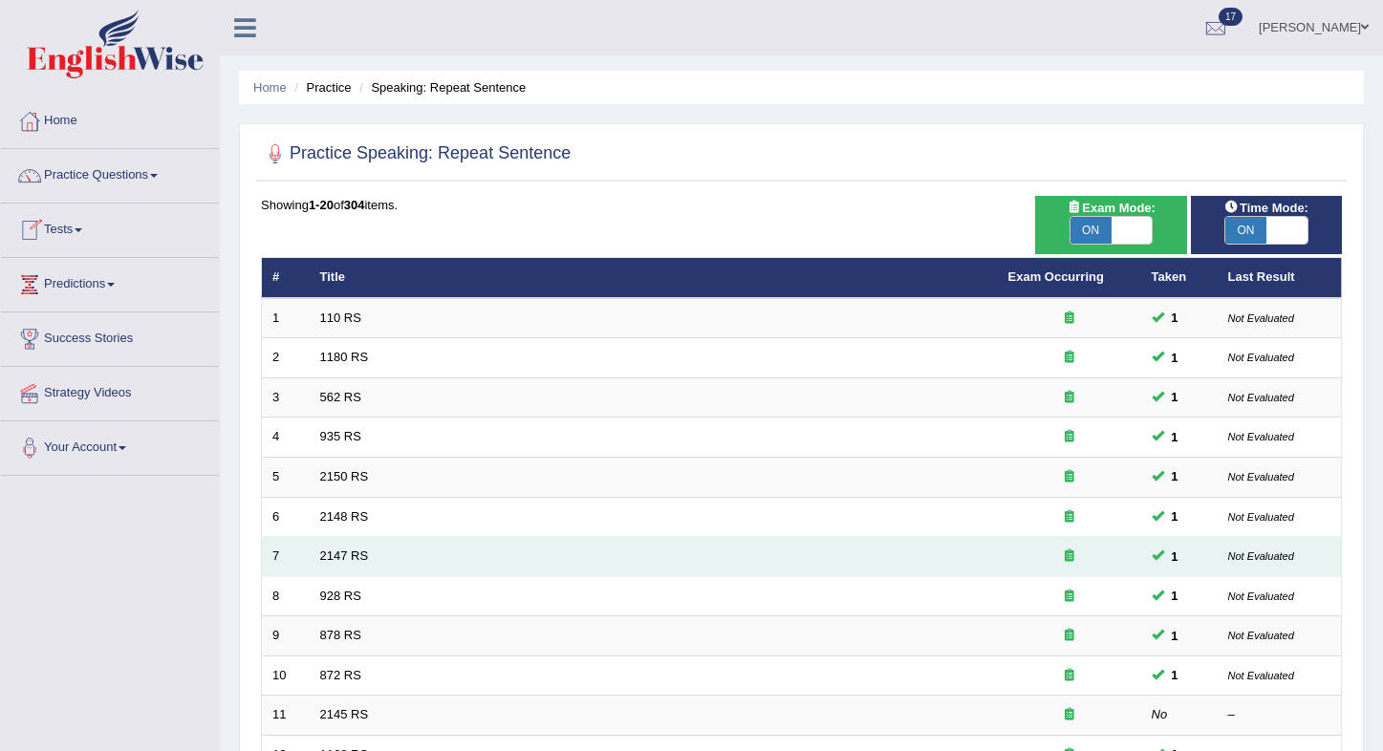
scroll to position [502, 0]
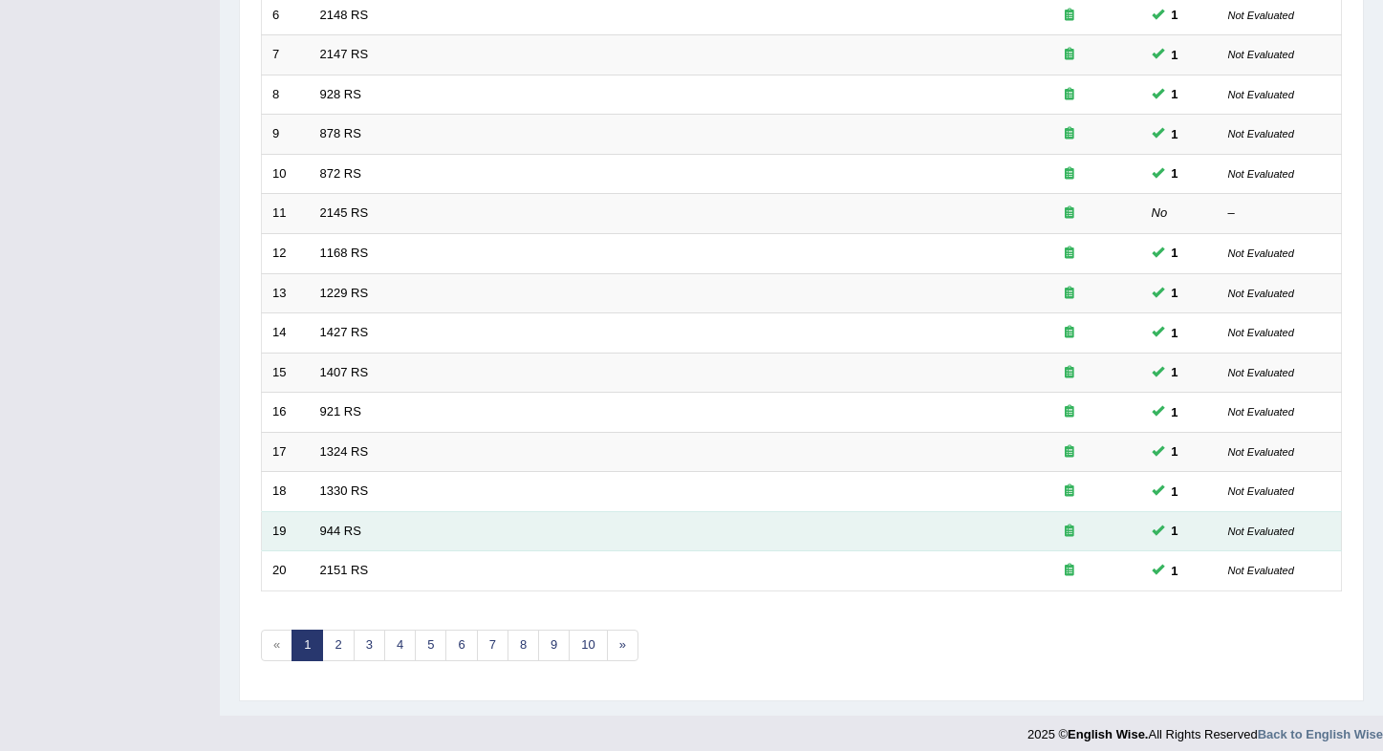
click at [762, 524] on td "944 RS" at bounding box center [654, 531] width 688 height 40
click at [362, 513] on td "944 RS" at bounding box center [654, 531] width 688 height 40
click at [355, 524] on link "944 RS" at bounding box center [340, 531] width 41 height 14
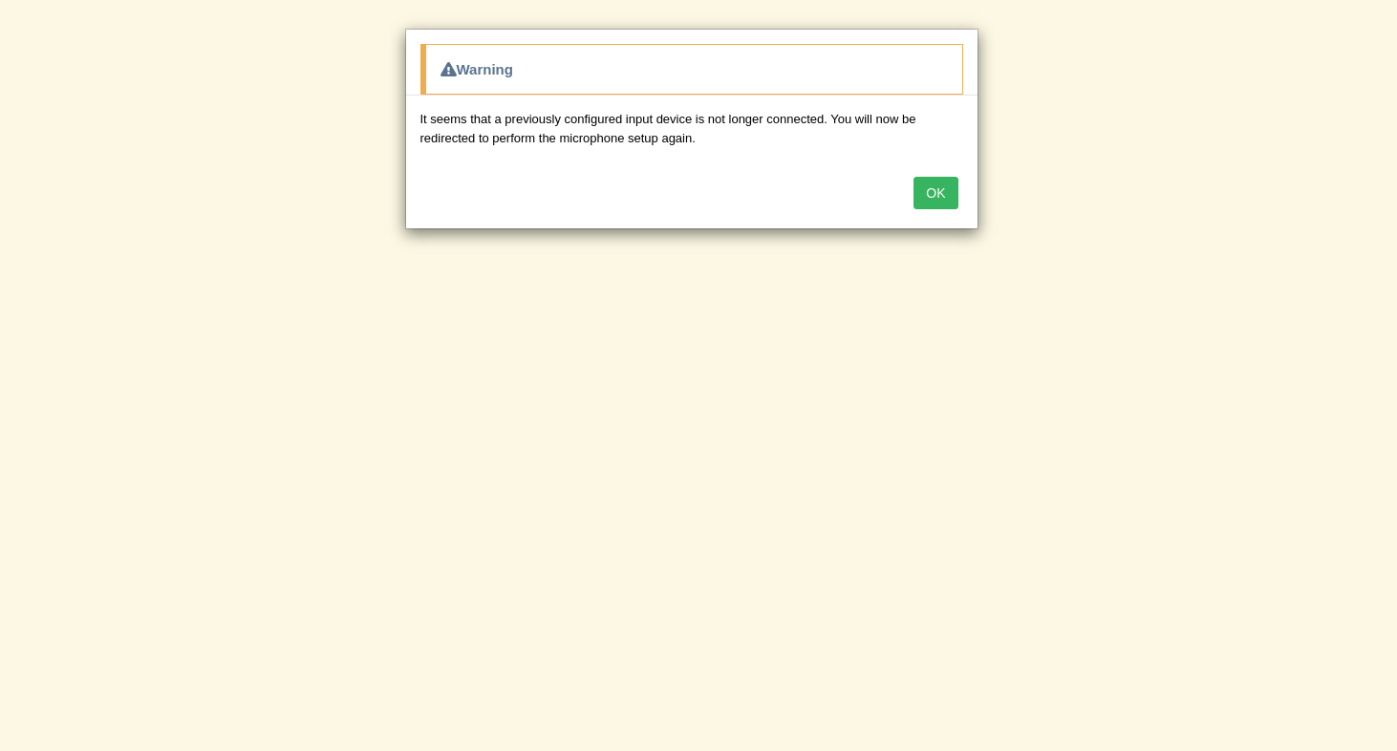
click at [925, 188] on button "OK" at bounding box center [936, 193] width 44 height 32
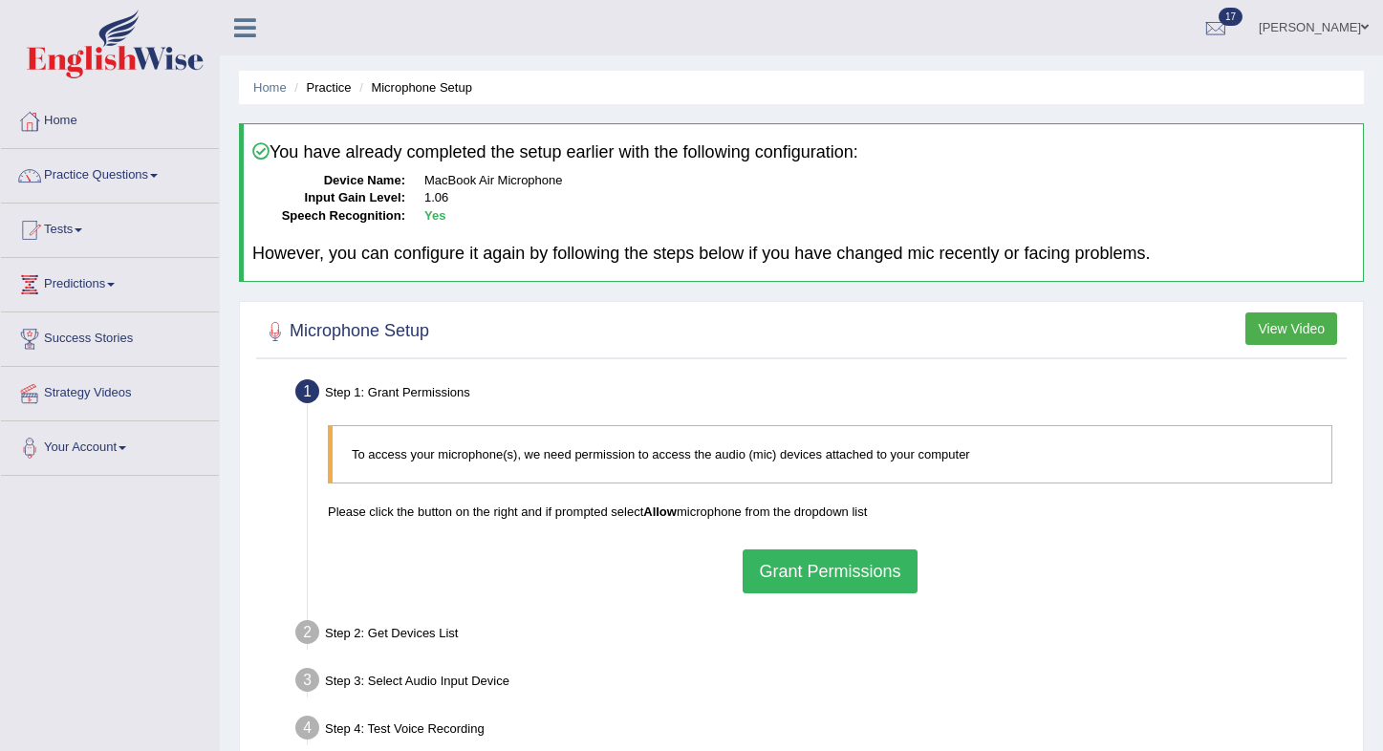
click at [848, 558] on button "Grant Permissions" at bounding box center [830, 572] width 174 height 44
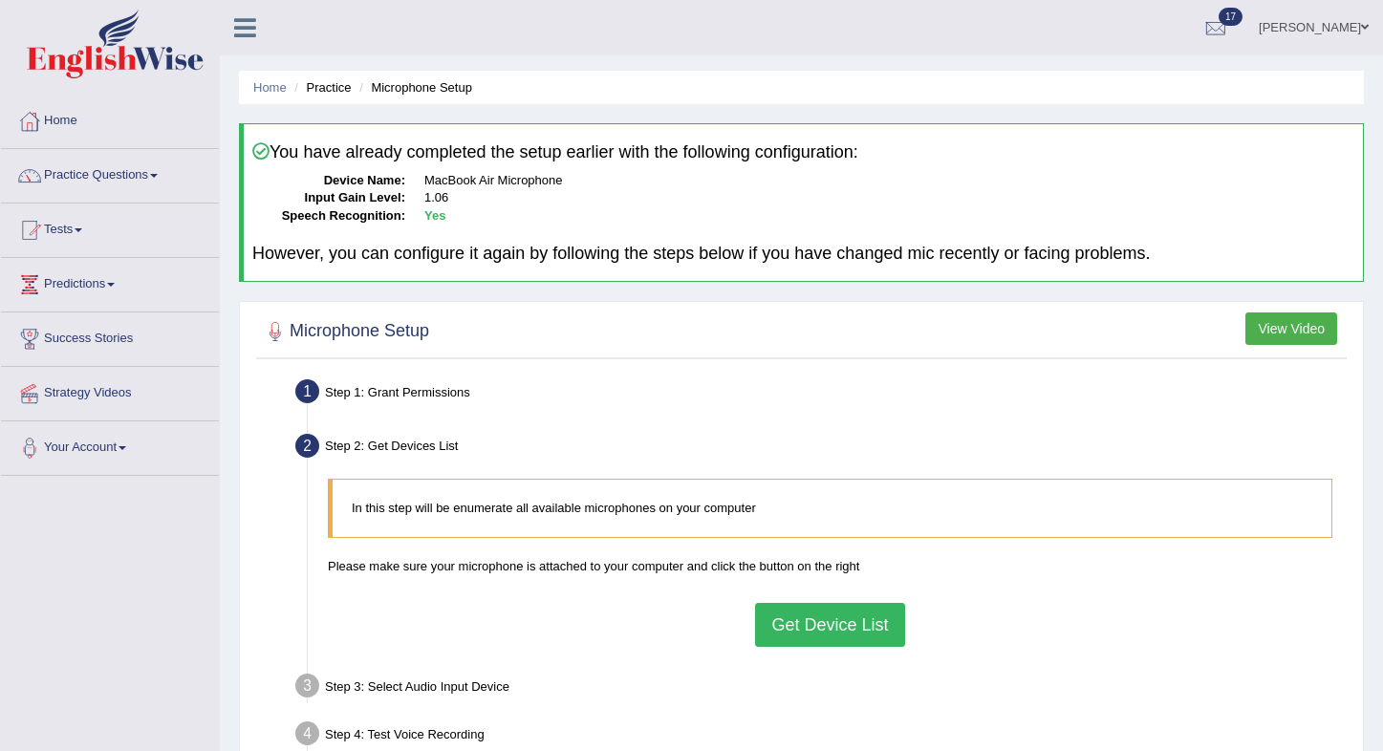
click at [780, 610] on button "Get Device List" at bounding box center [829, 625] width 149 height 44
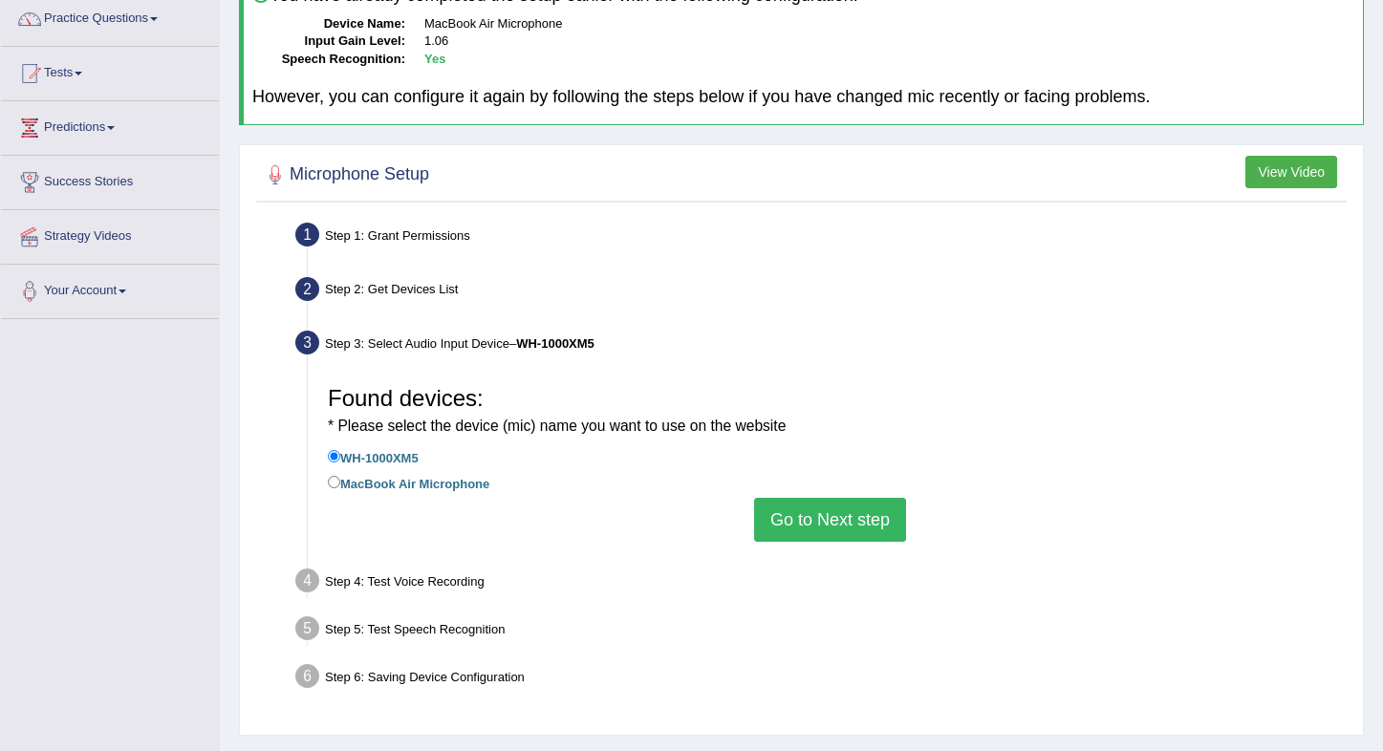
scroll to position [227, 0]
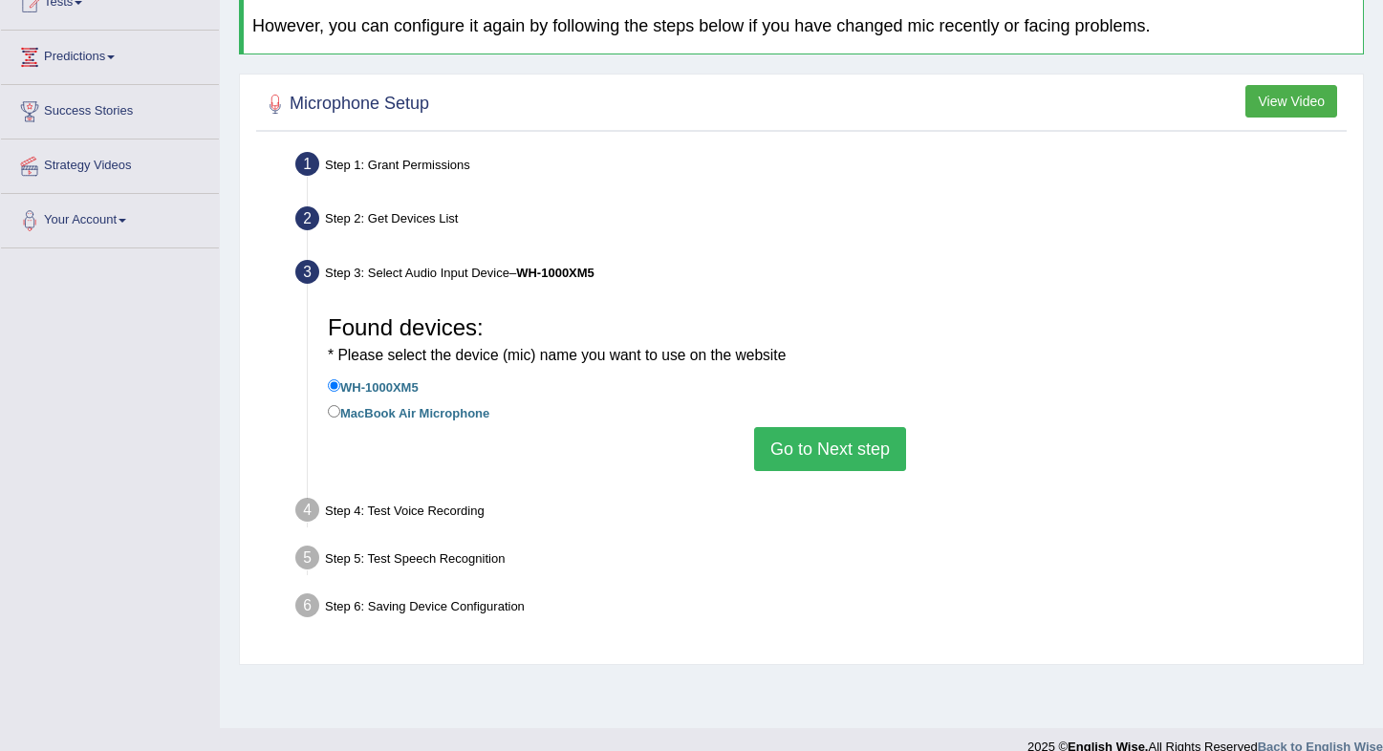
click at [833, 442] on button "Go to Next step" at bounding box center [830, 449] width 152 height 44
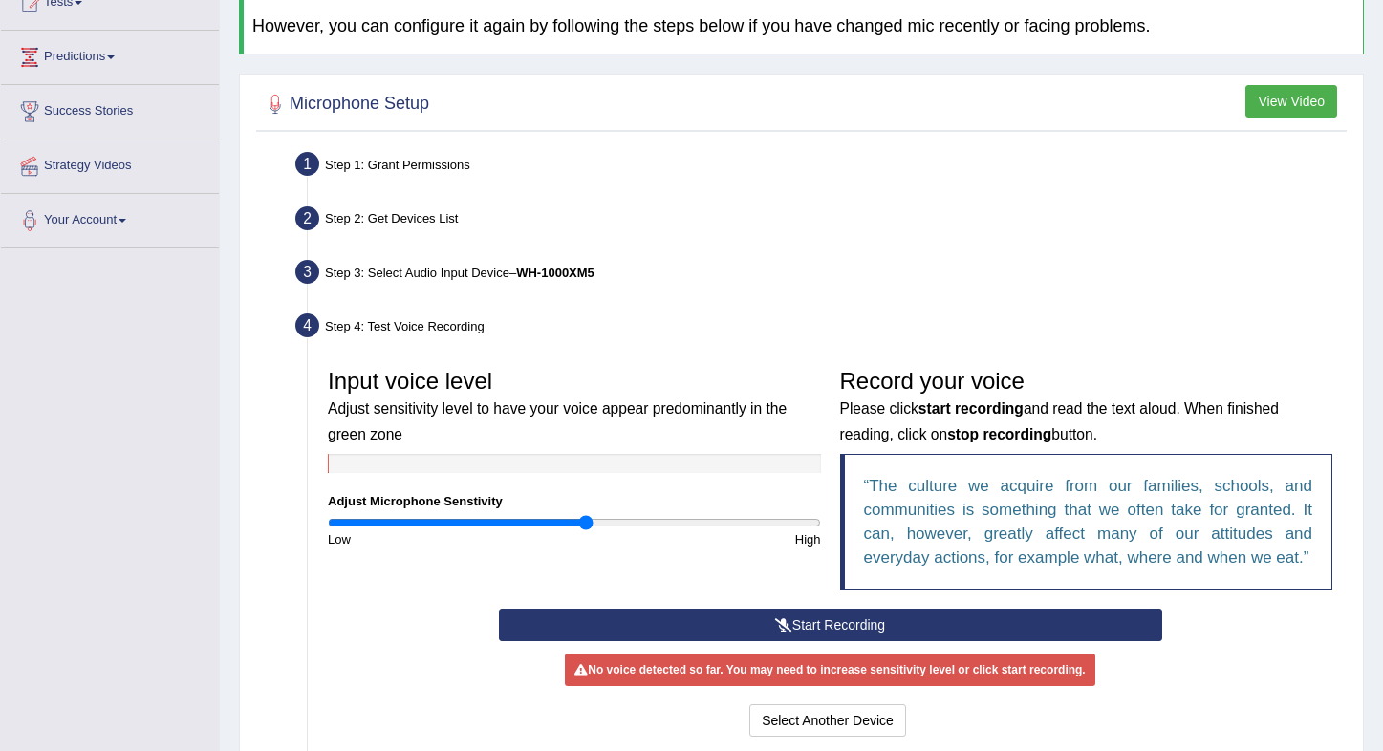
click at [621, 635] on button "Start Recording" at bounding box center [830, 625] width 663 height 32
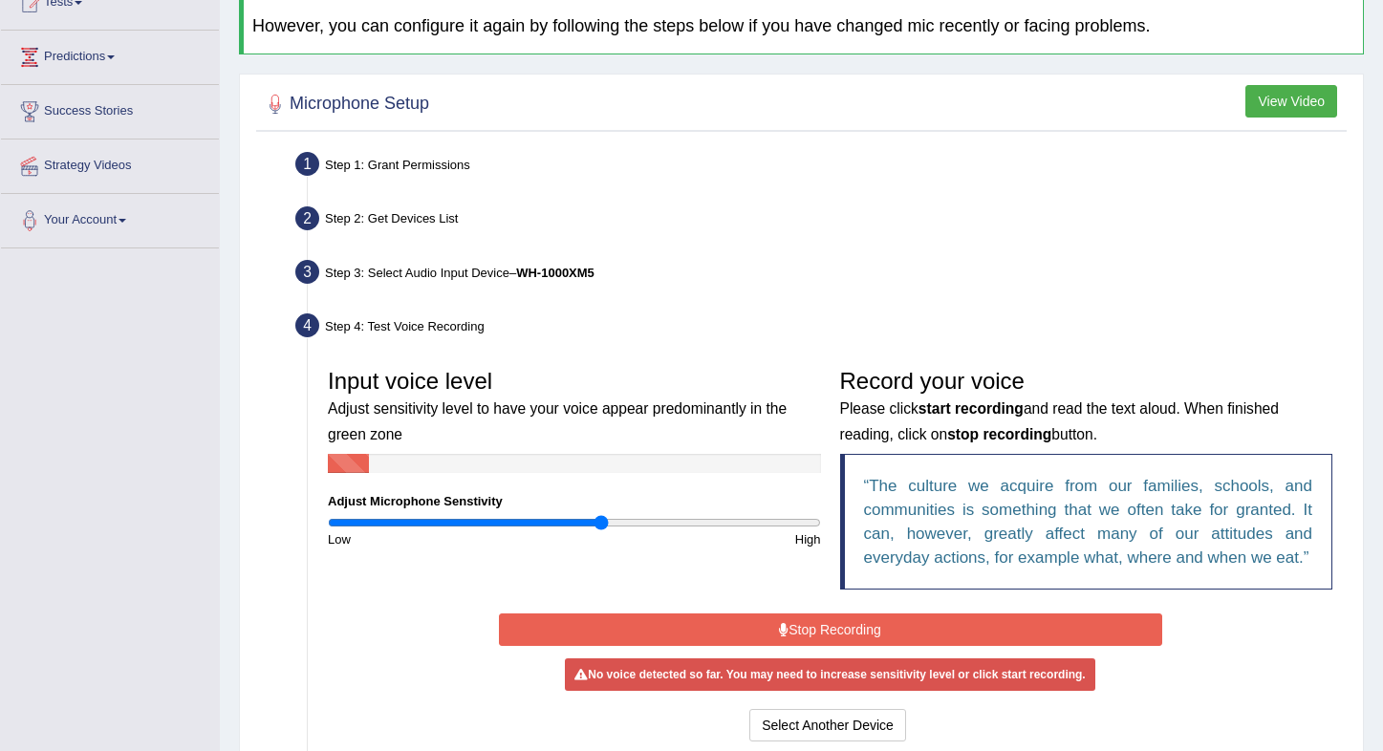
type input "1.12"
click at [599, 522] on input "range" at bounding box center [574, 522] width 493 height 15
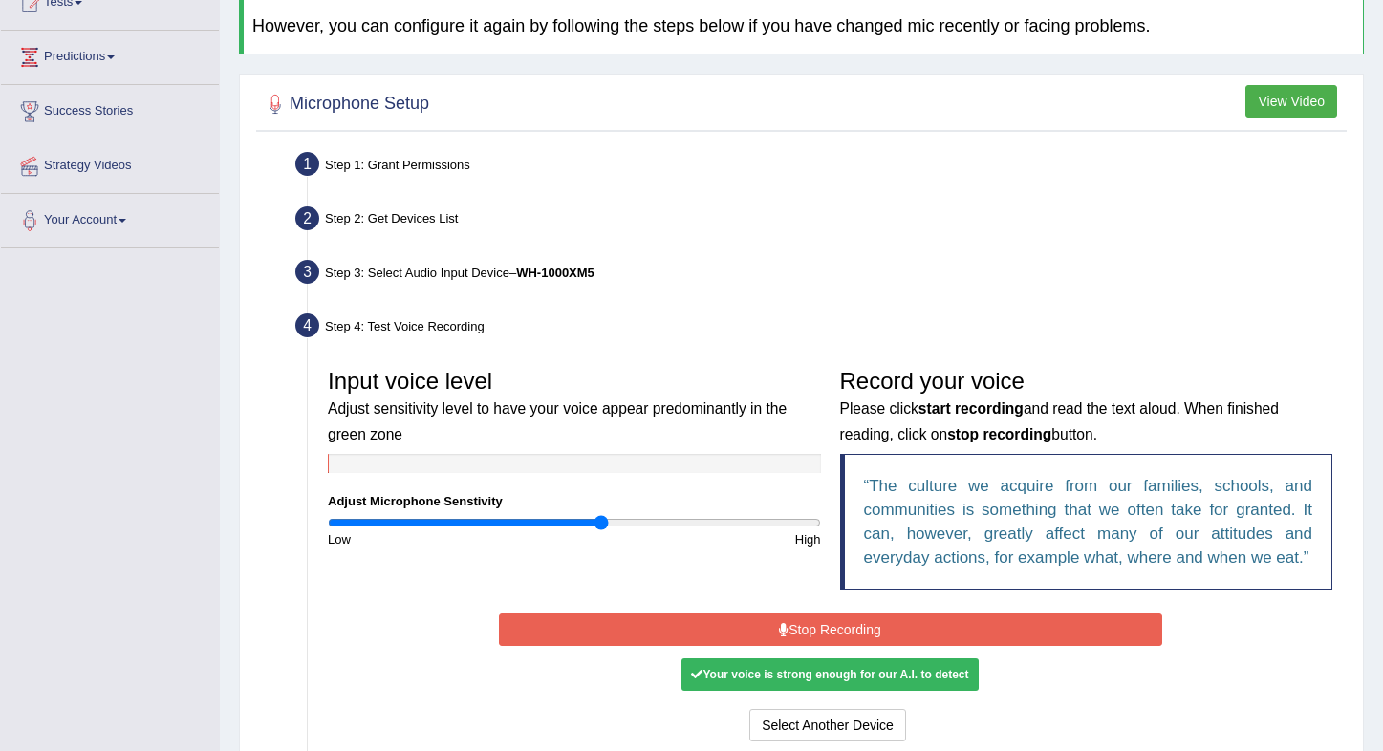
click at [677, 641] on button "Stop Recording" at bounding box center [830, 630] width 663 height 32
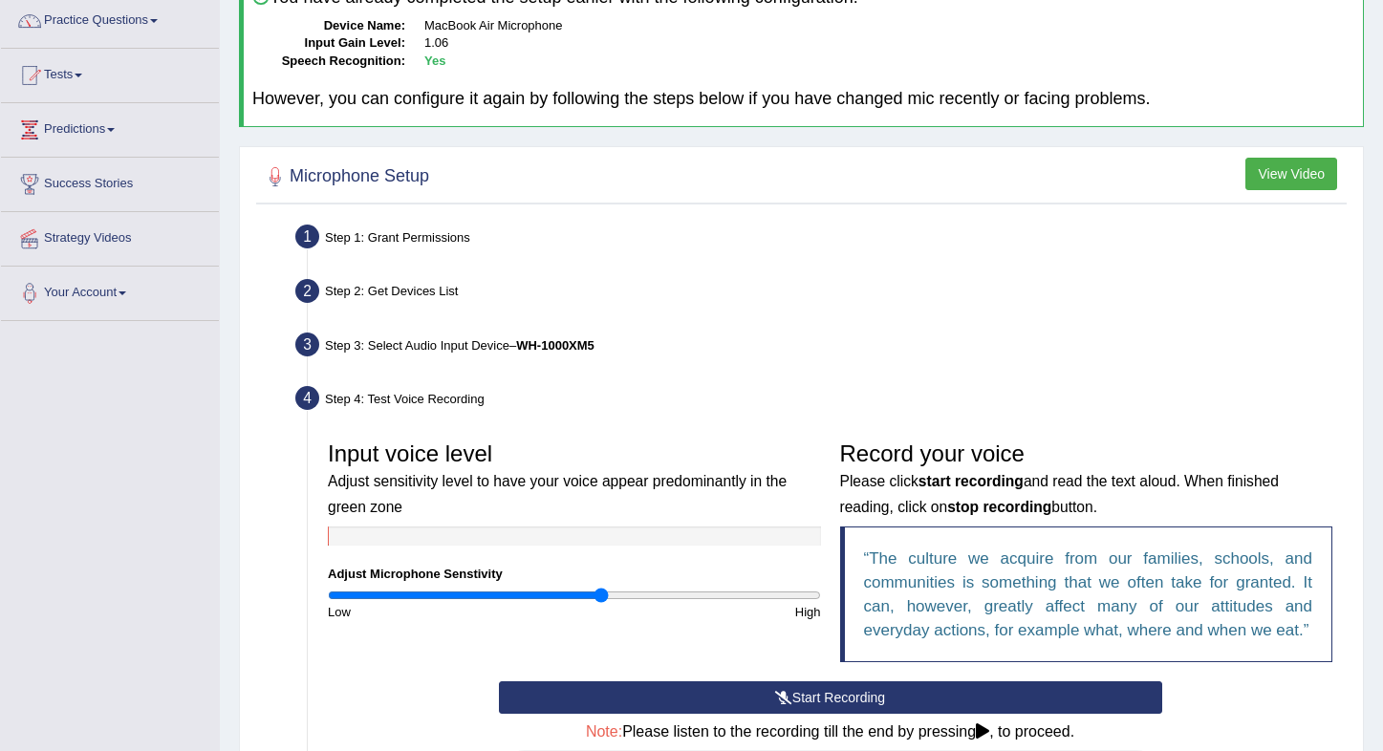
scroll to position [473, 0]
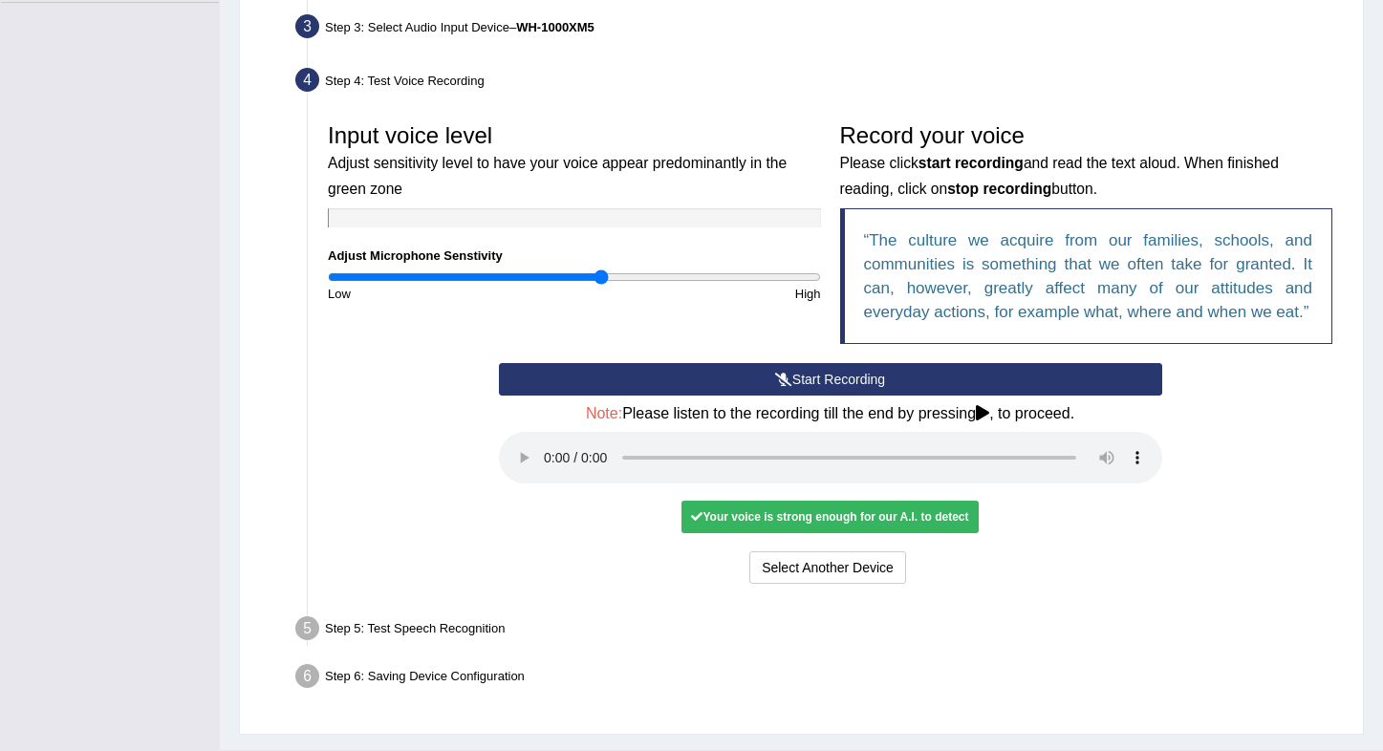
click at [544, 469] on audio at bounding box center [830, 458] width 663 height 52
click at [538, 465] on audio at bounding box center [830, 458] width 663 height 52
click at [542, 465] on audio at bounding box center [830, 458] width 663 height 52
click at [910, 562] on button "Voice is ok. Go to Next step" at bounding box center [909, 568] width 189 height 32
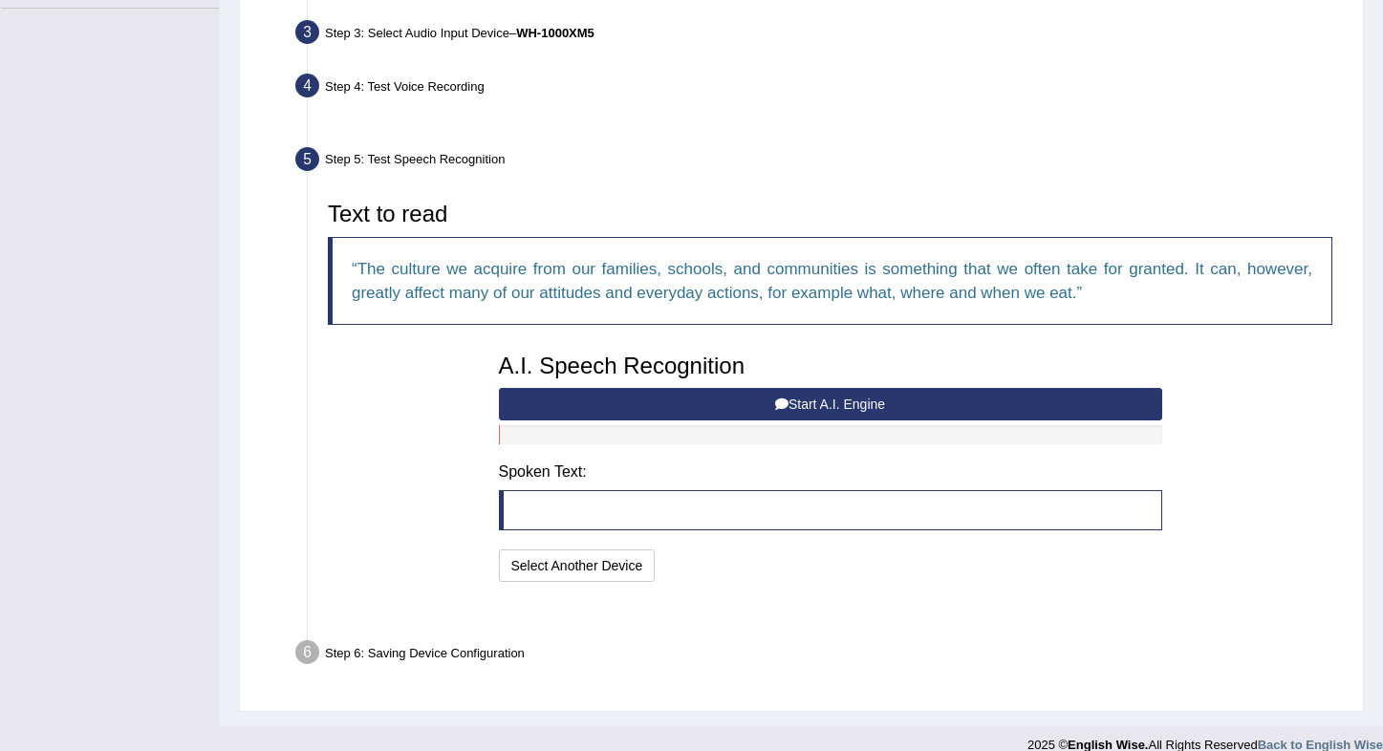
scroll to position [440, 0]
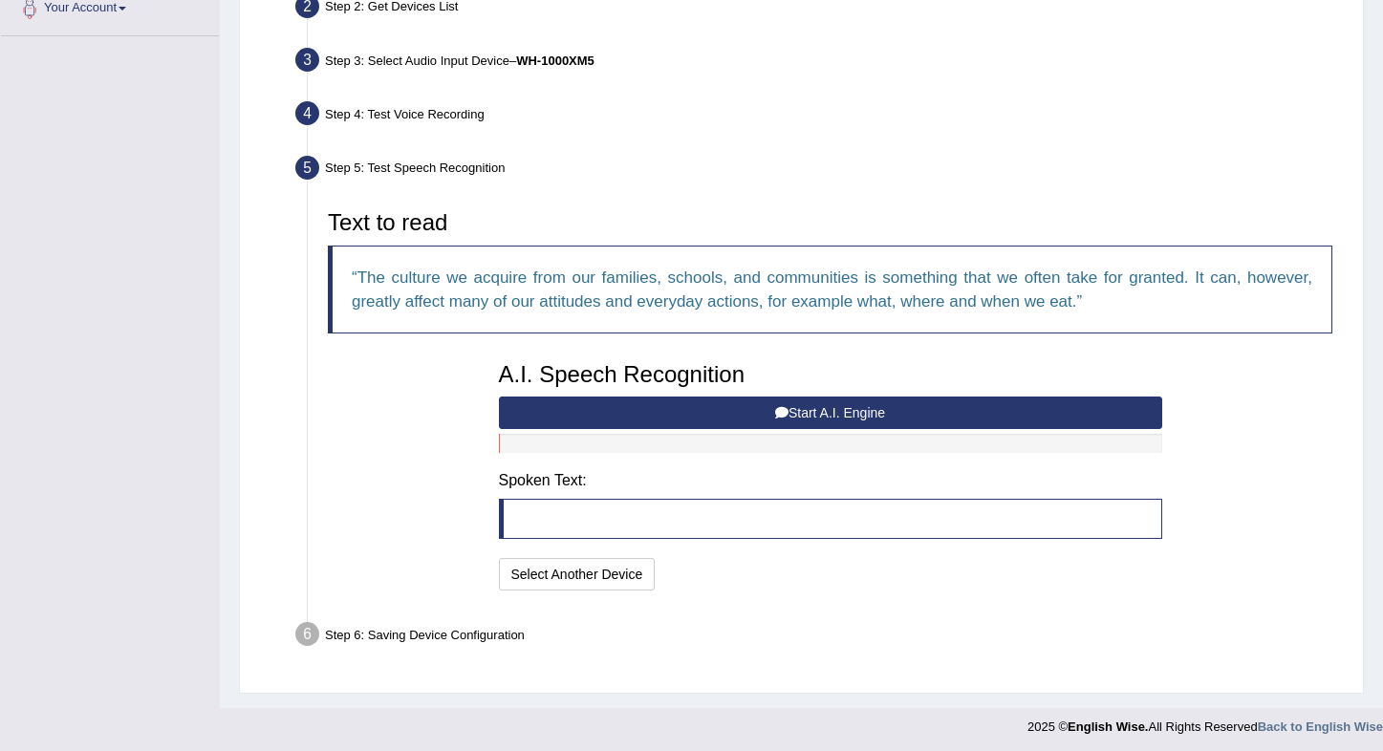
click at [741, 408] on button "Start A.I. Engine" at bounding box center [830, 413] width 663 height 32
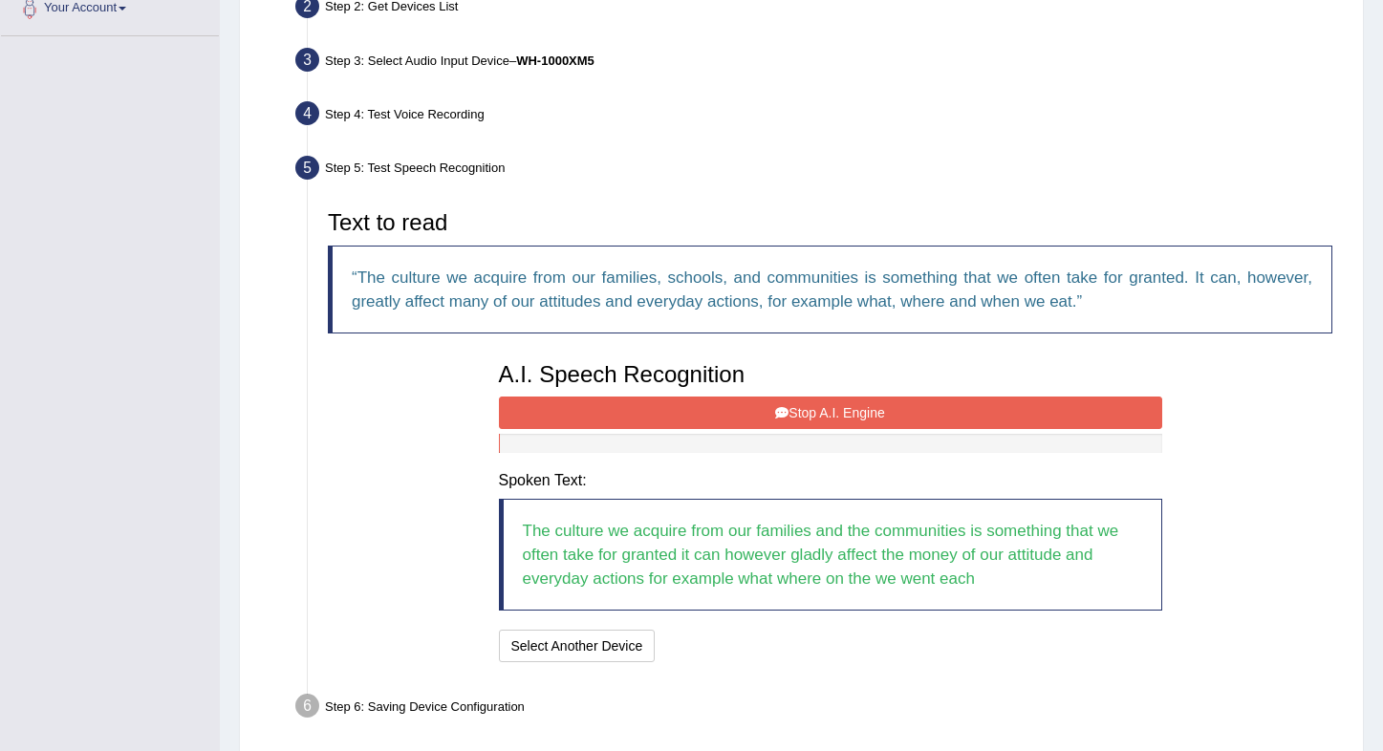
click at [740, 415] on button "Stop A.I. Engine" at bounding box center [830, 413] width 663 height 32
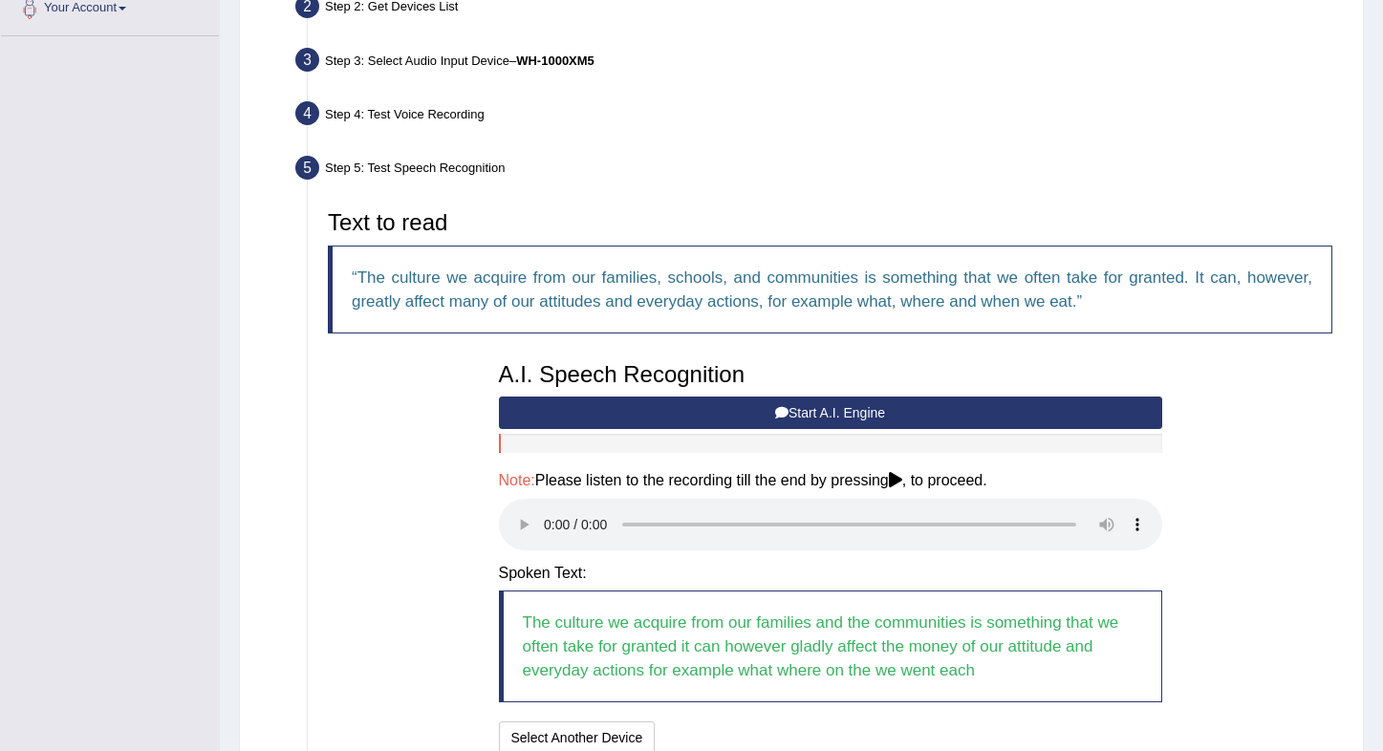
click at [545, 504] on audio at bounding box center [830, 525] width 663 height 52
click at [1080, 509] on audio at bounding box center [830, 525] width 663 height 52
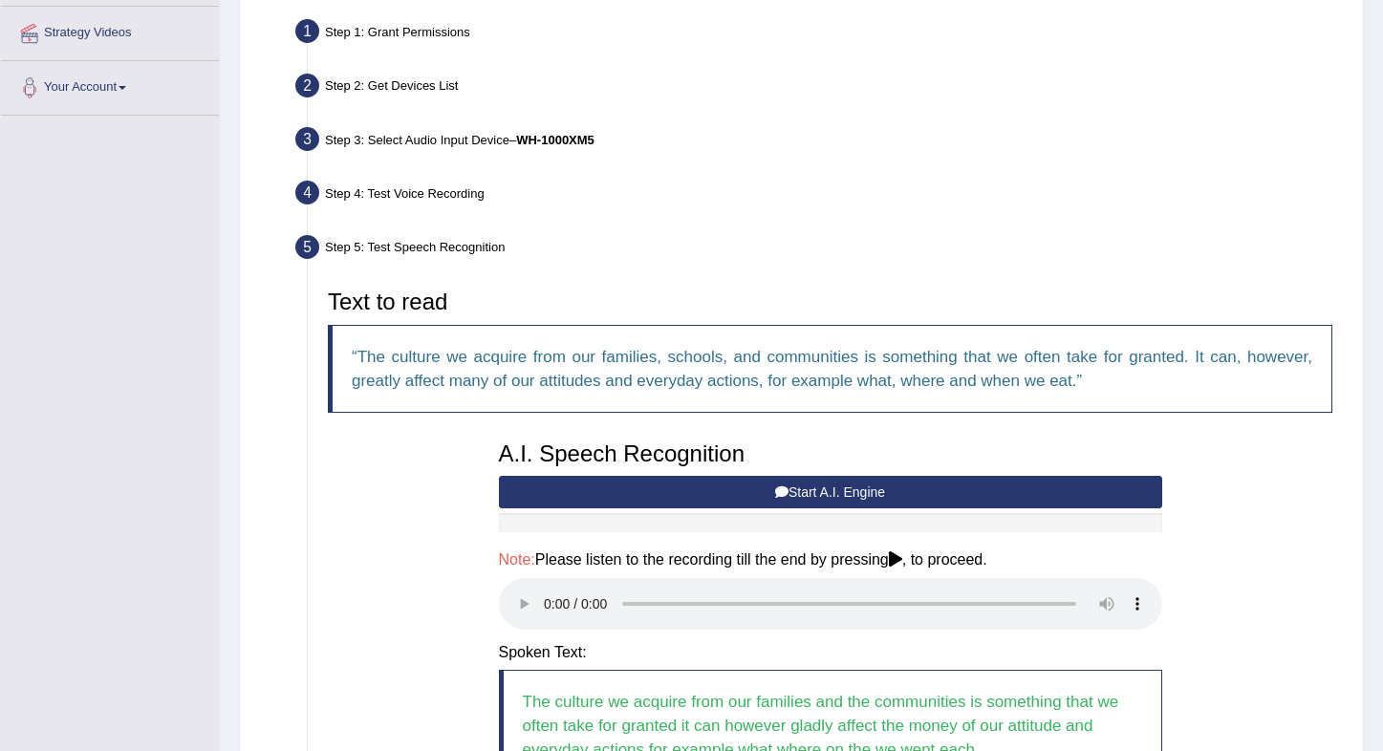
scroll to position [581, 0]
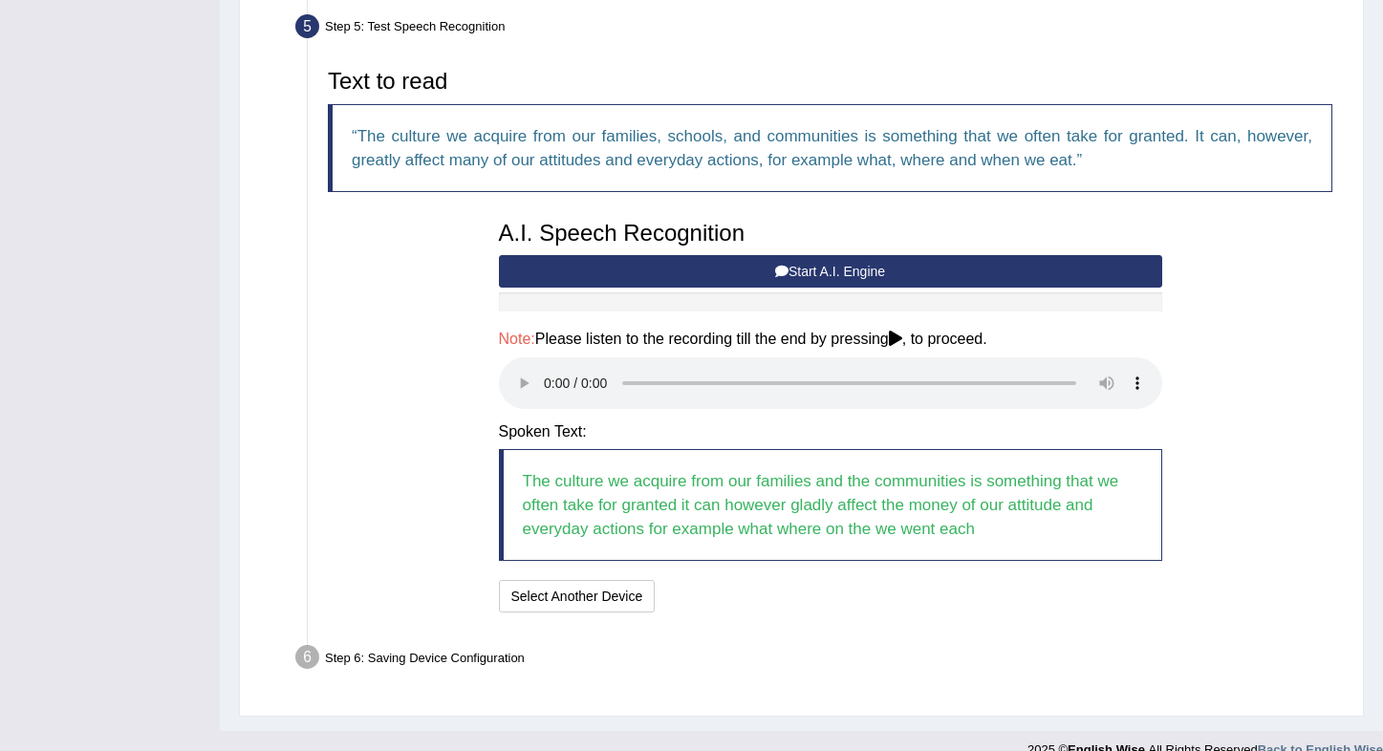
click at [988, 369] on audio at bounding box center [830, 383] width 663 height 52
click at [846, 580] on button "Speech is ok. Go to Last step" at bounding box center [763, 596] width 200 height 32
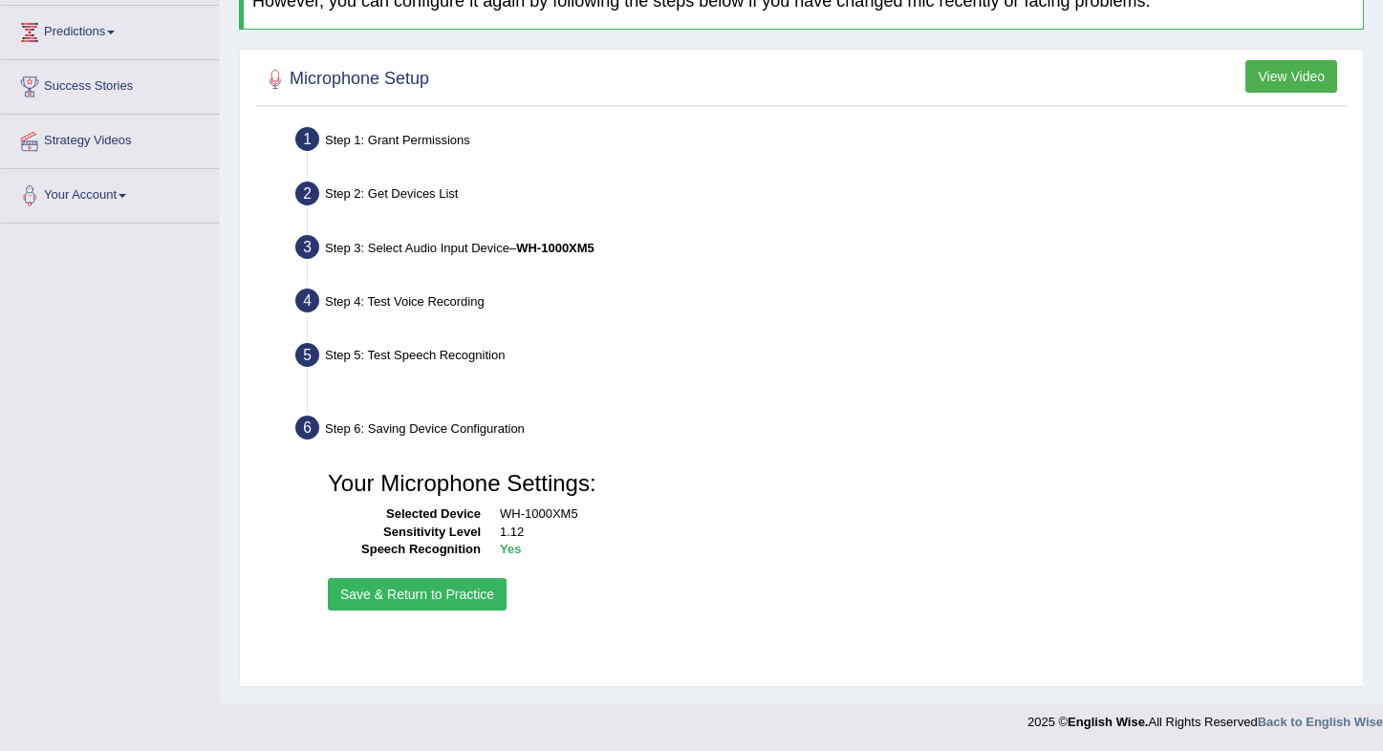
scroll to position [252, 0]
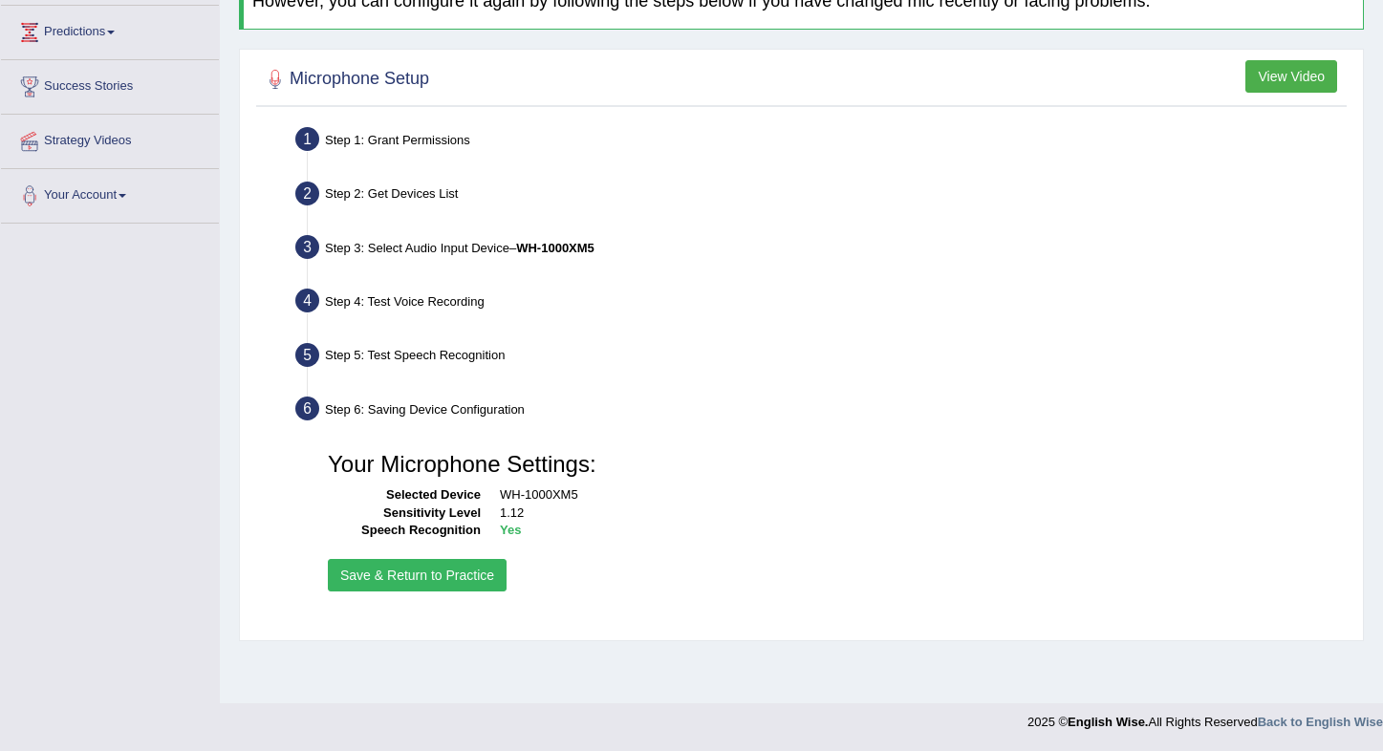
click at [442, 577] on button "Save & Return to Practice" at bounding box center [417, 575] width 179 height 32
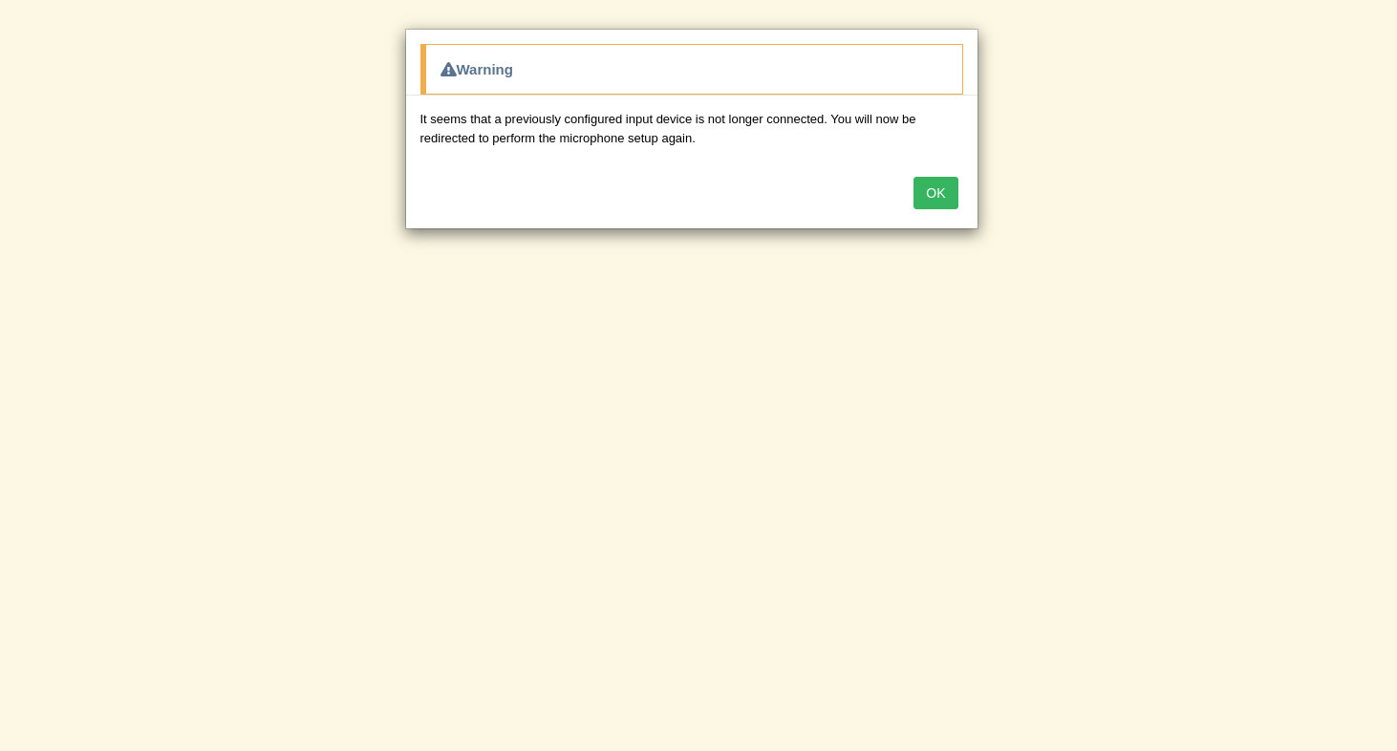
click at [936, 196] on button "OK" at bounding box center [936, 193] width 44 height 32
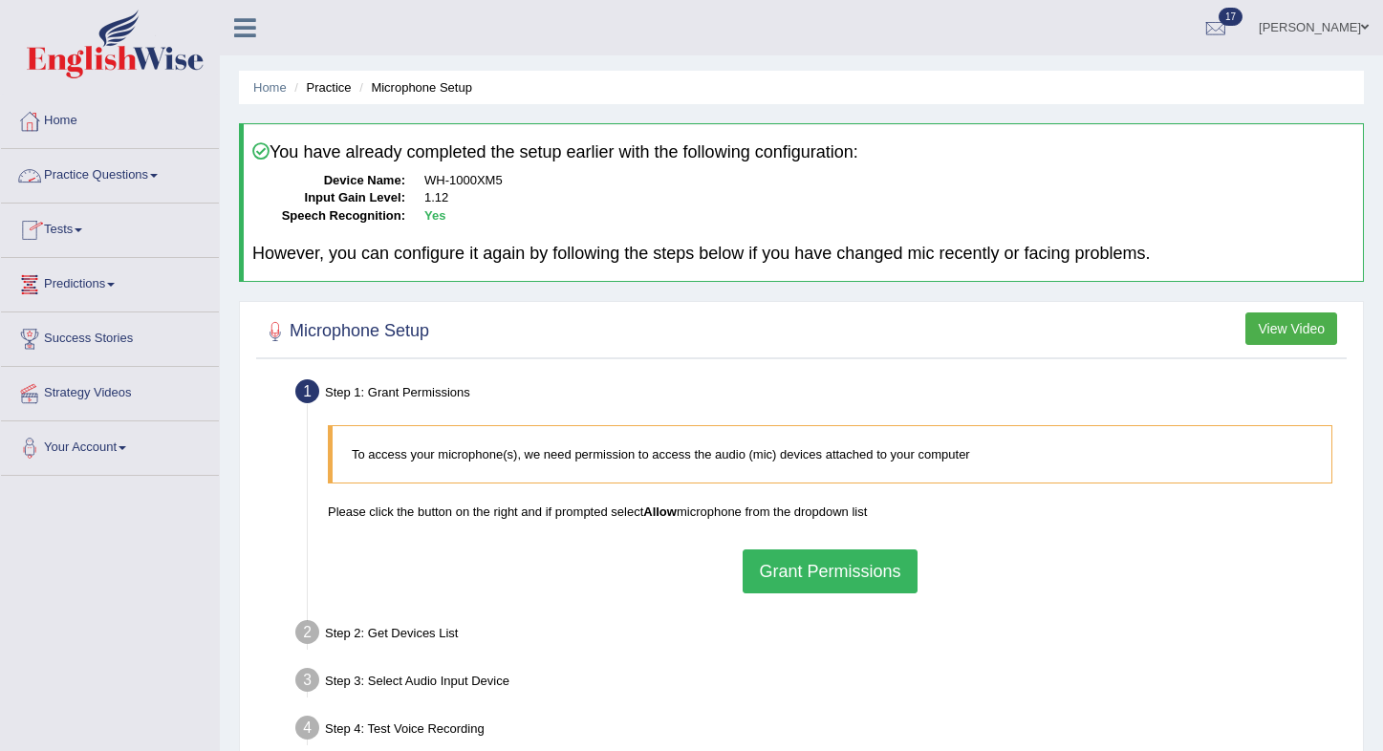
click at [120, 181] on link "Practice Questions" at bounding box center [110, 173] width 218 height 48
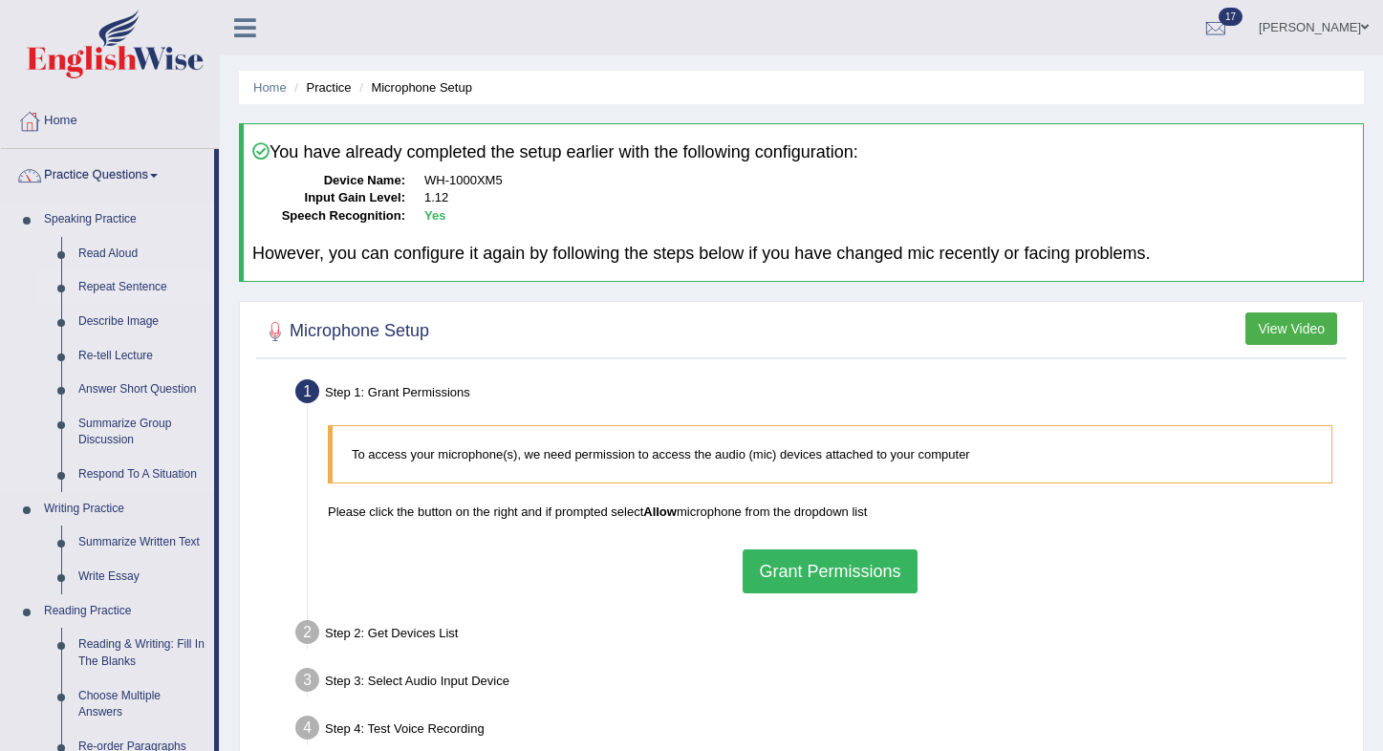
click at [121, 285] on link "Repeat Sentence" at bounding box center [142, 287] width 144 height 34
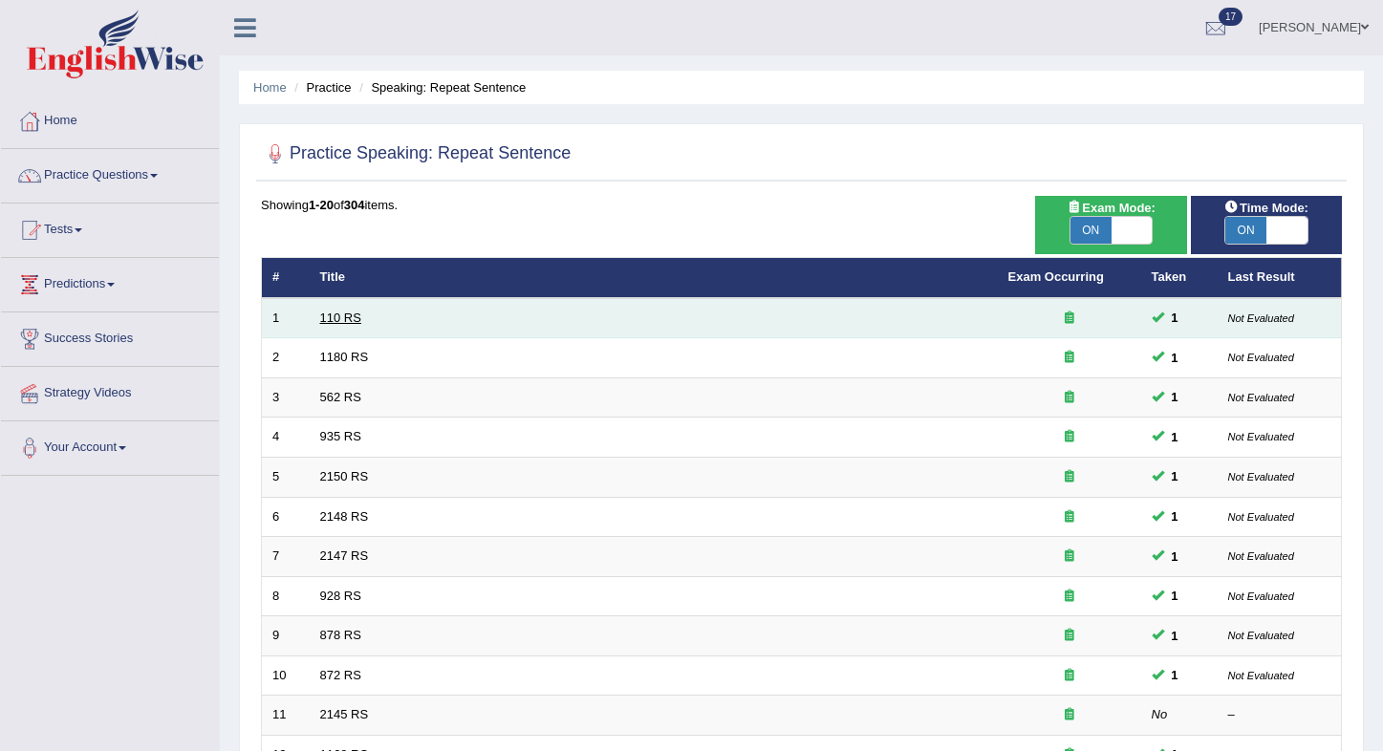
click at [347, 315] on link "110 RS" at bounding box center [340, 318] width 41 height 14
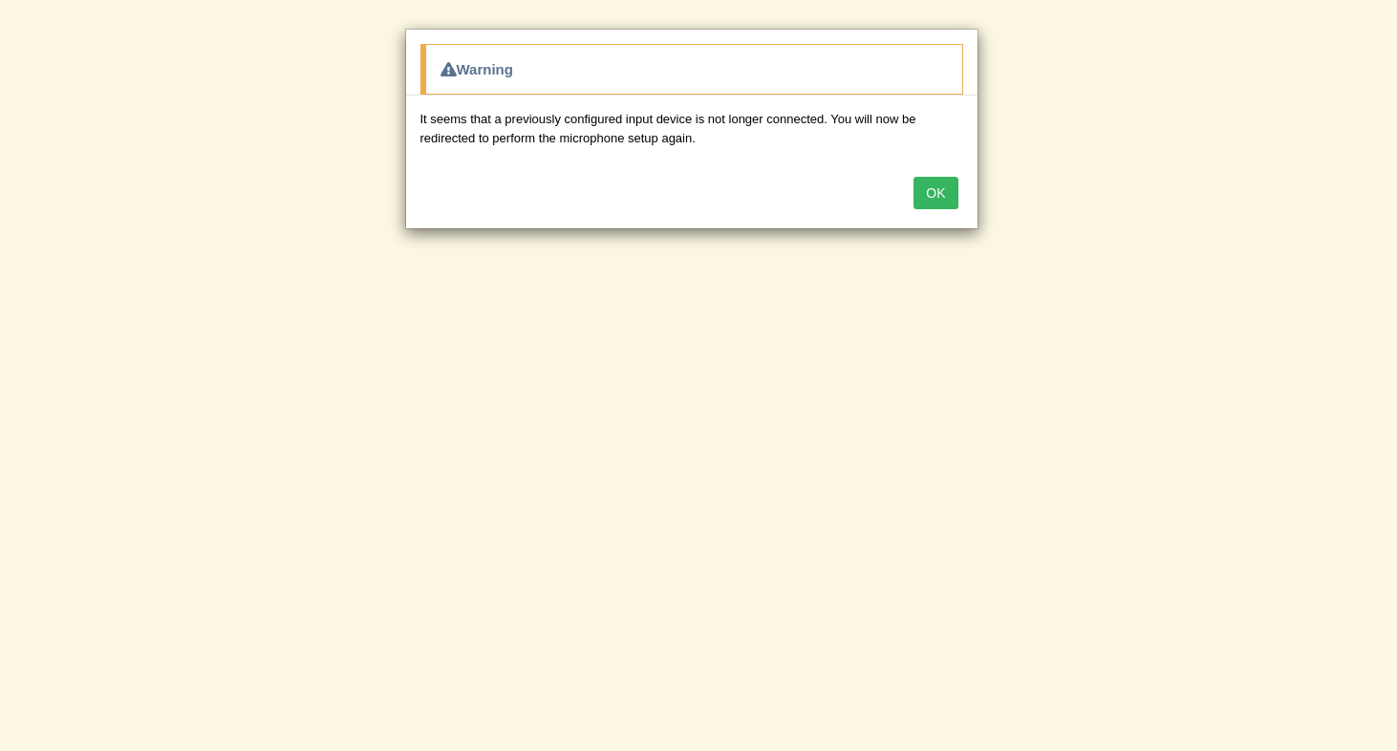
click at [936, 196] on button "OK" at bounding box center [936, 193] width 44 height 32
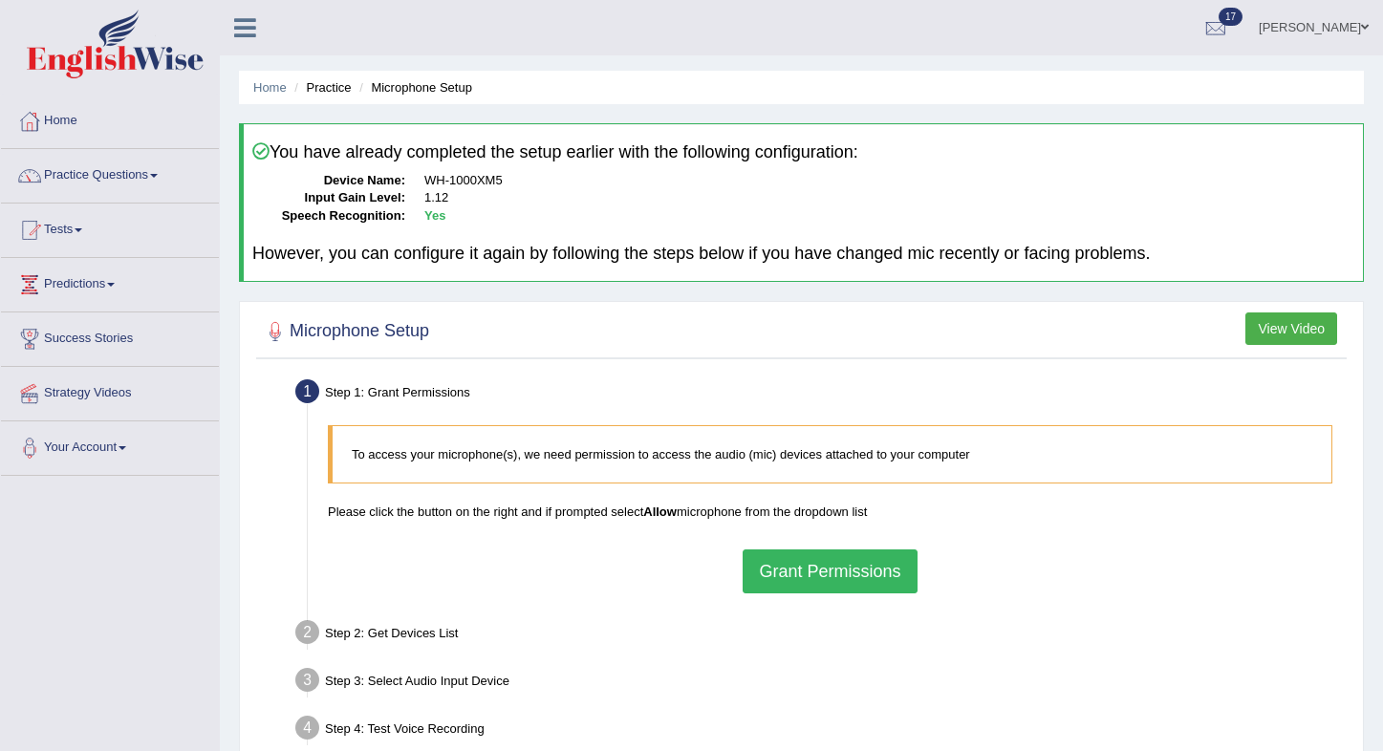
click at [871, 190] on dd "1.12" at bounding box center [889, 198] width 930 height 18
click at [805, 551] on button "Grant Permissions" at bounding box center [830, 572] width 174 height 44
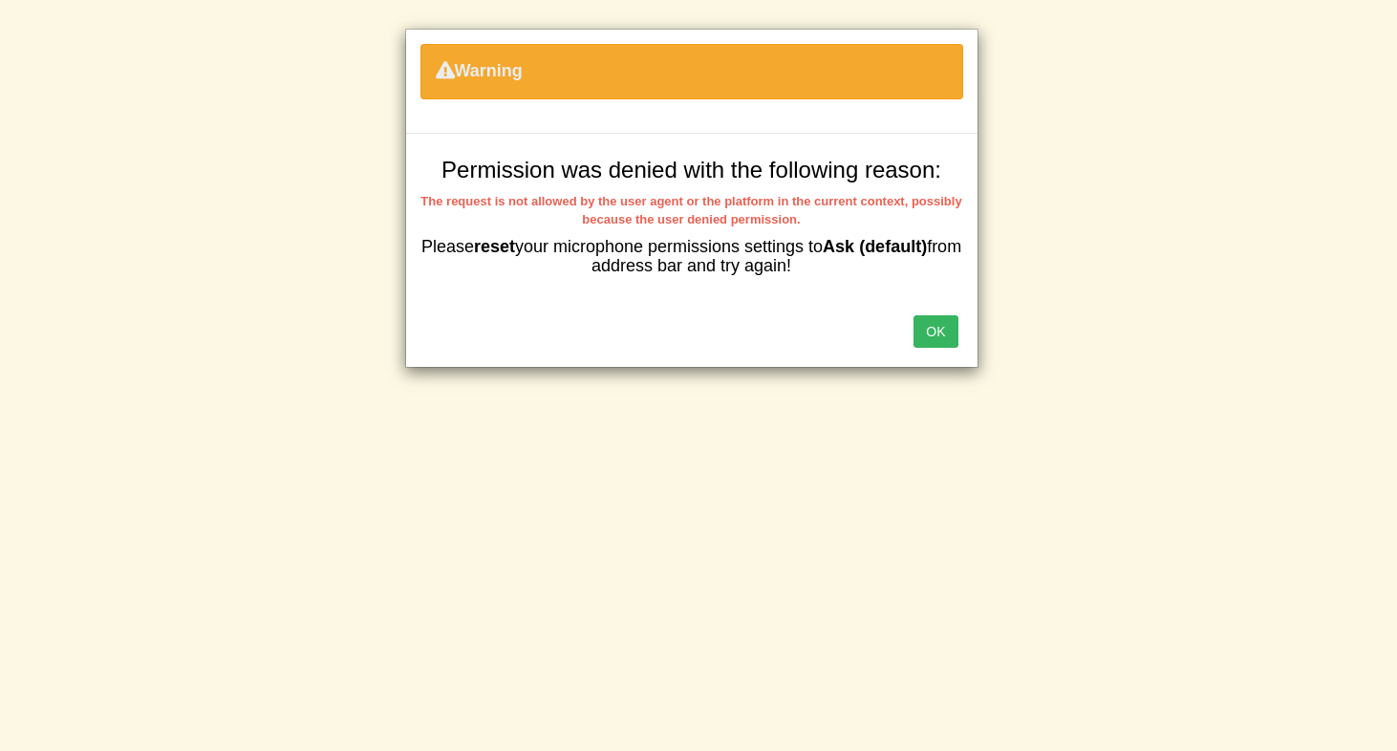
click at [942, 335] on button "OK" at bounding box center [936, 331] width 44 height 32
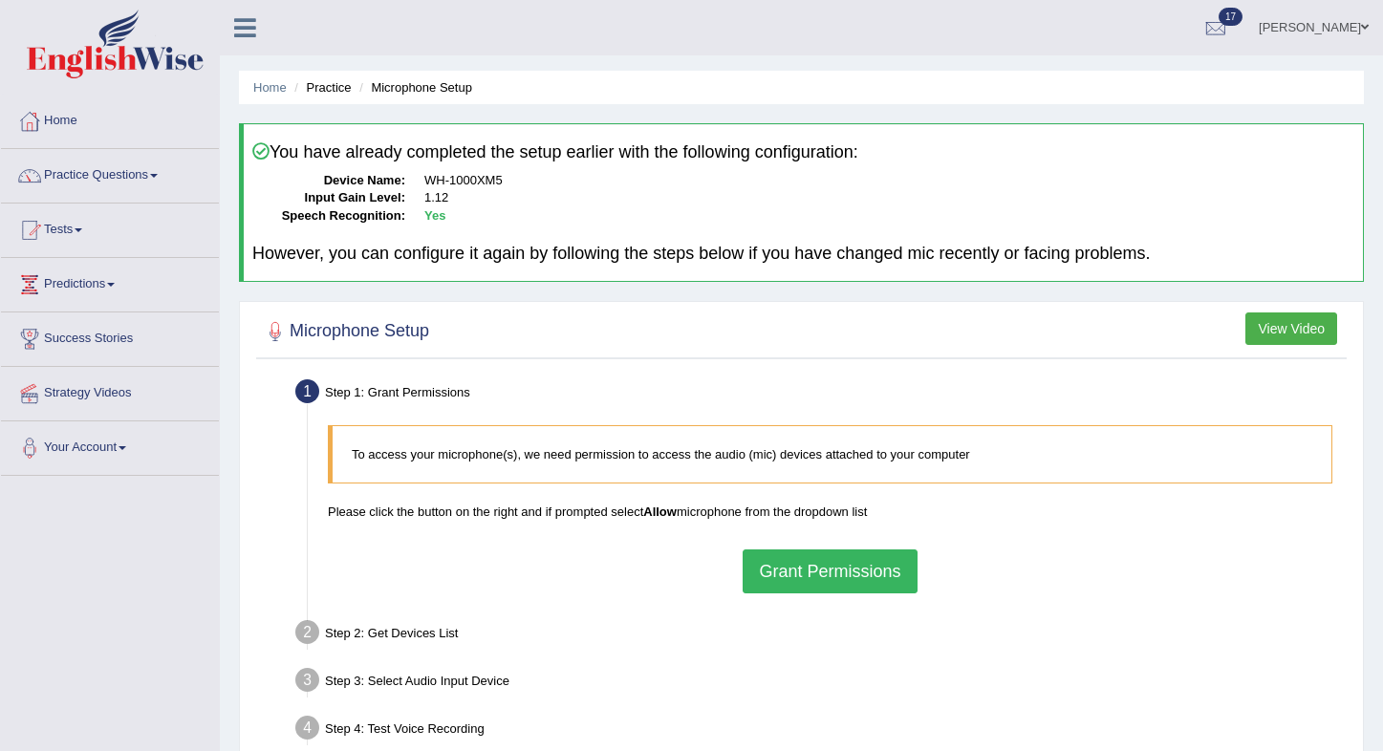
click at [830, 572] on button "Grant Permissions" at bounding box center [830, 572] width 174 height 44
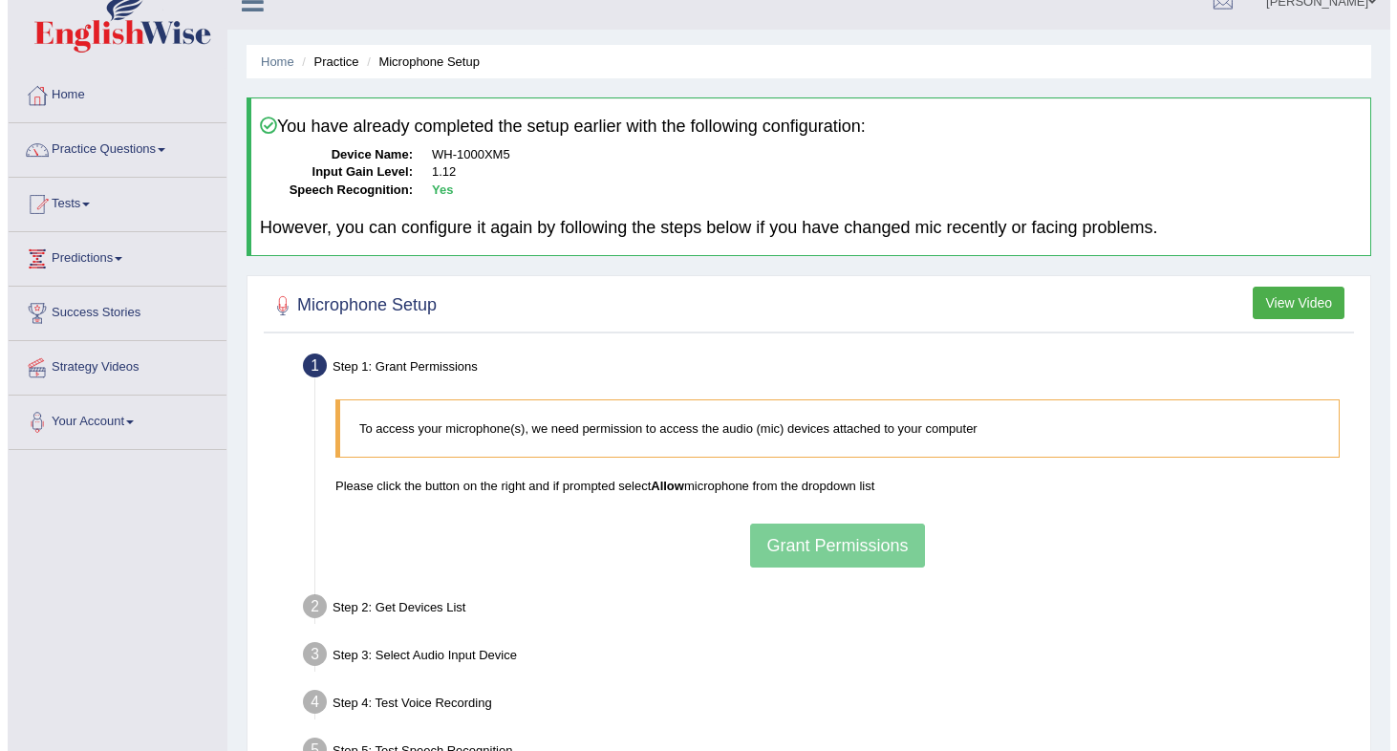
scroll to position [98, 0]
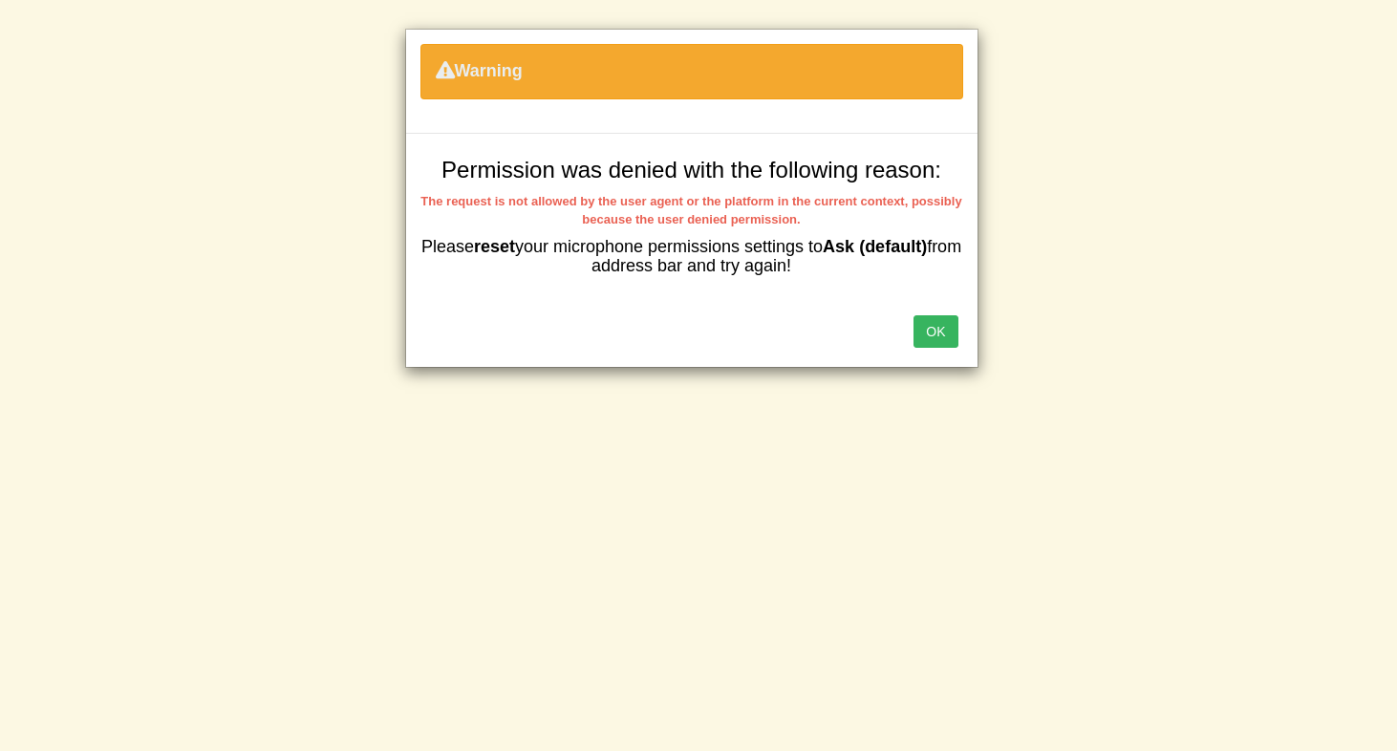
click at [924, 325] on button "OK" at bounding box center [936, 331] width 44 height 32
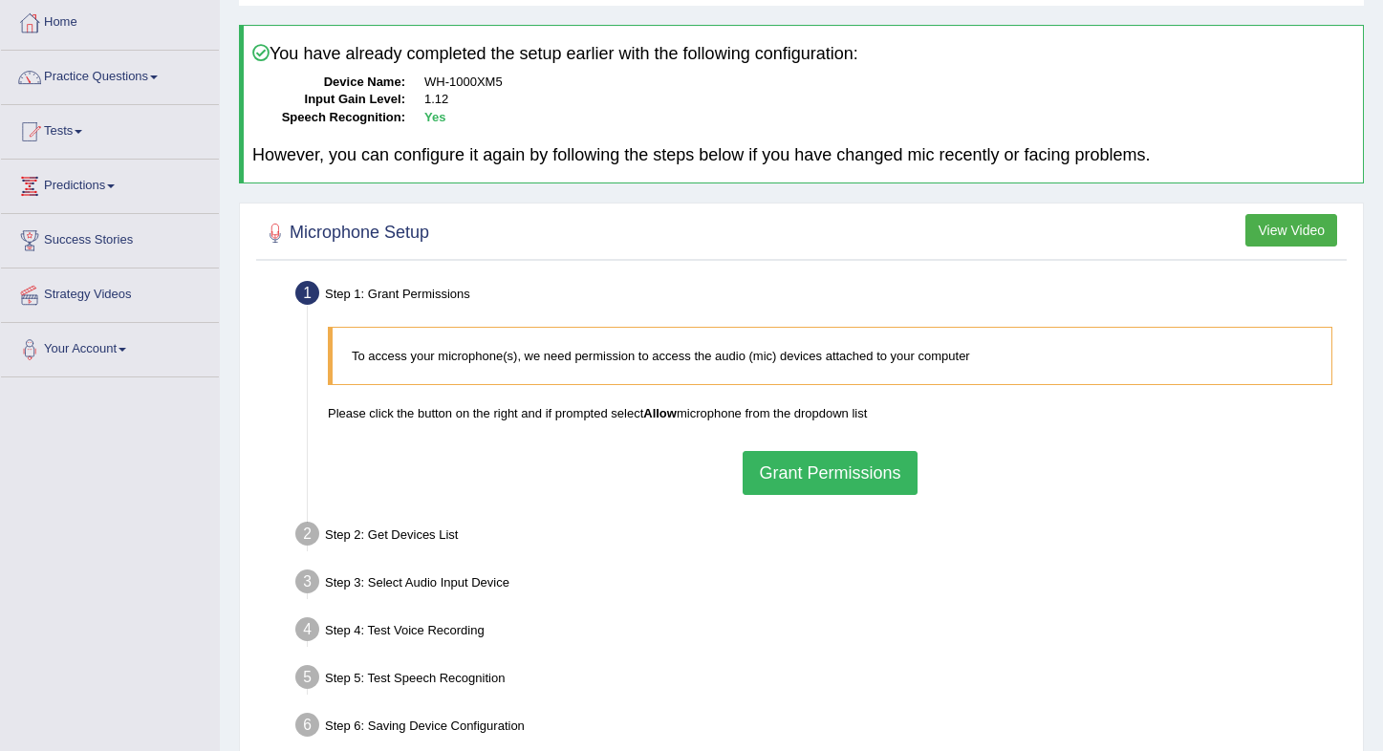
click at [804, 476] on button "Grant Permissions" at bounding box center [830, 473] width 174 height 44
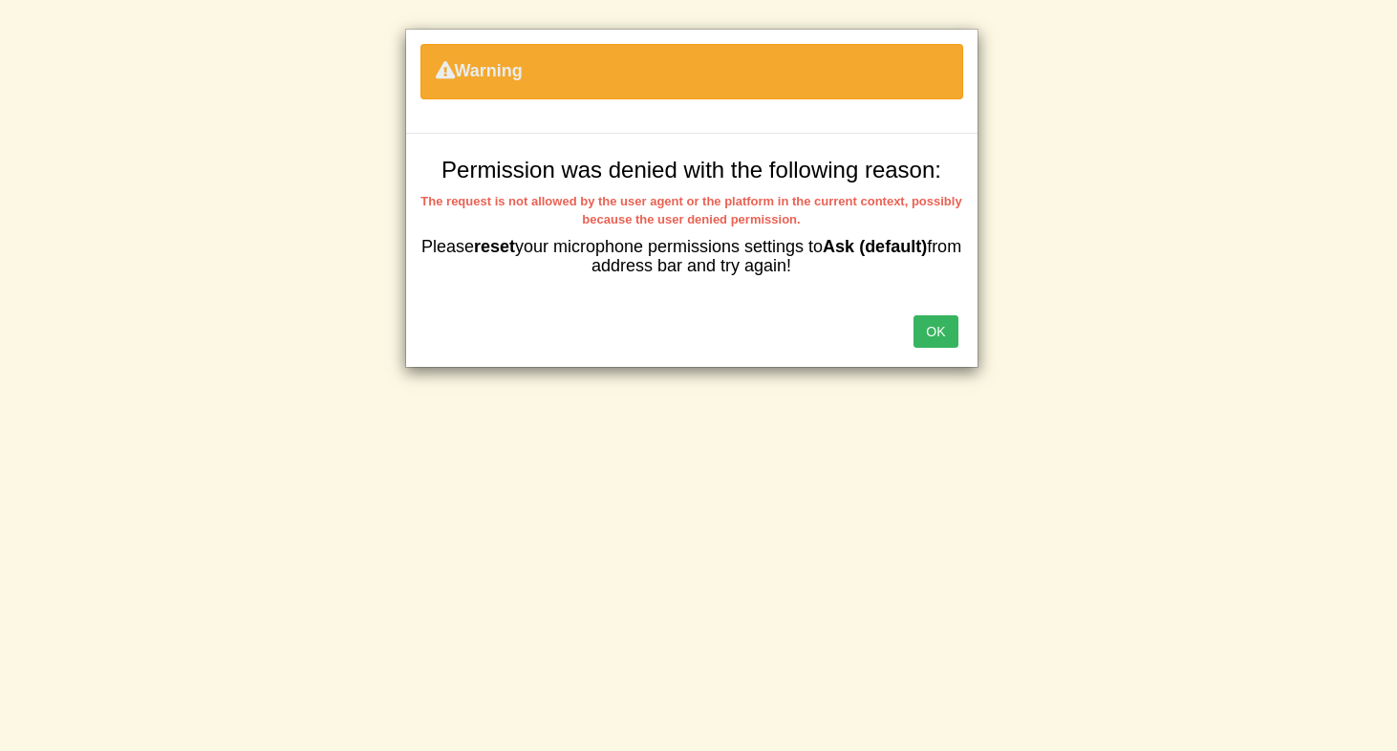
click at [942, 344] on div "OK" at bounding box center [692, 333] width 572 height 67
click at [898, 305] on div "OK" at bounding box center [692, 333] width 572 height 67
click at [925, 317] on button "OK" at bounding box center [936, 331] width 44 height 32
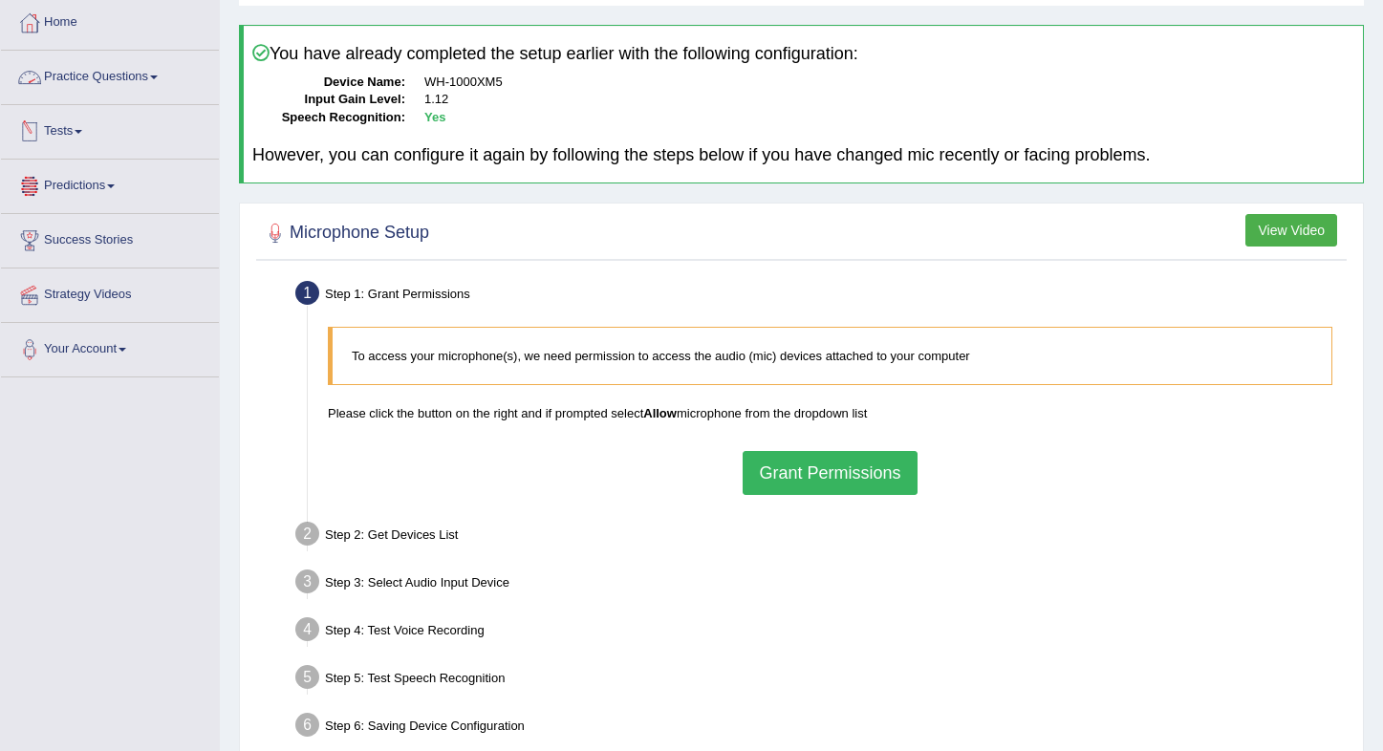
click at [105, 85] on link "Practice Questions" at bounding box center [110, 75] width 218 height 48
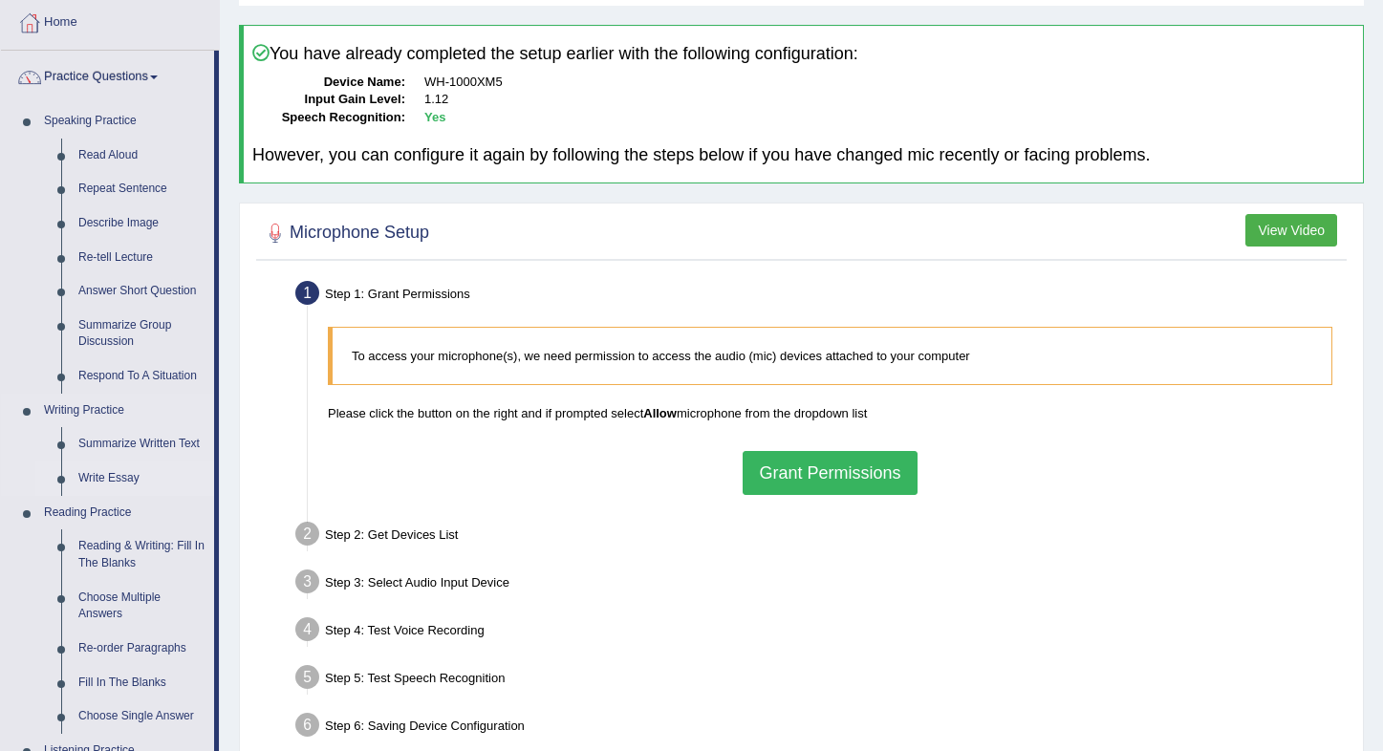
click at [121, 467] on link "Write Essay" at bounding box center [142, 479] width 144 height 34
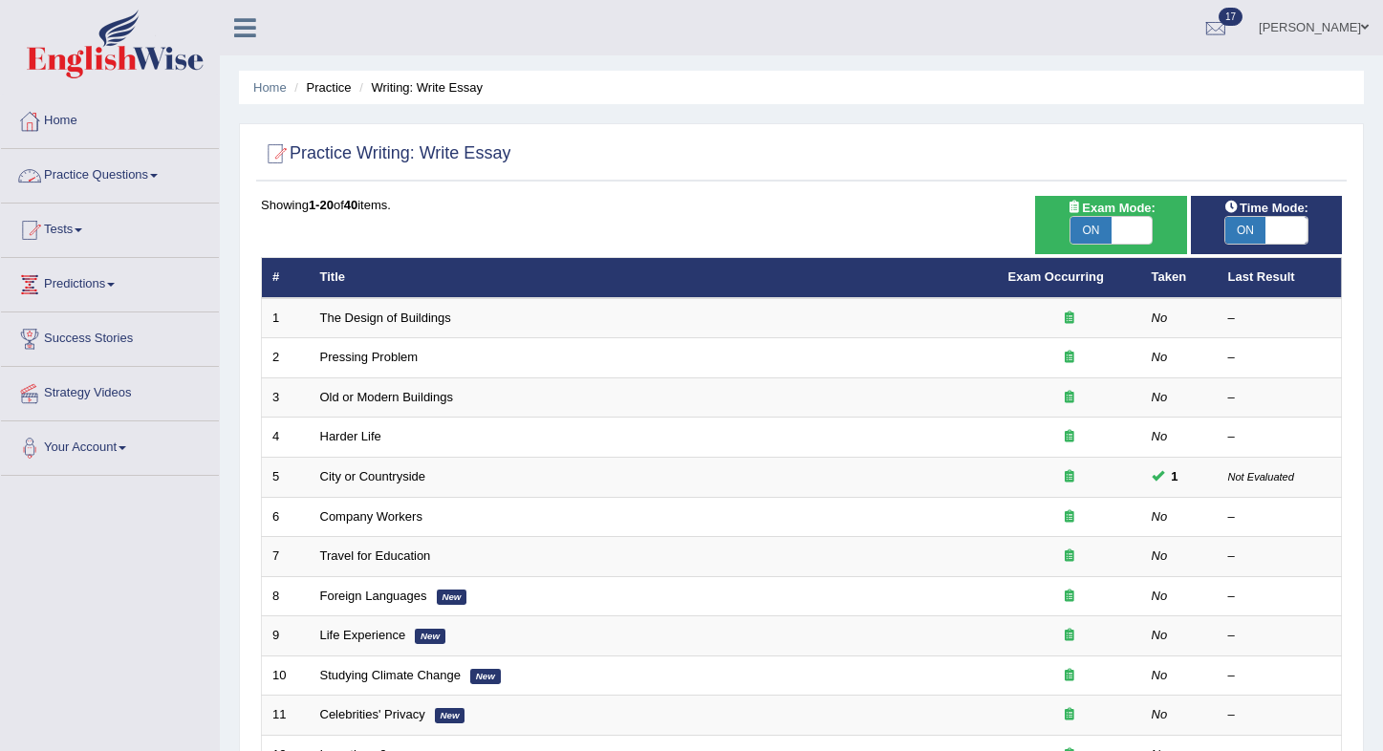
click at [108, 173] on link "Practice Questions" at bounding box center [110, 173] width 218 height 48
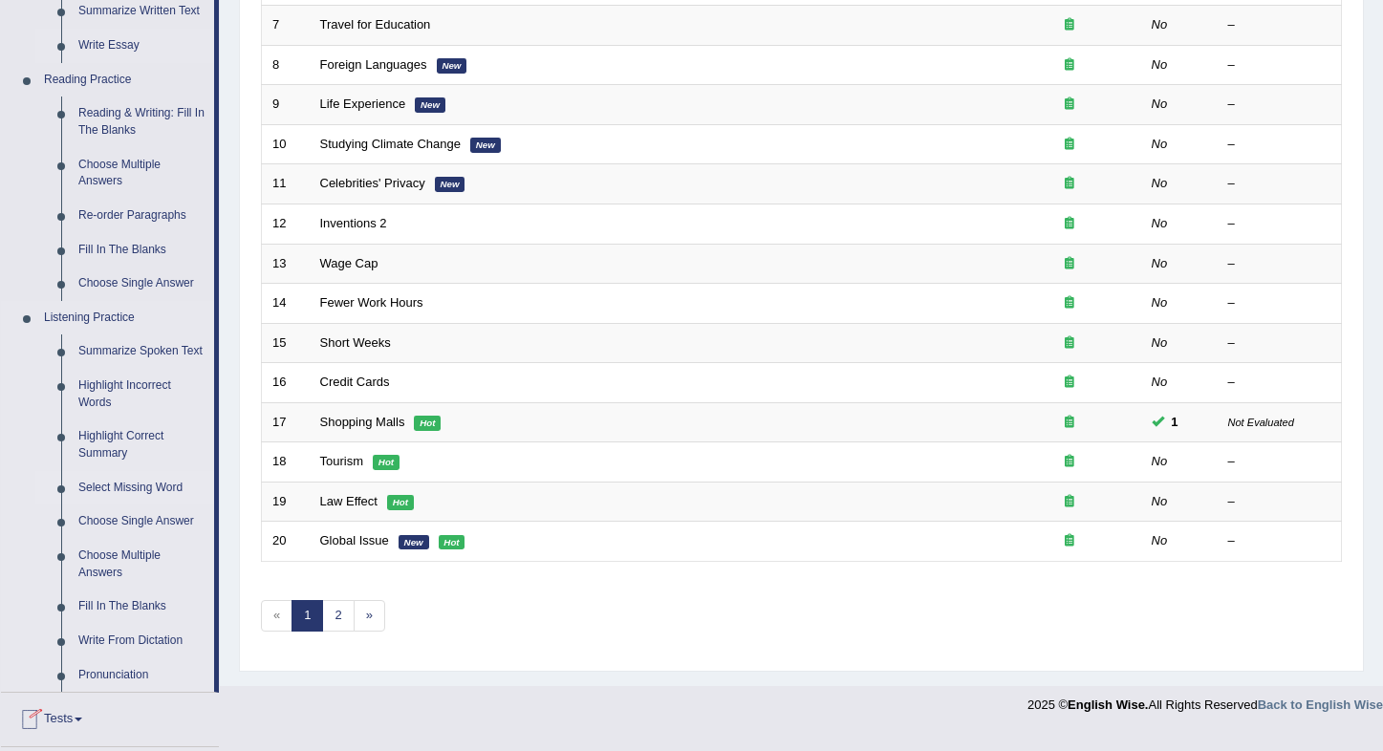
scroll to position [528, 0]
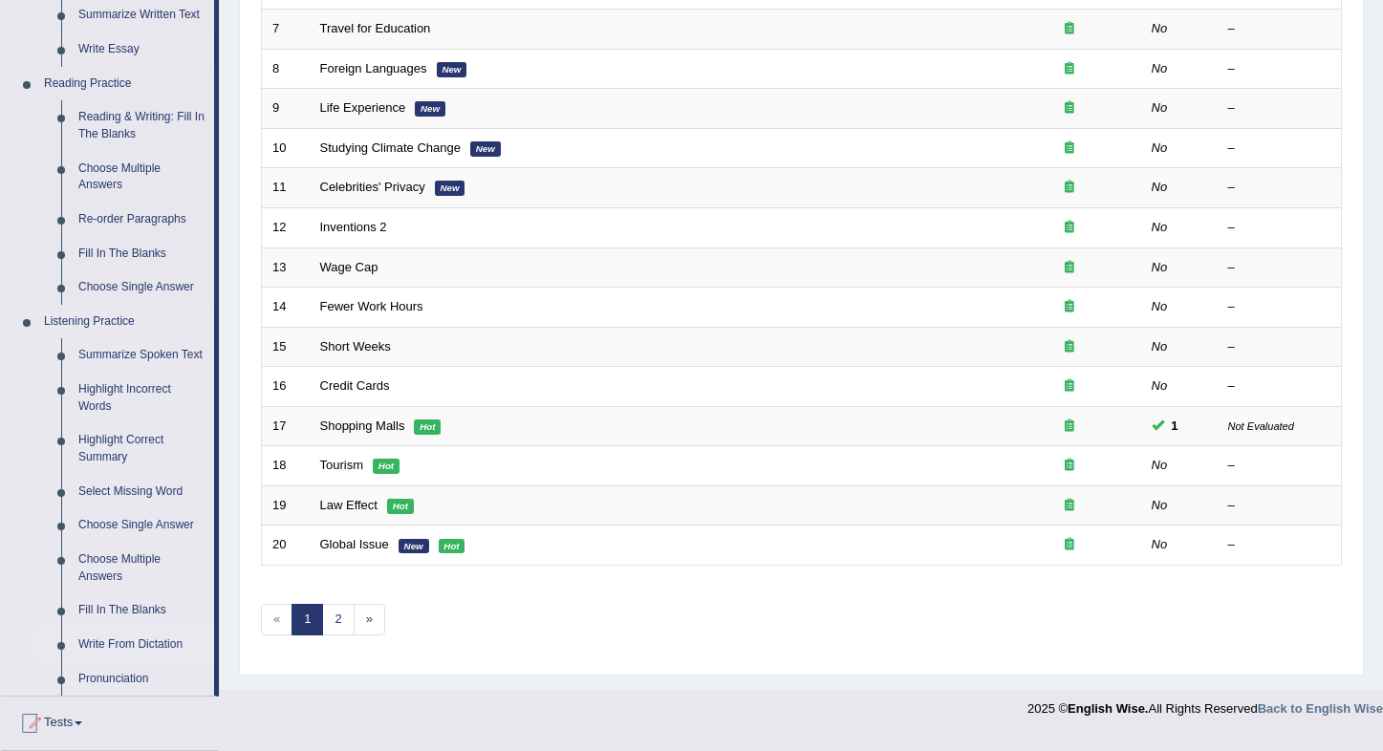
click at [159, 648] on link "Write From Dictation" at bounding box center [142, 645] width 144 height 34
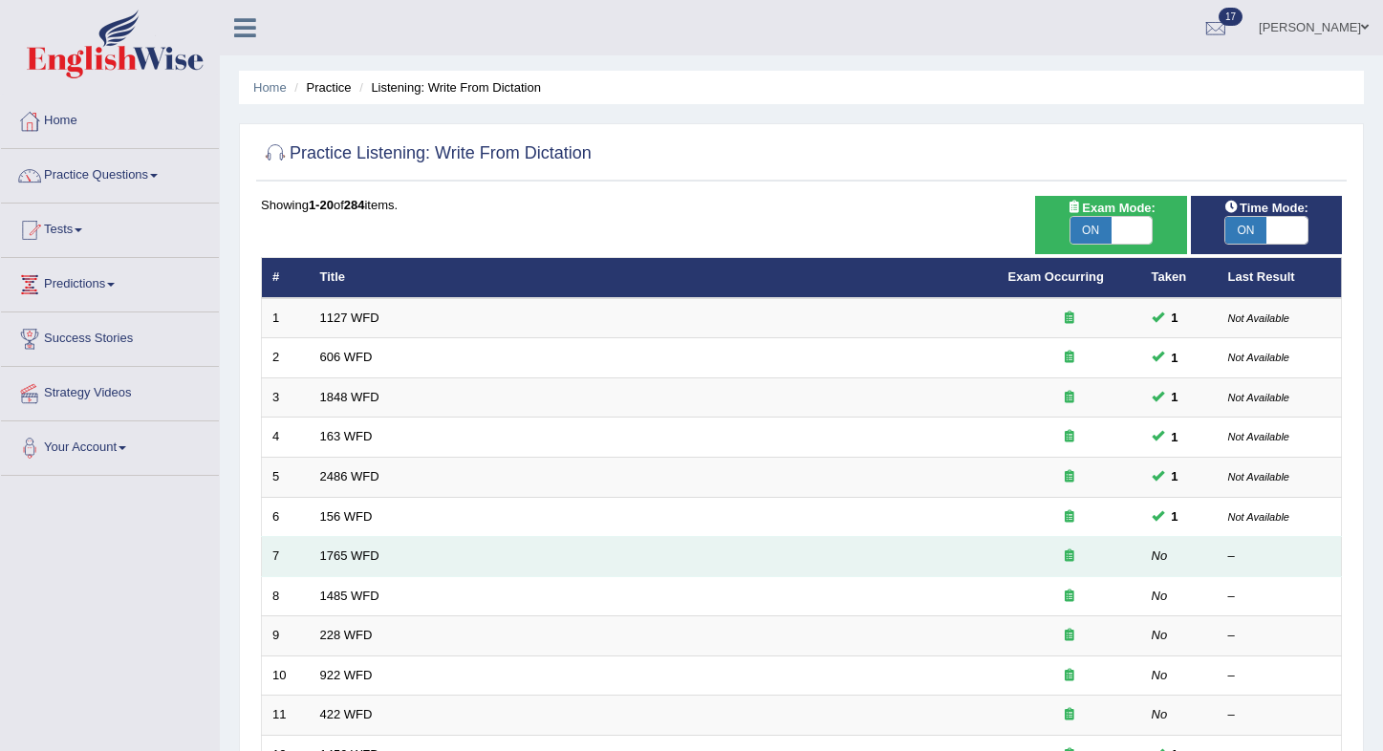
click at [520, 557] on td "1765 WFD" at bounding box center [654, 557] width 688 height 40
click at [337, 552] on link "1765 WFD" at bounding box center [349, 556] width 59 height 14
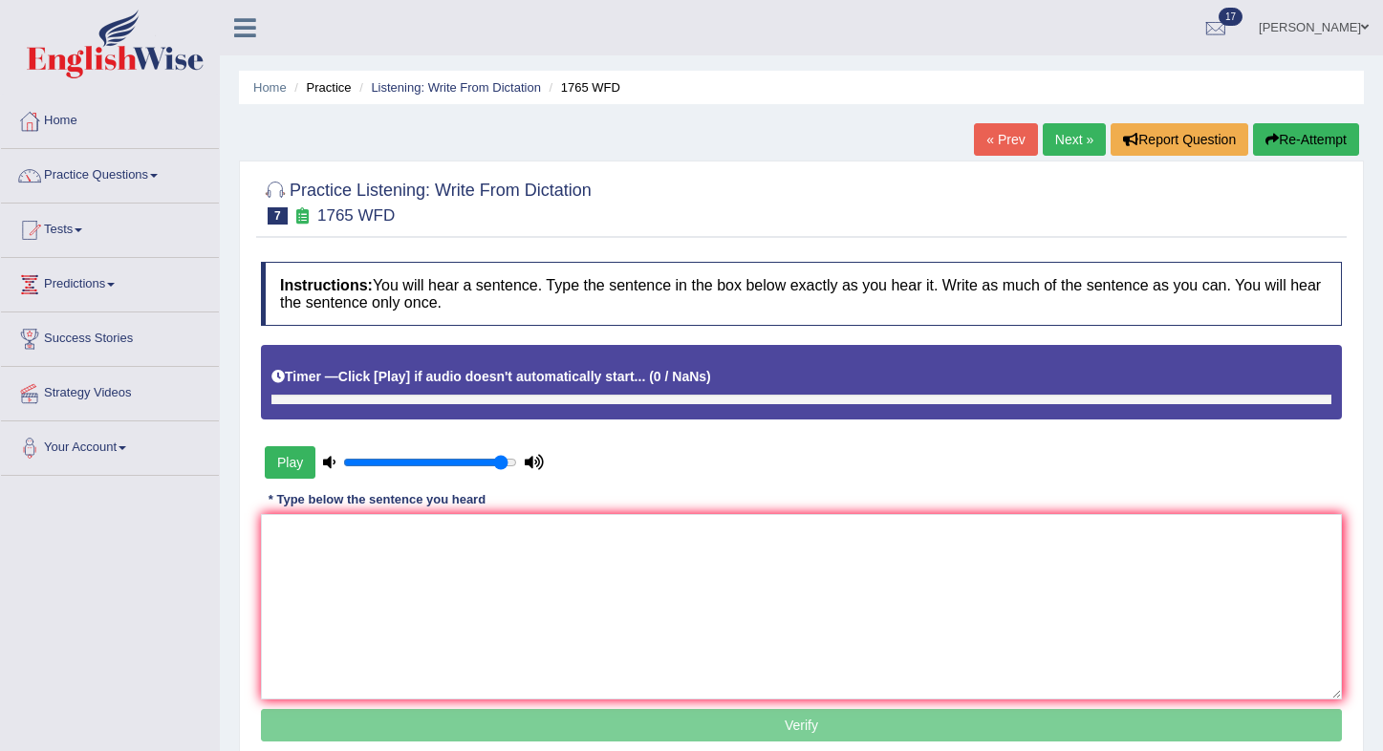
click at [307, 473] on button "Play" at bounding box center [290, 462] width 51 height 32
